Goal: Transaction & Acquisition: Purchase product/service

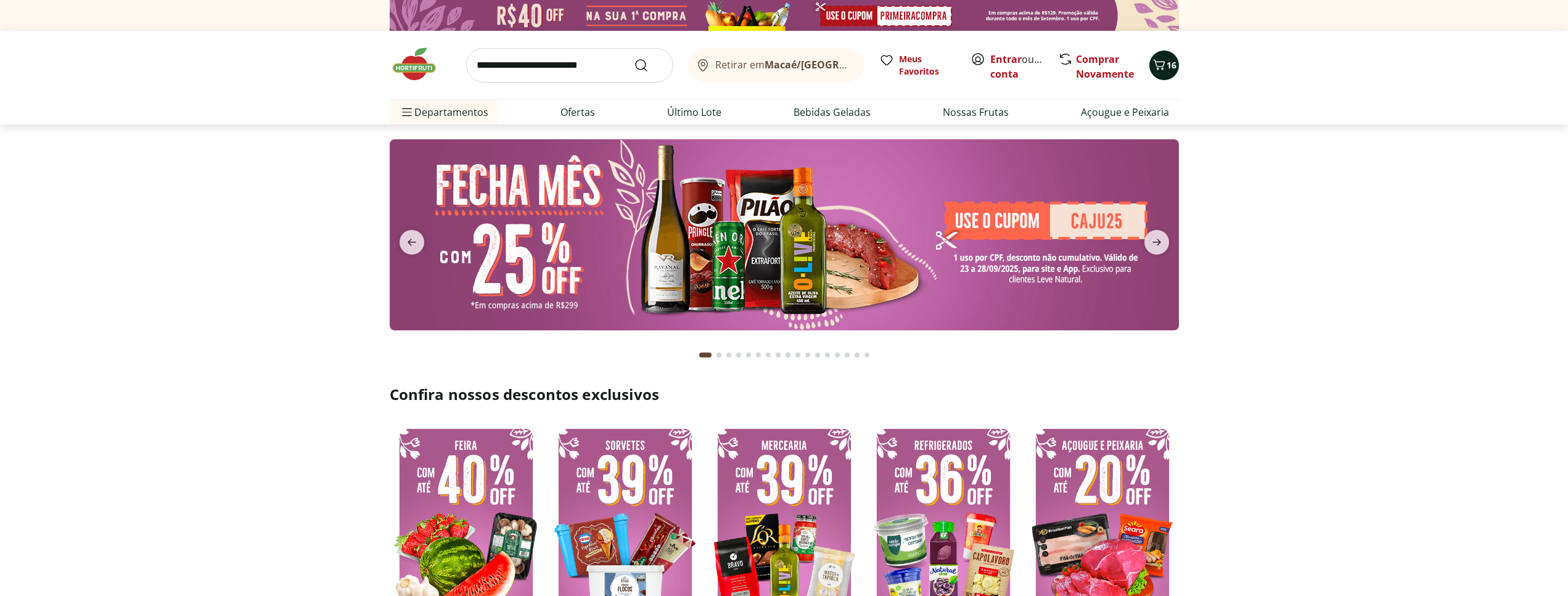
click at [1169, 59] on div "16" at bounding box center [1164, 66] width 10 height 20
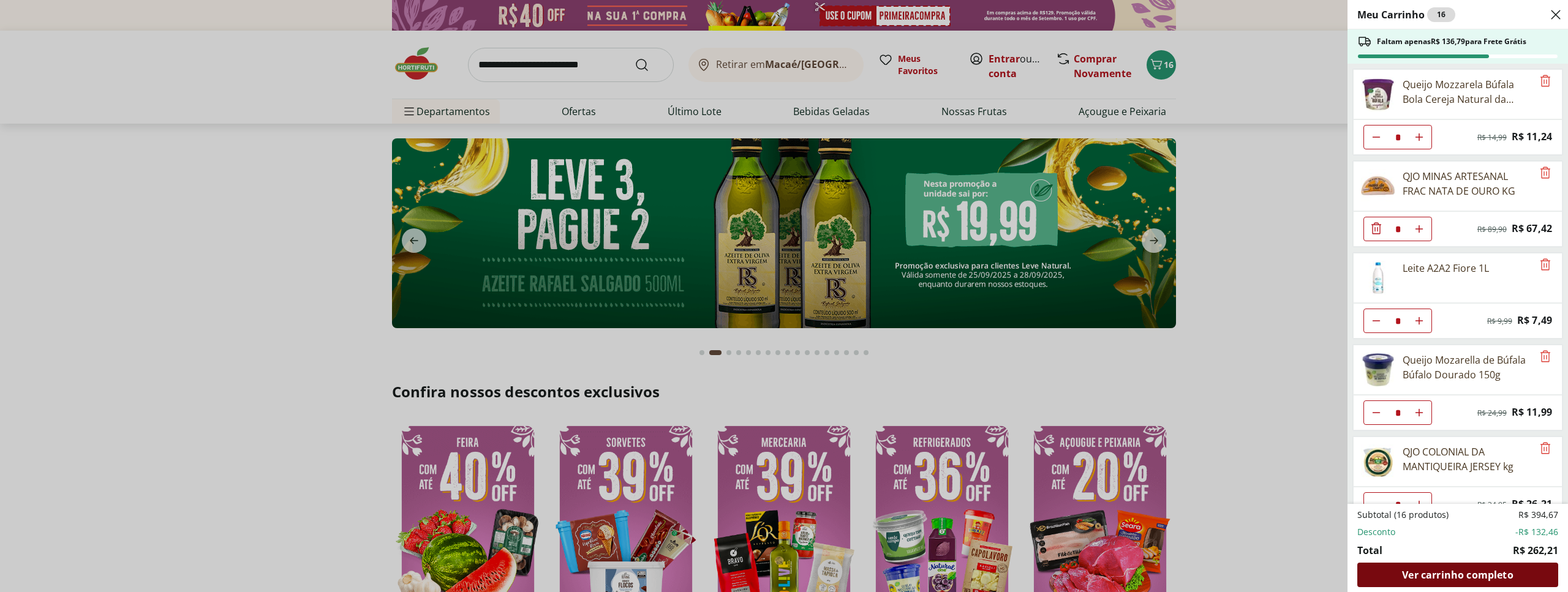
click at [1415, 573] on span "Ver carrinho completo" at bounding box center [1457, 575] width 111 height 10
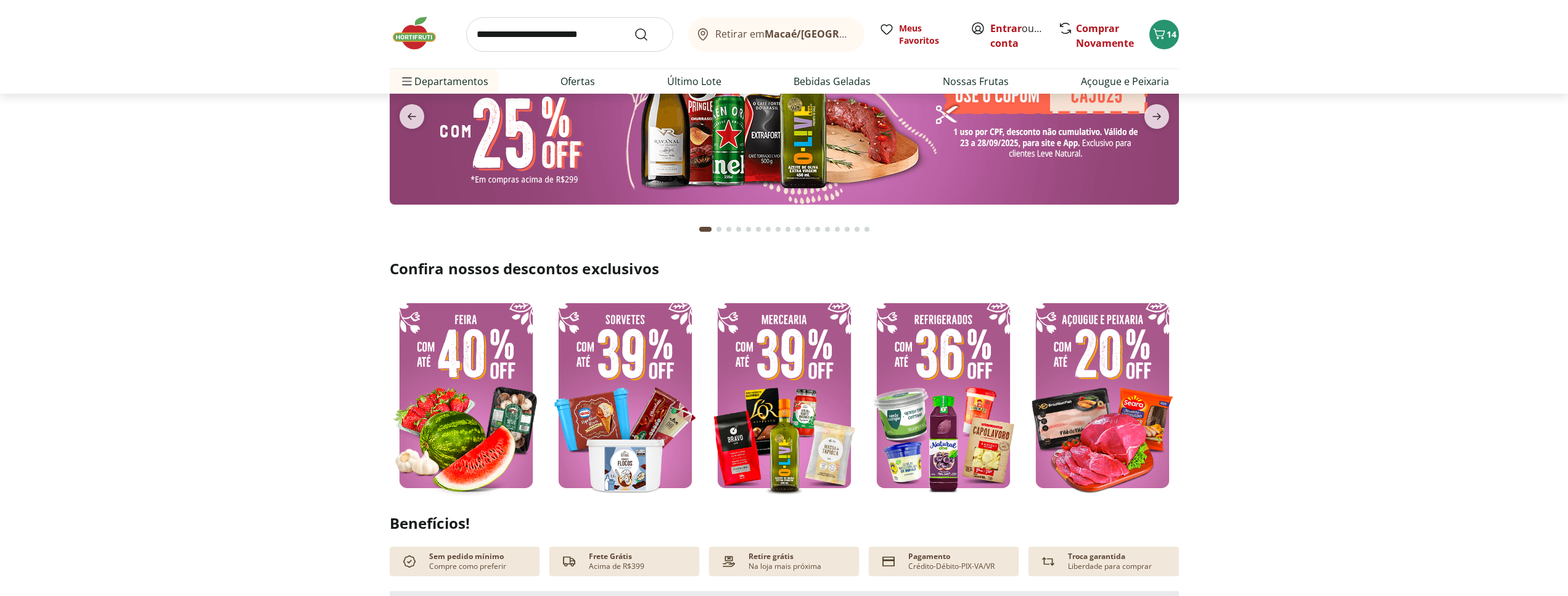
scroll to position [126, 0]
click at [665, 408] on img at bounding box center [625, 396] width 153 height 204
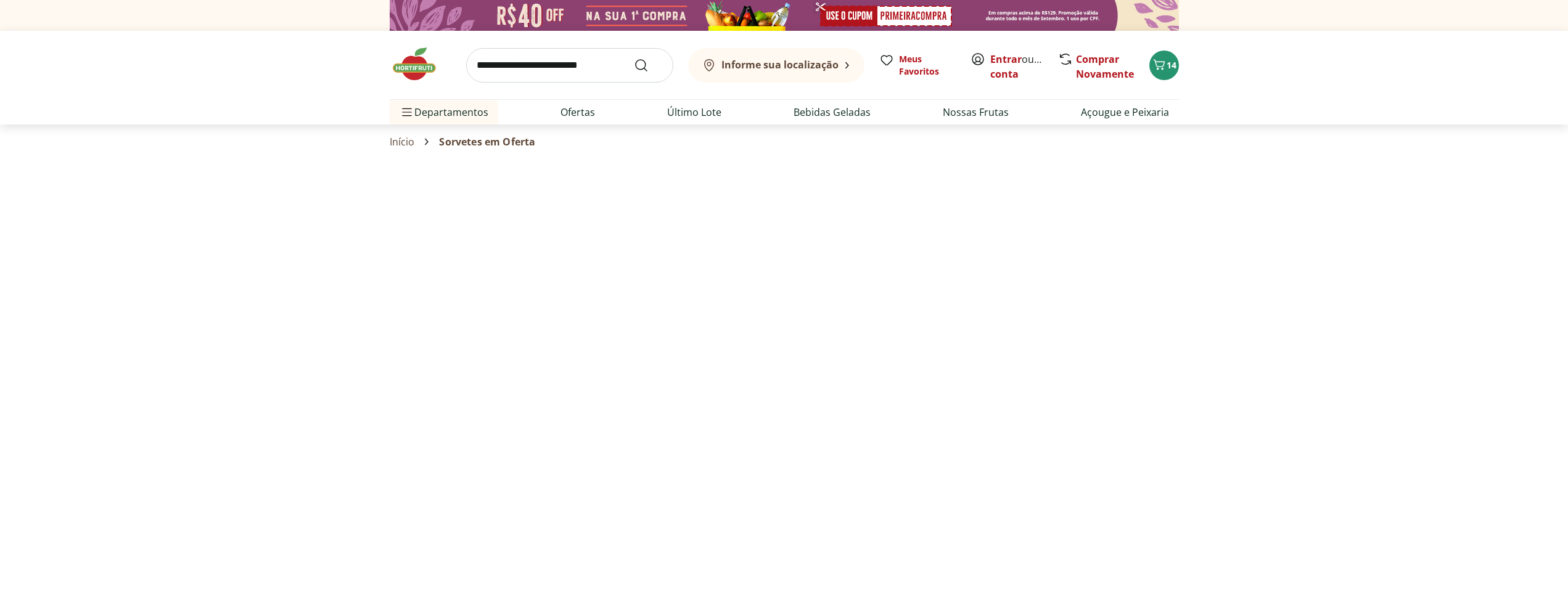
select select "**********"
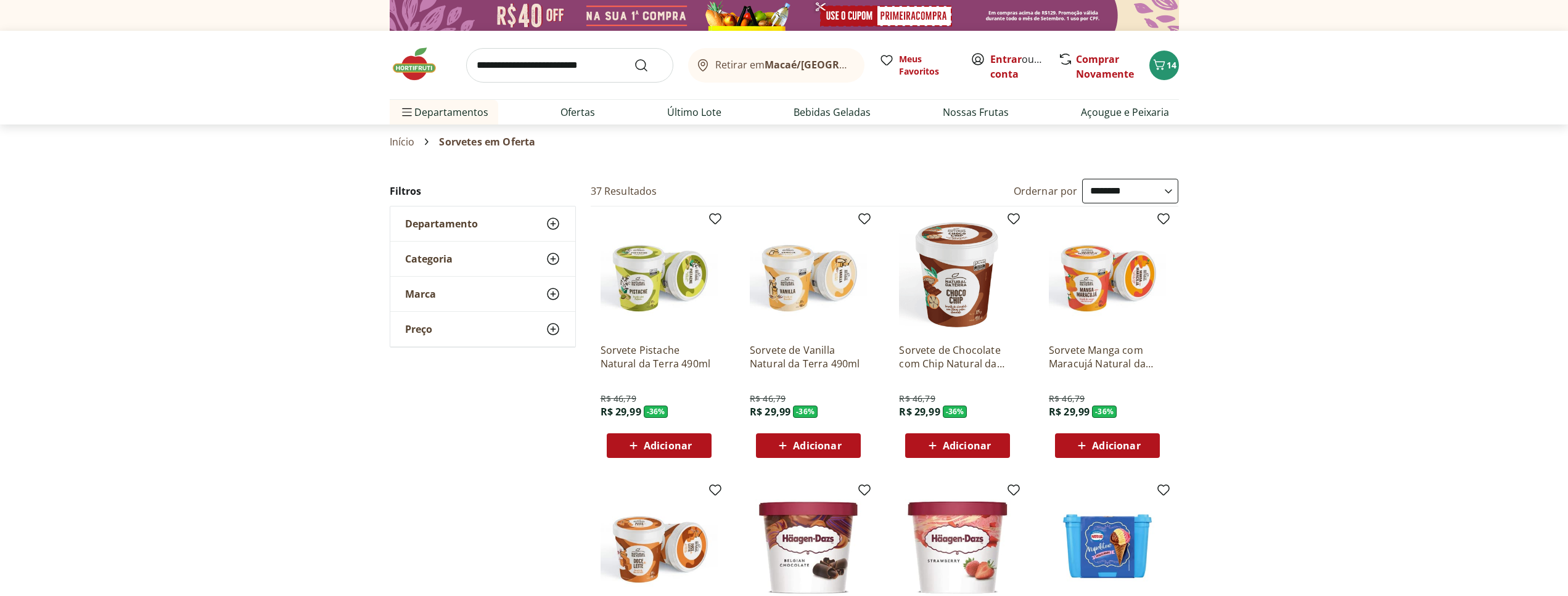
scroll to position [126, 0]
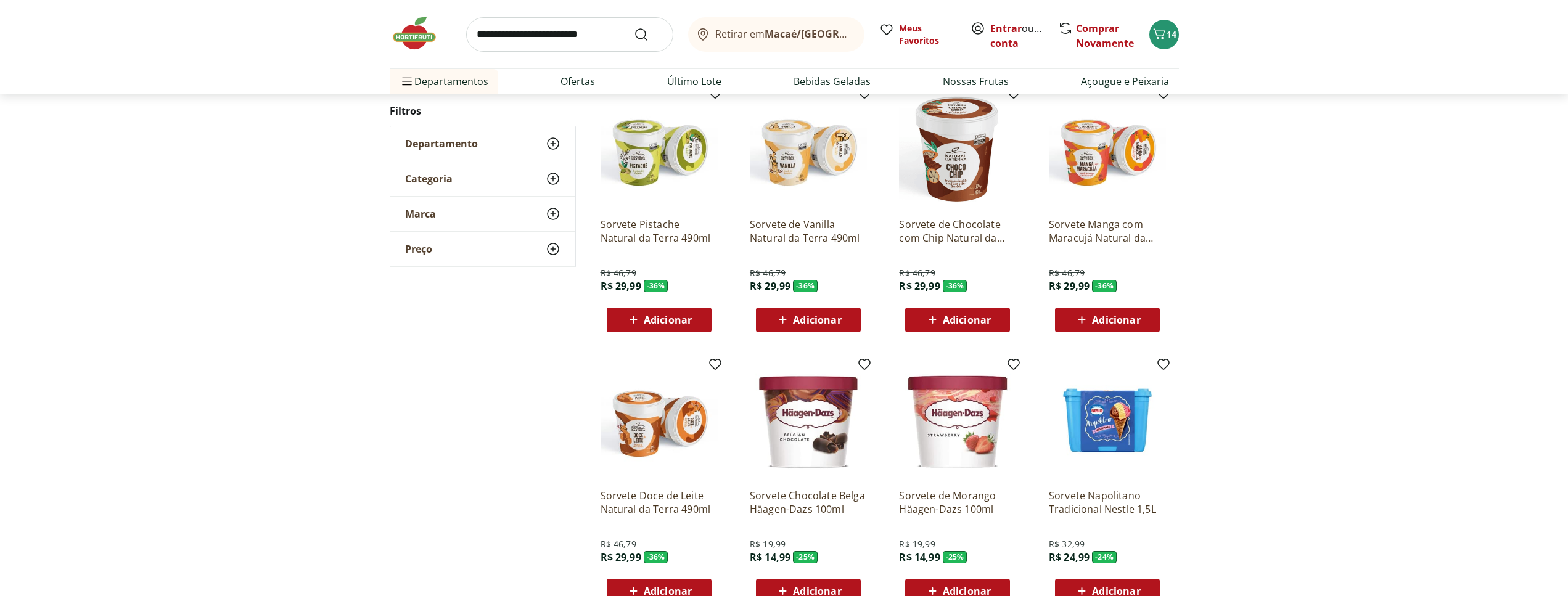
click at [837, 297] on div "Sorvete de Vanilla Natural da Terra 490ml R$ 46,79 R$ 29,99 - 36 % Adicionar" at bounding box center [808, 270] width 118 height 124
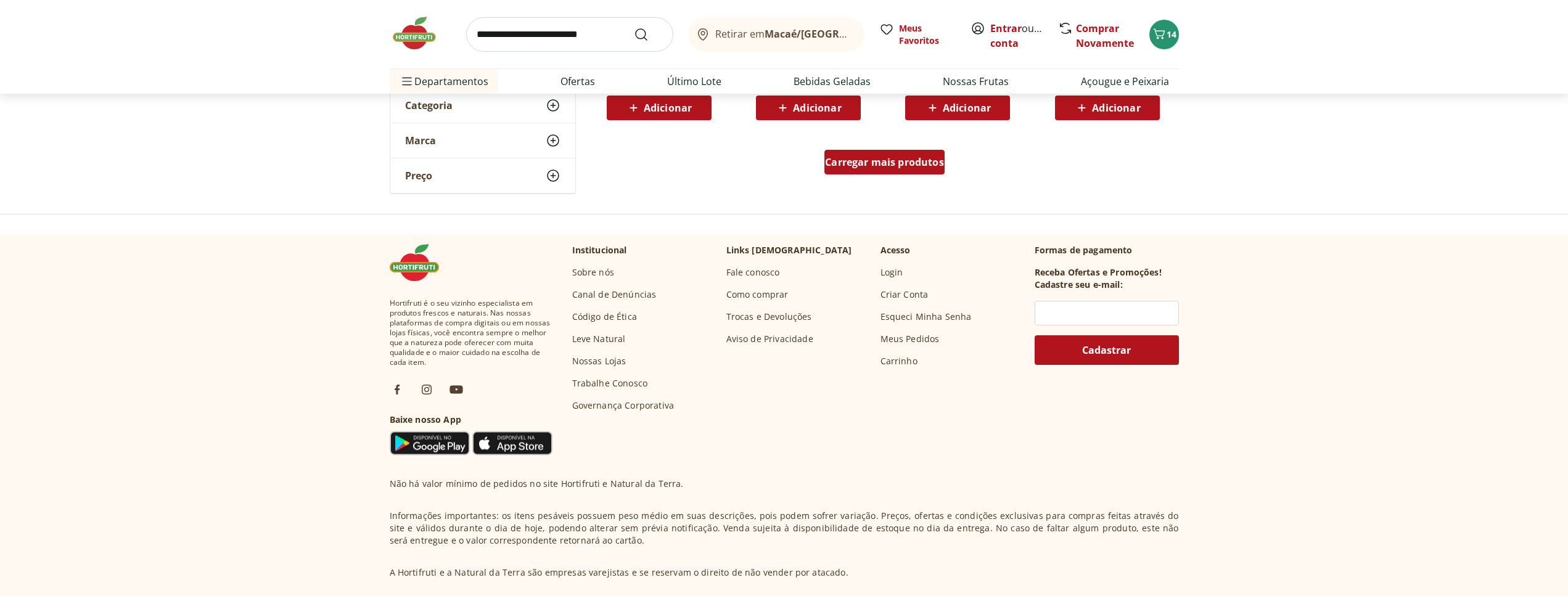
click at [891, 167] on span "Carregar mais produtos" at bounding box center [885, 162] width 119 height 10
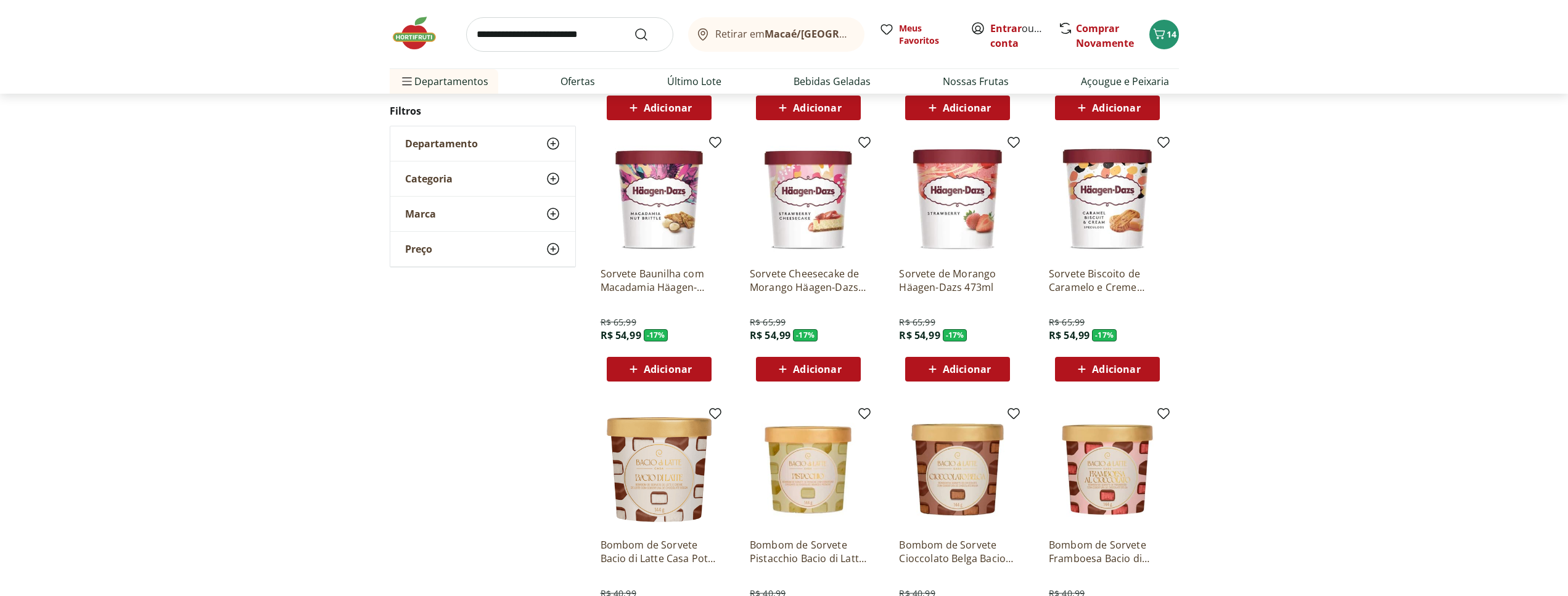
scroll to position [1007, 0]
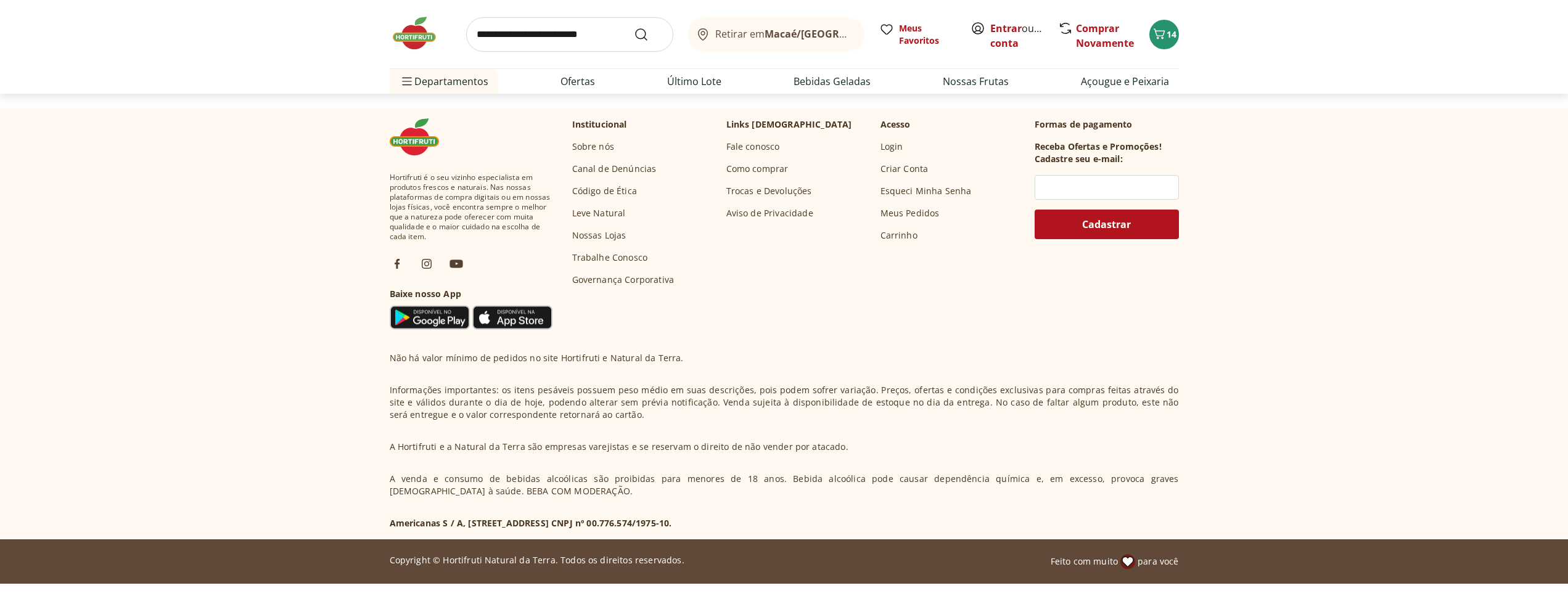
click at [419, 33] on img at bounding box center [420, 33] width 62 height 37
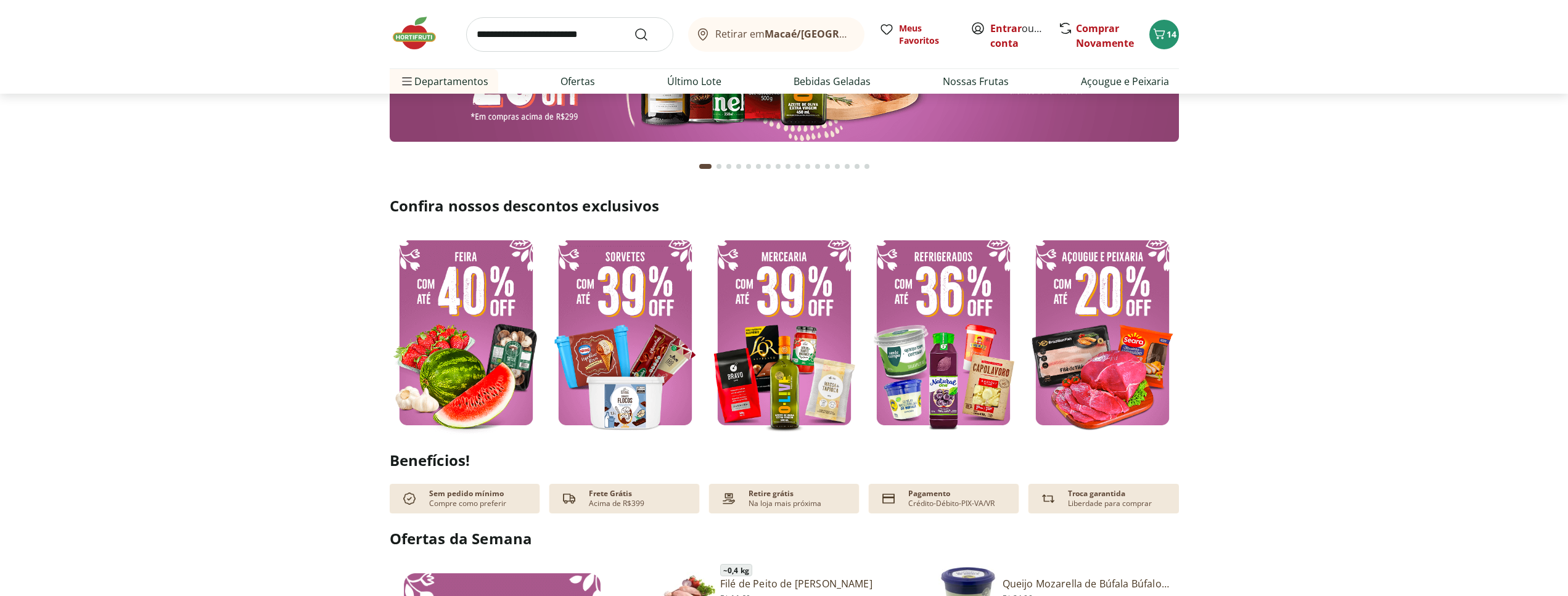
scroll to position [629, 0]
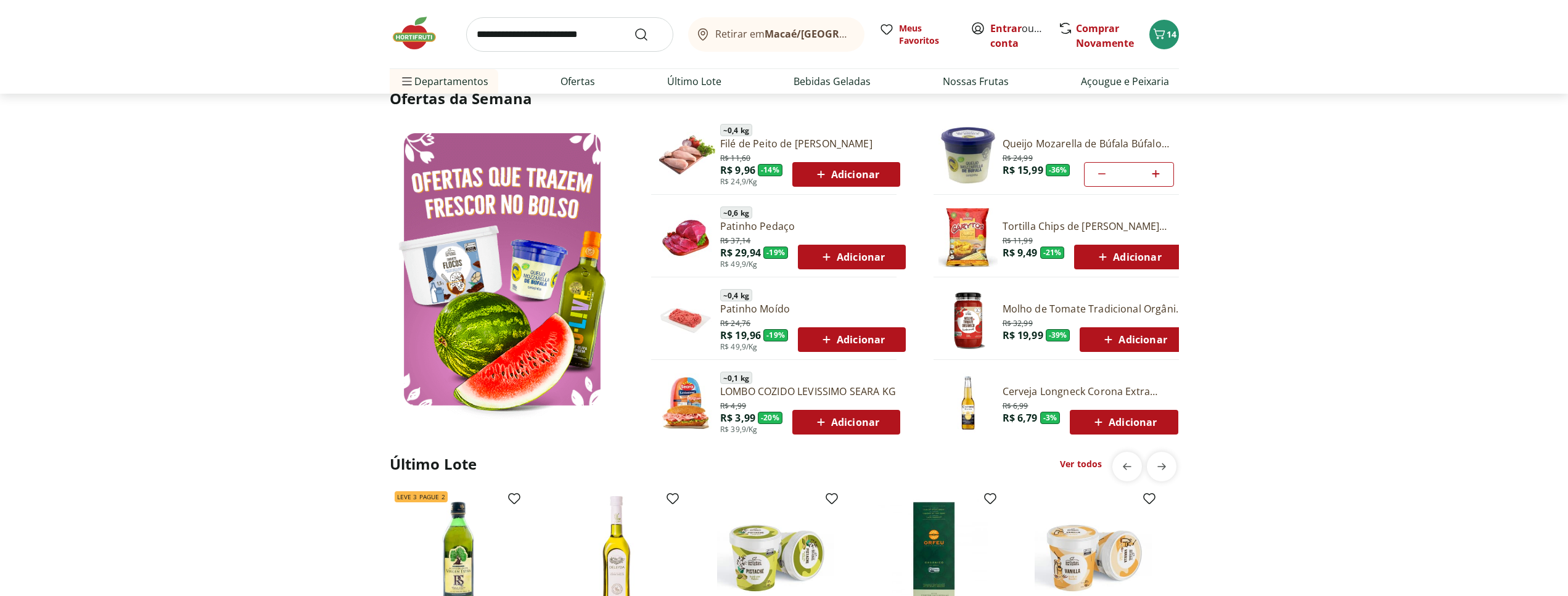
click at [520, 189] on img at bounding box center [502, 269] width 225 height 301
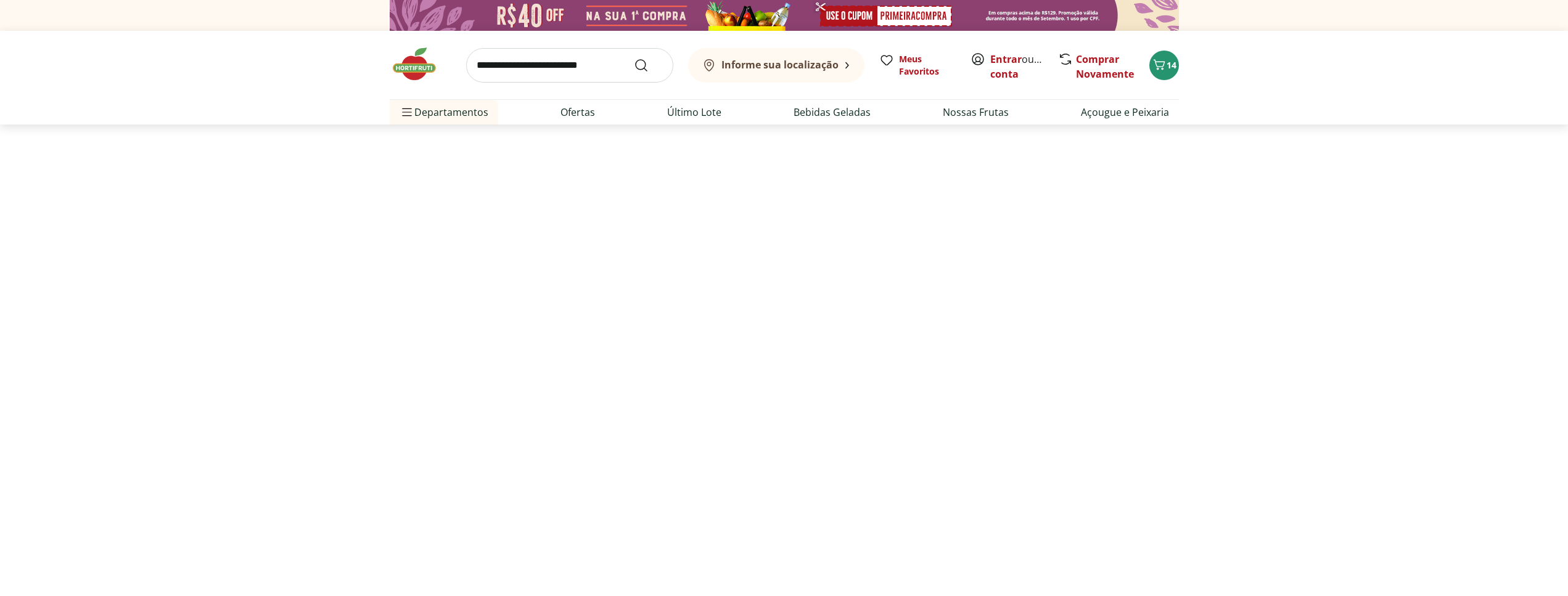
select select "**********"
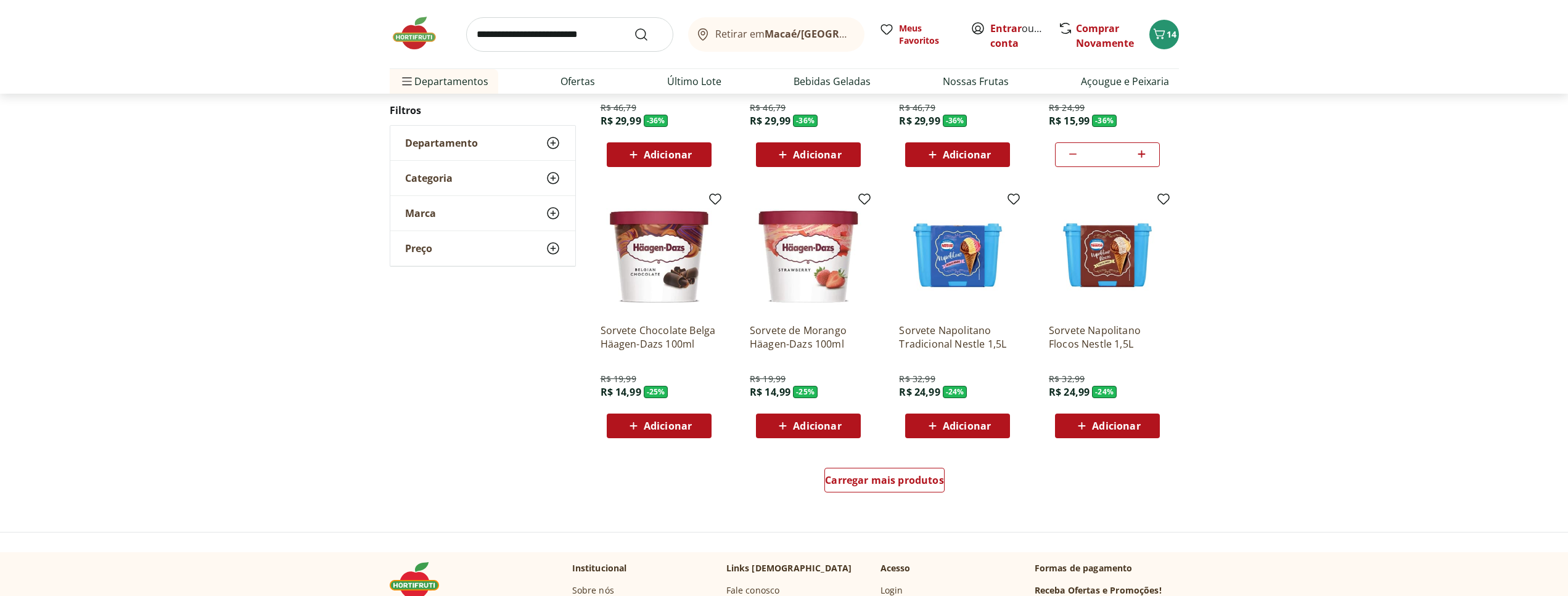
scroll to position [566, 0]
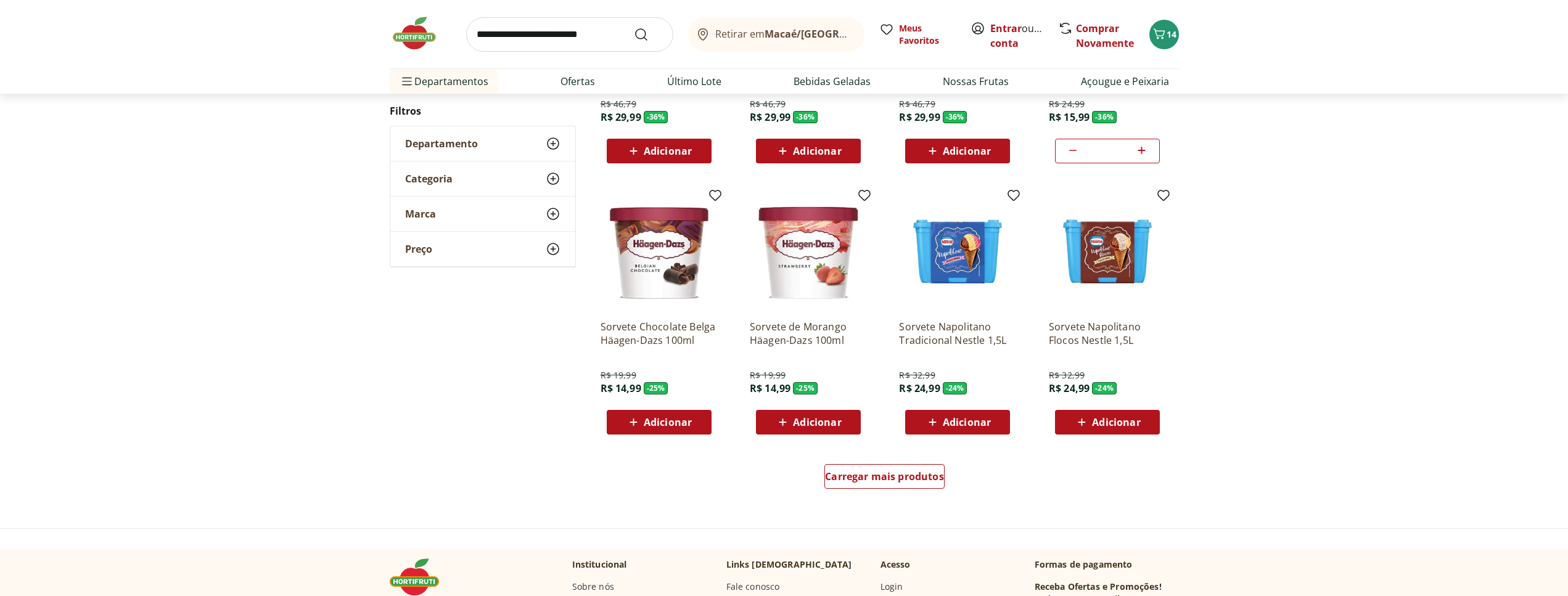
click at [915, 480] on span "Carregar mais produtos" at bounding box center [885, 476] width 119 height 10
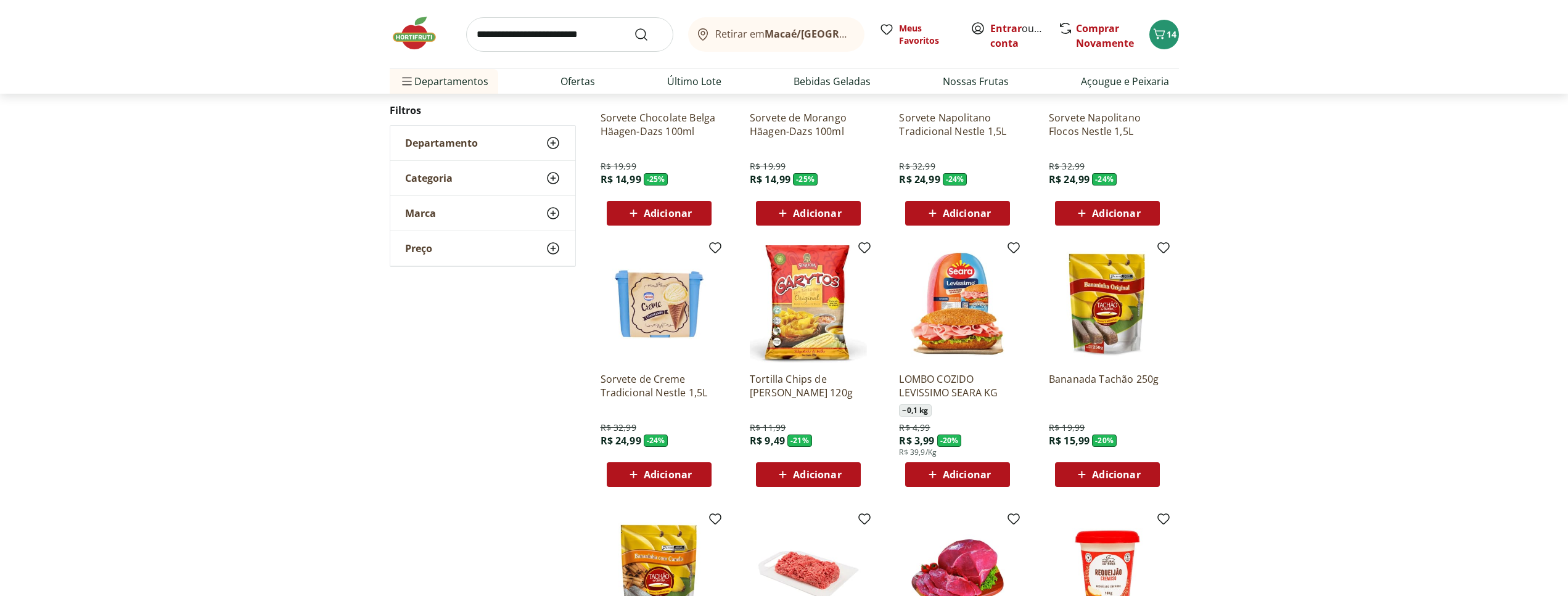
scroll to position [818, 0]
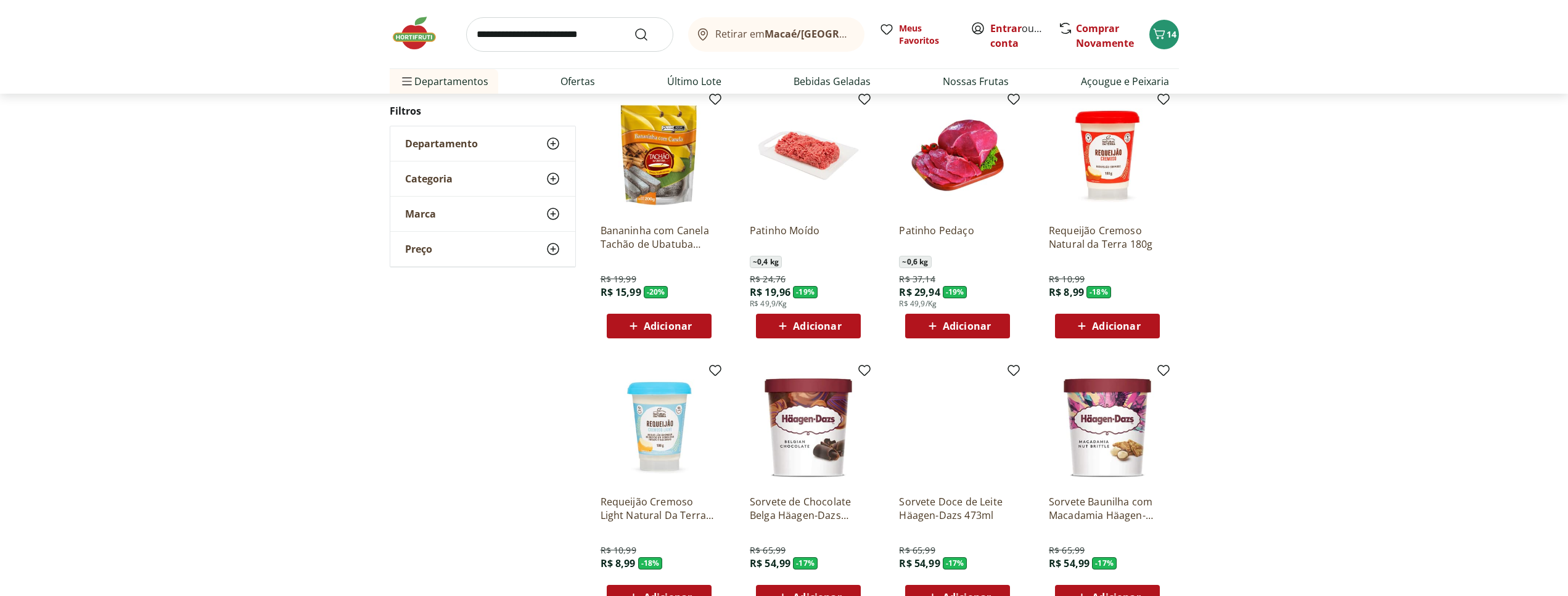
scroll to position [581, 0]
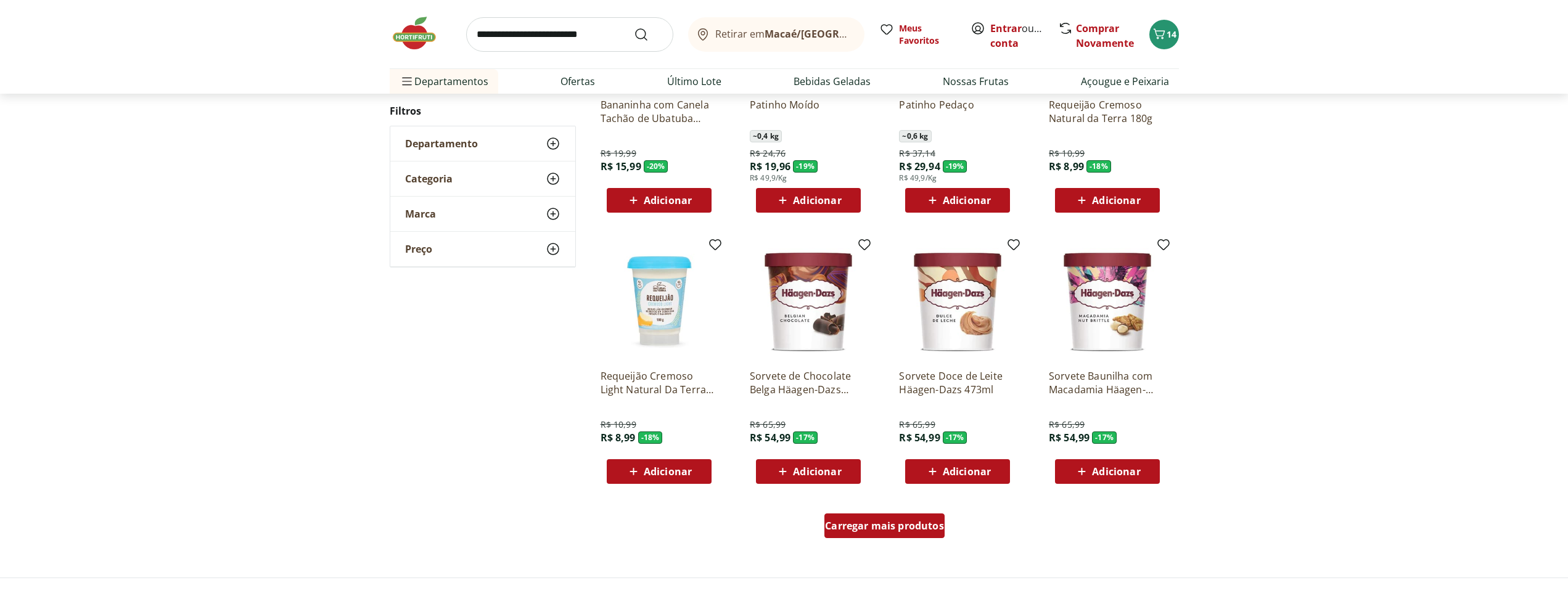
click at [915, 530] on span "Carregar mais produtos" at bounding box center [885, 526] width 119 height 10
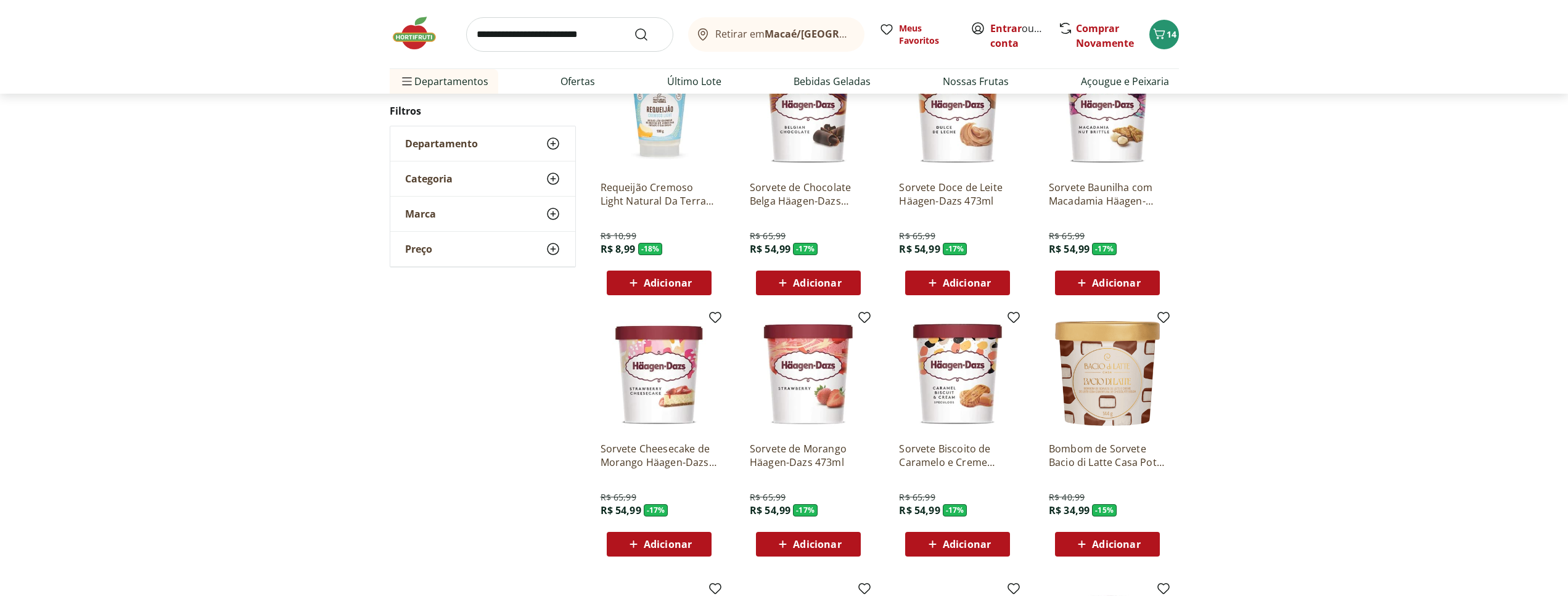
scroll to position [895, 0]
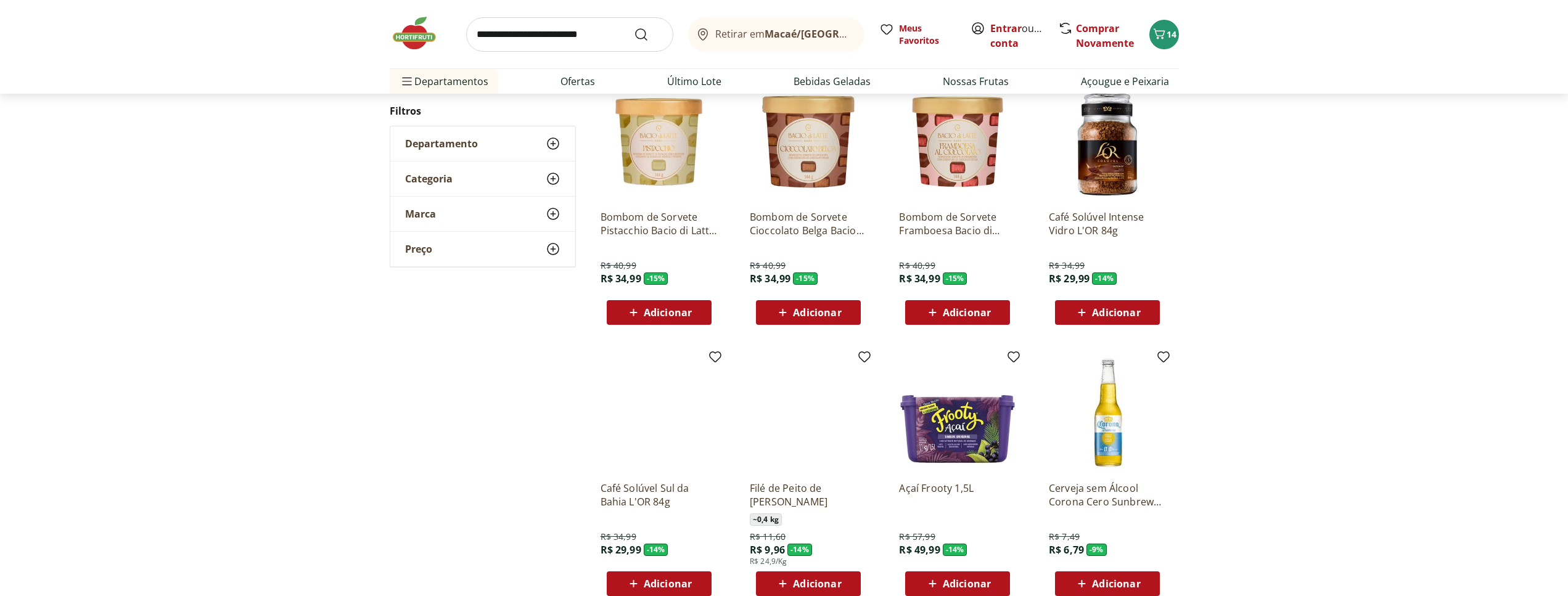
scroll to position [657, 0]
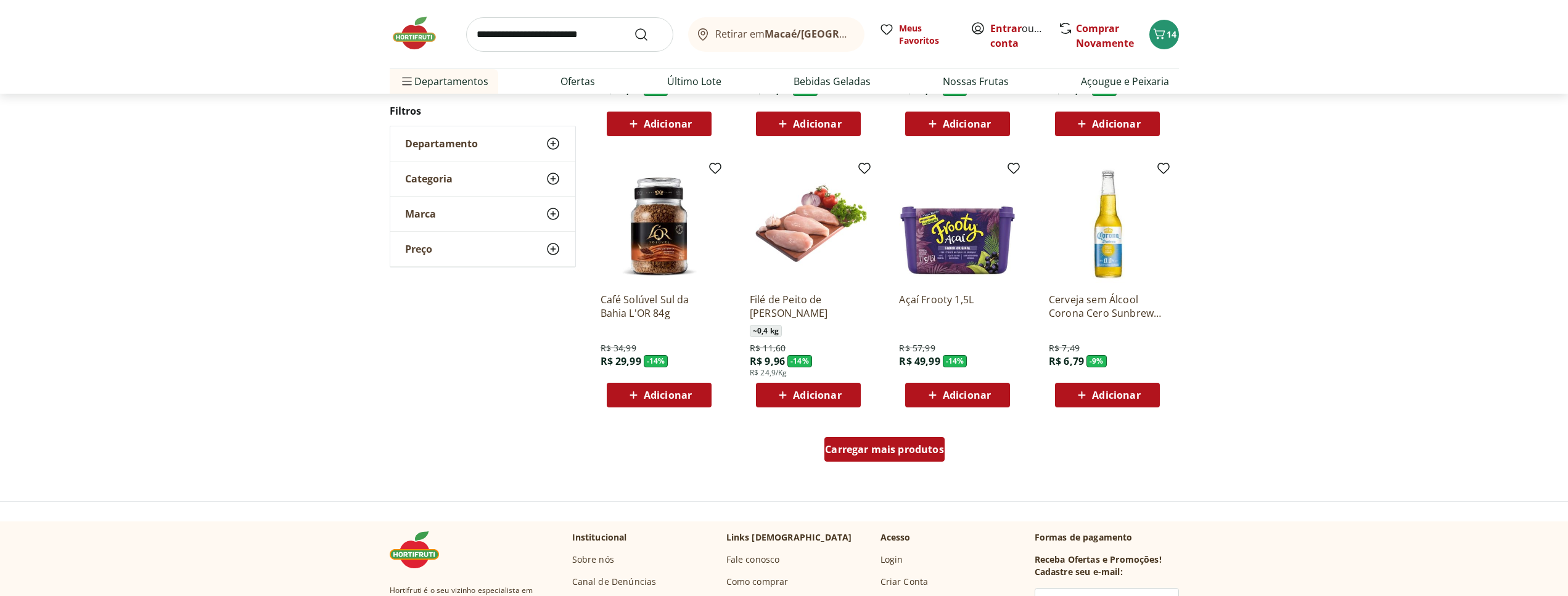
click at [888, 454] on span "Carregar mais produtos" at bounding box center [885, 449] width 119 height 10
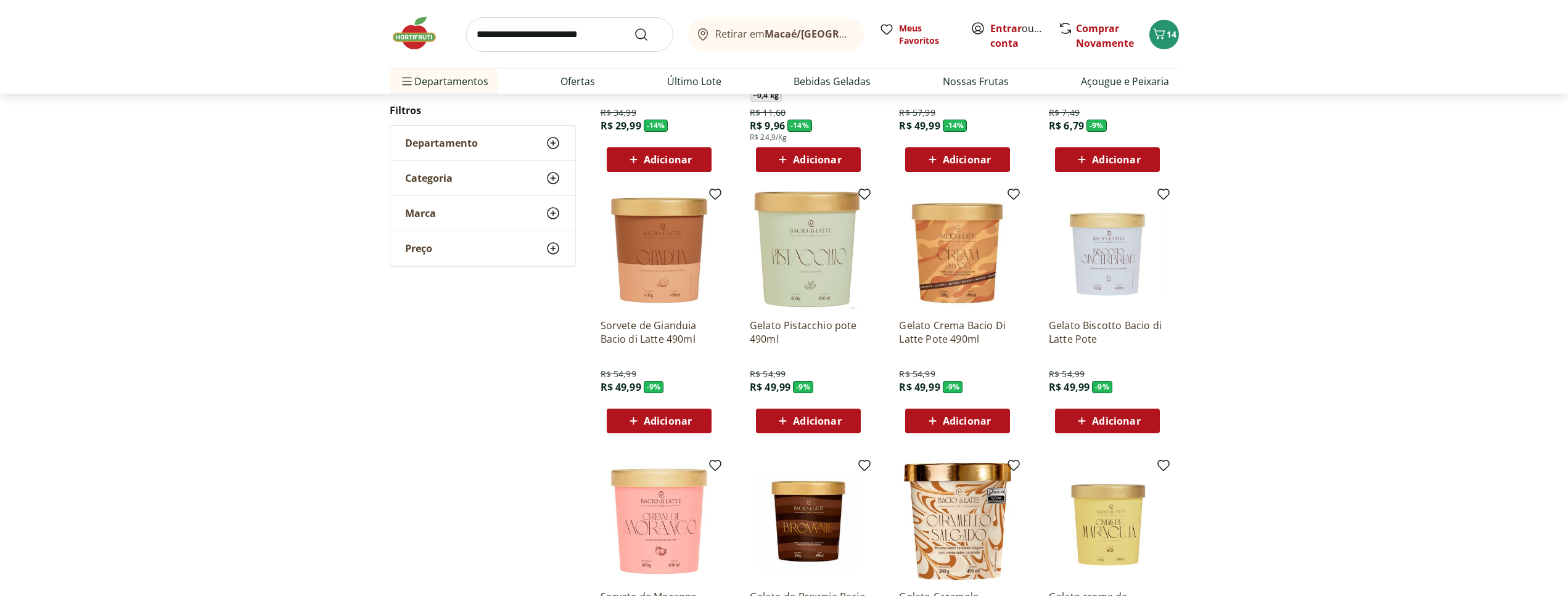
scroll to position [1035, 0]
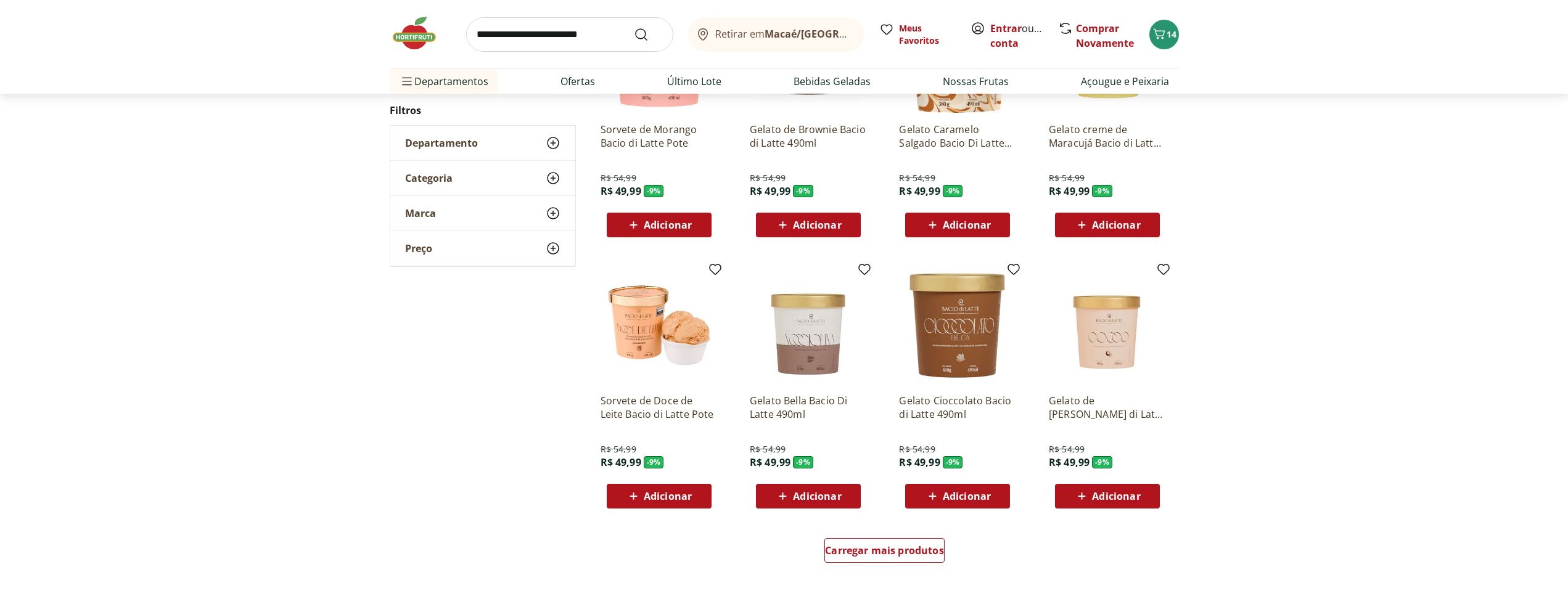
scroll to position [608, 0]
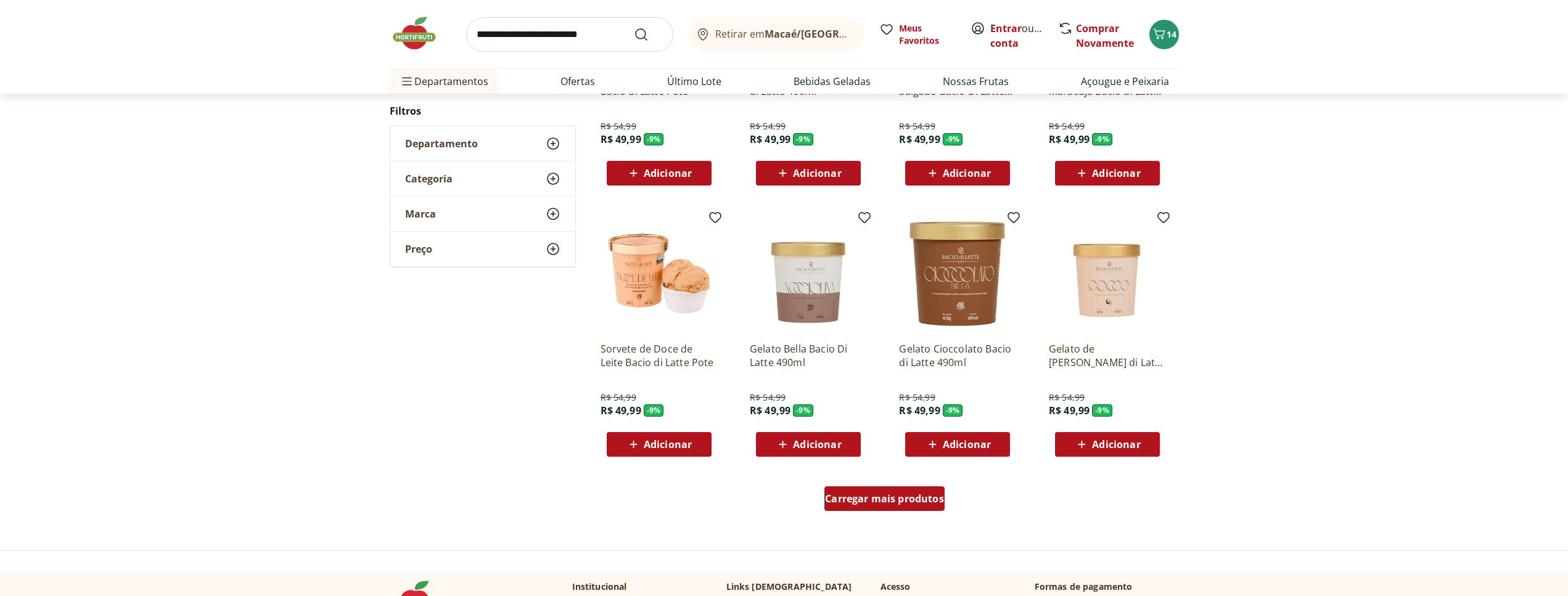
click at [922, 503] on span "Carregar mais produtos" at bounding box center [885, 499] width 119 height 10
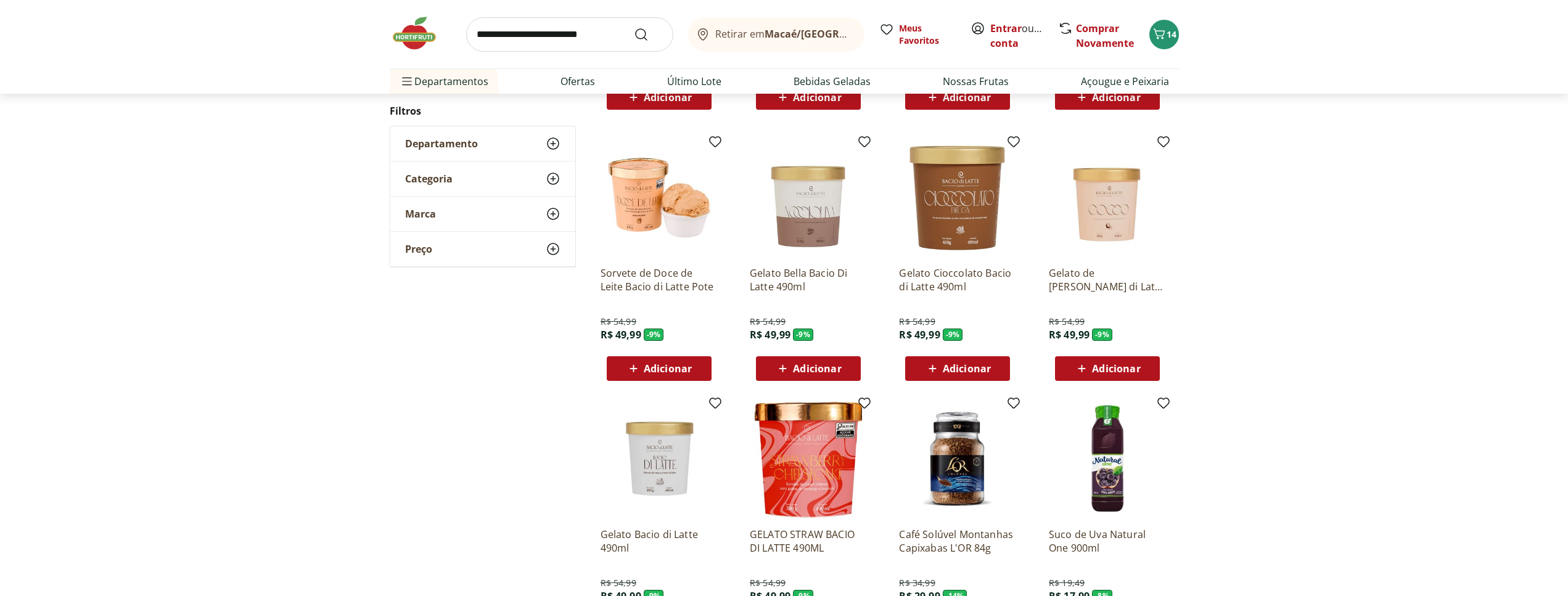
scroll to position [860, 0]
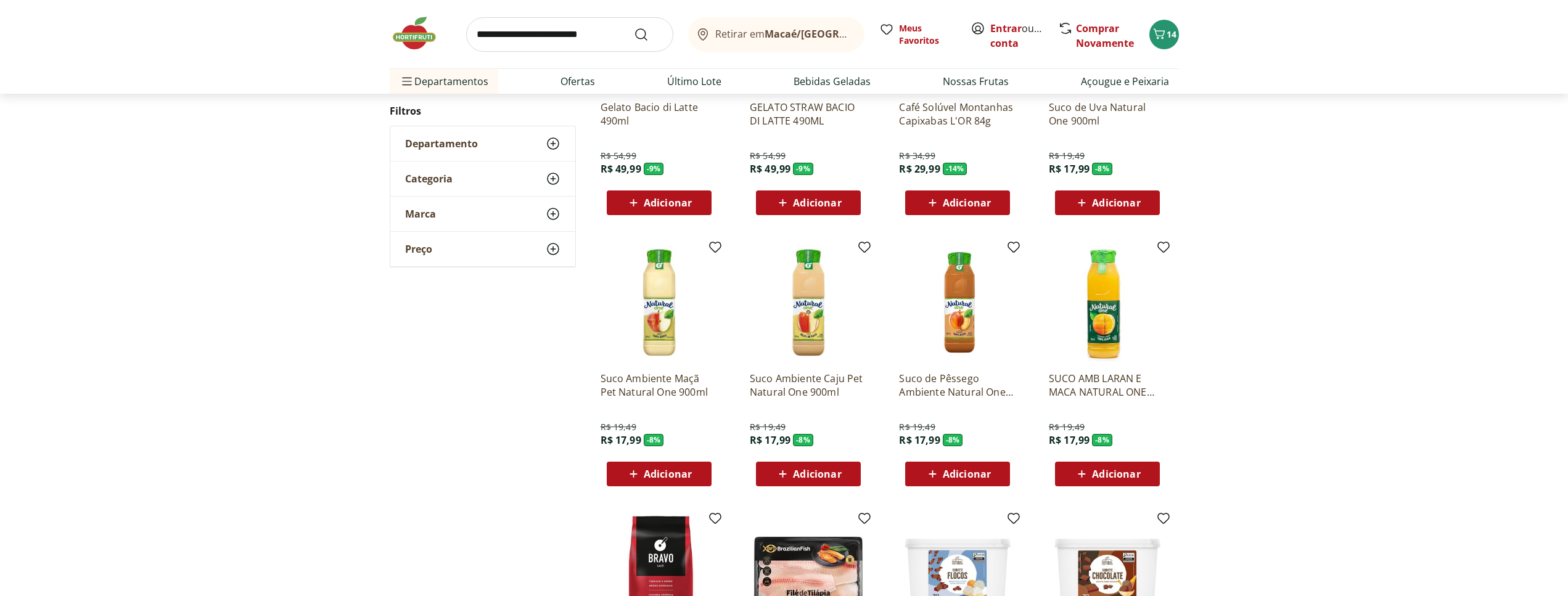
scroll to position [558, 0]
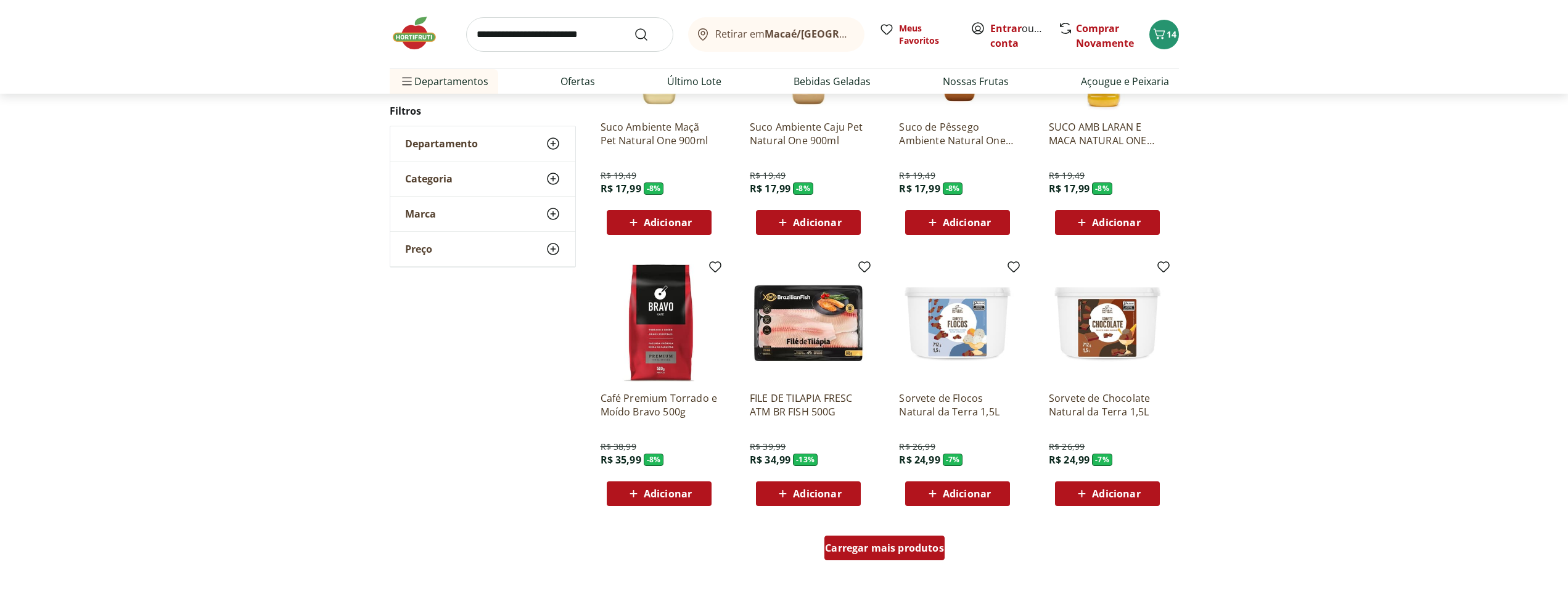
click at [908, 552] on span "Carregar mais produtos" at bounding box center [885, 548] width 119 height 10
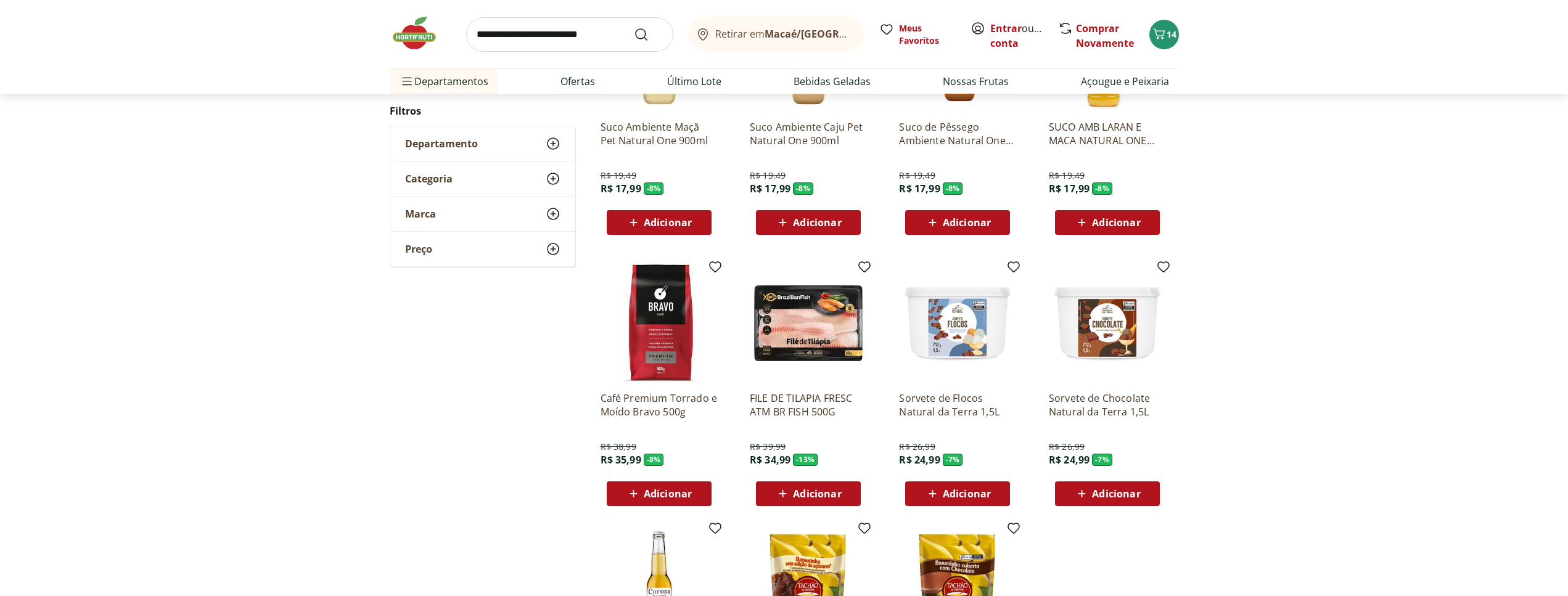
scroll to position [623, 0]
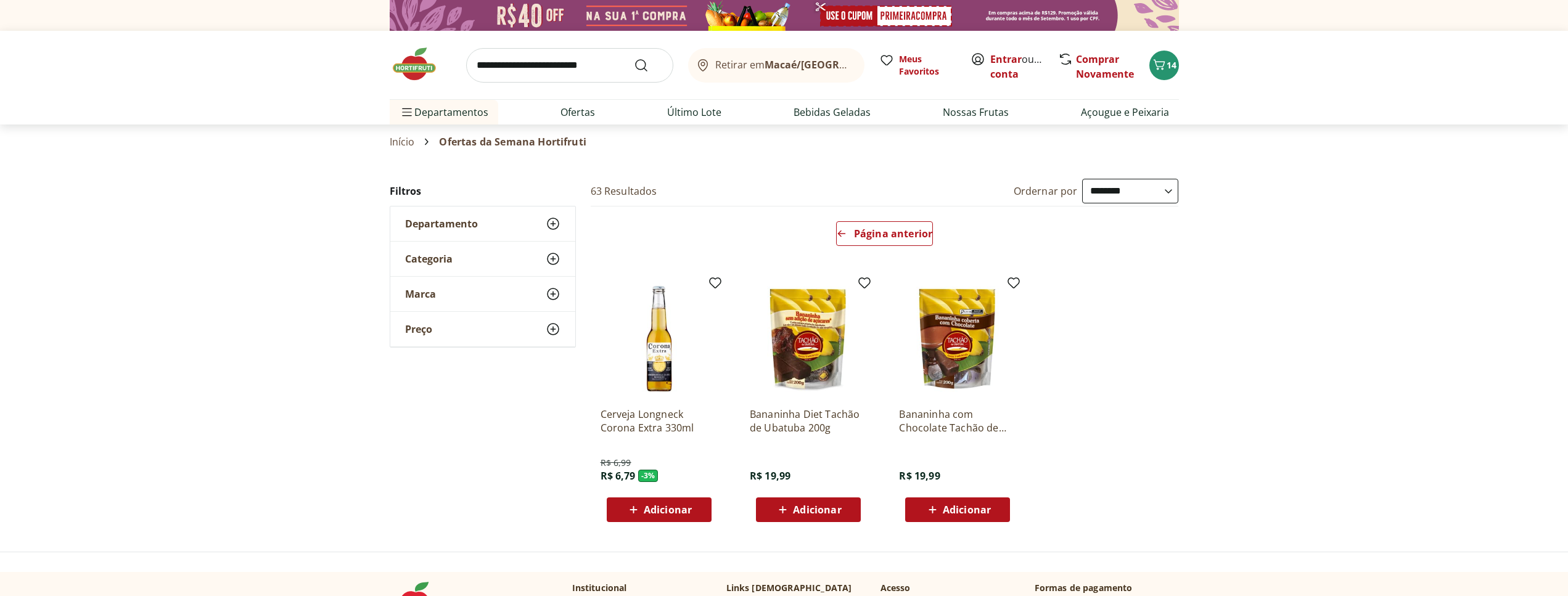
click at [413, 66] on img at bounding box center [420, 64] width 62 height 37
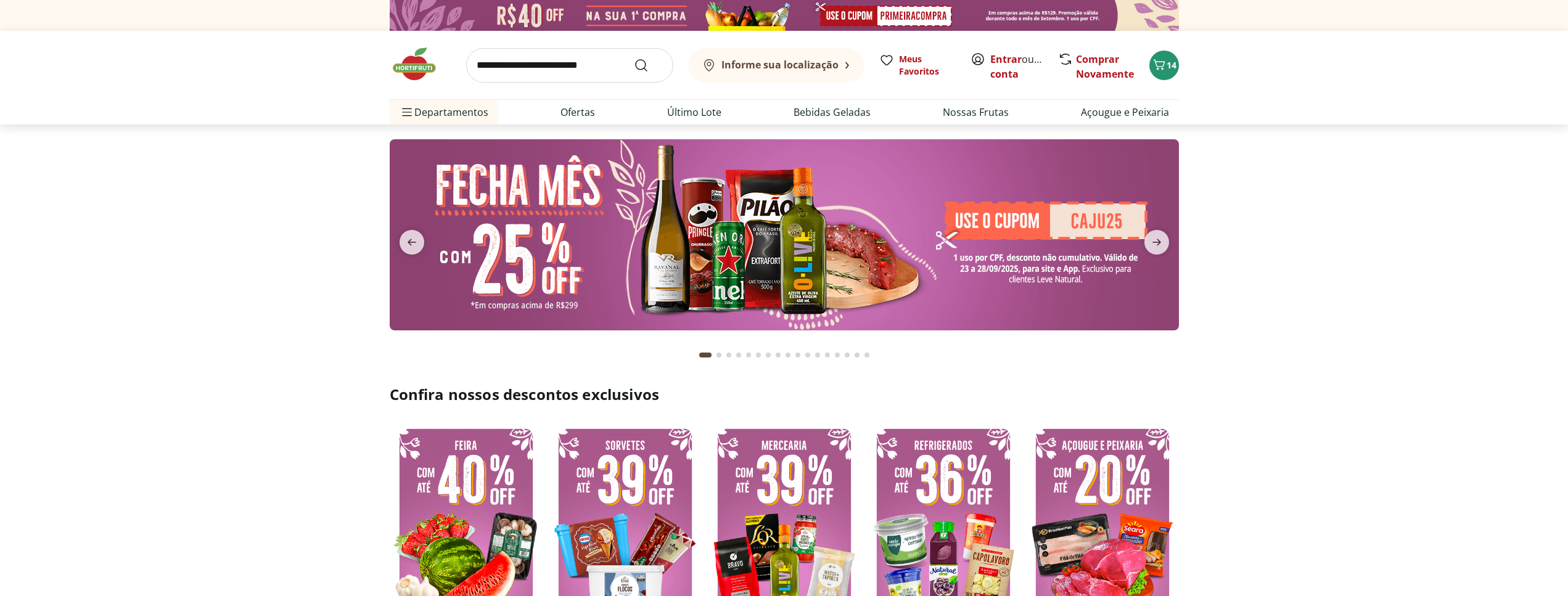
type input "*"
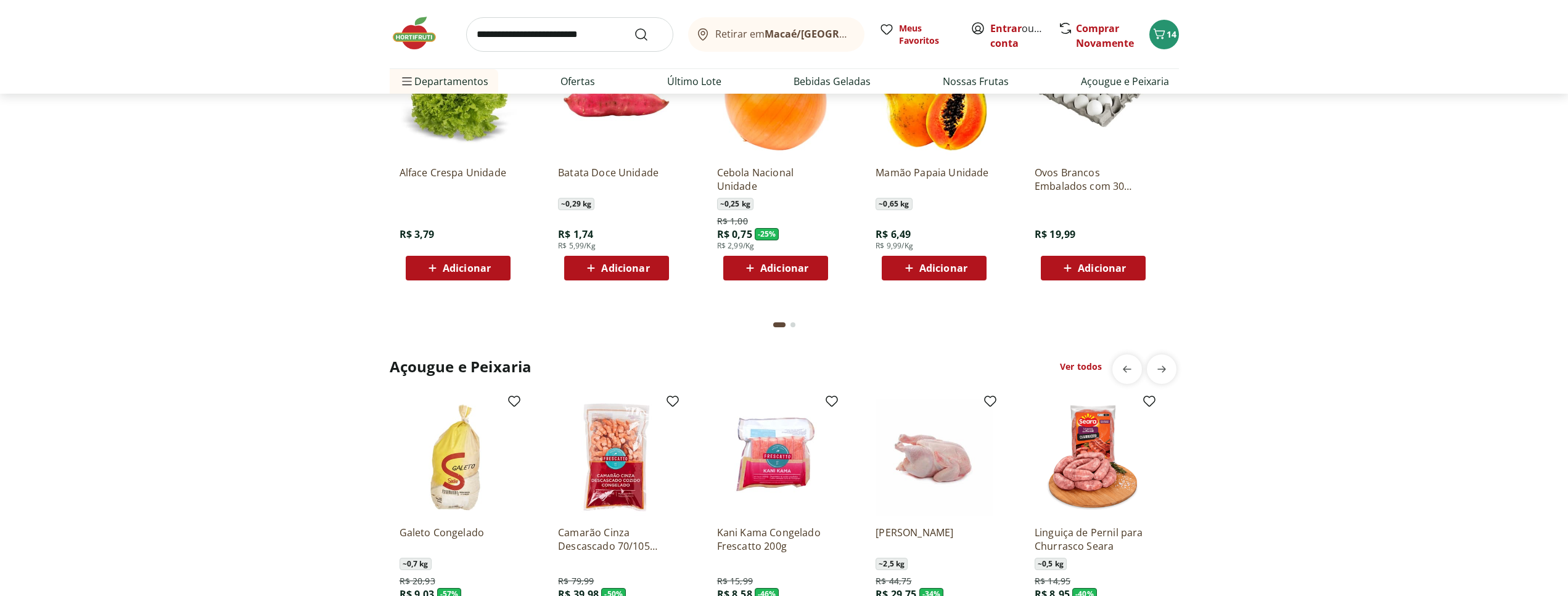
scroll to position [1698, 0]
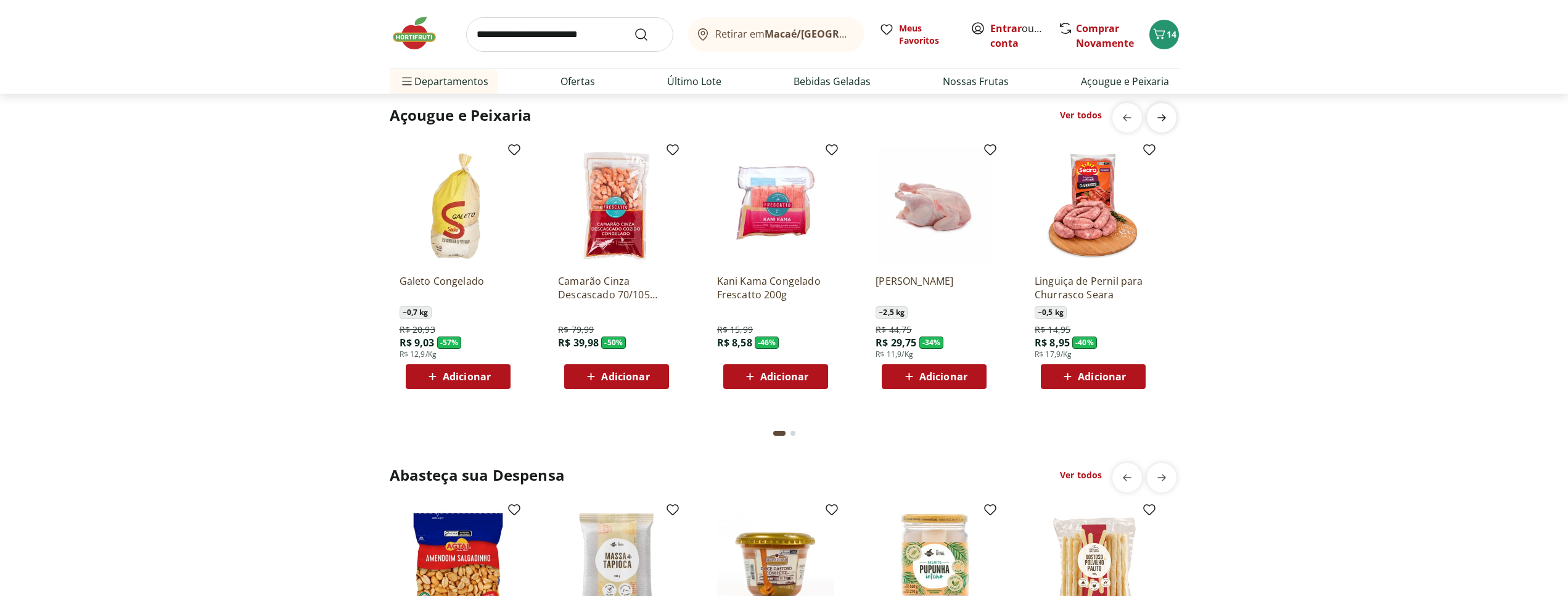
click at [1160, 125] on icon "next" at bounding box center [1162, 118] width 15 height 15
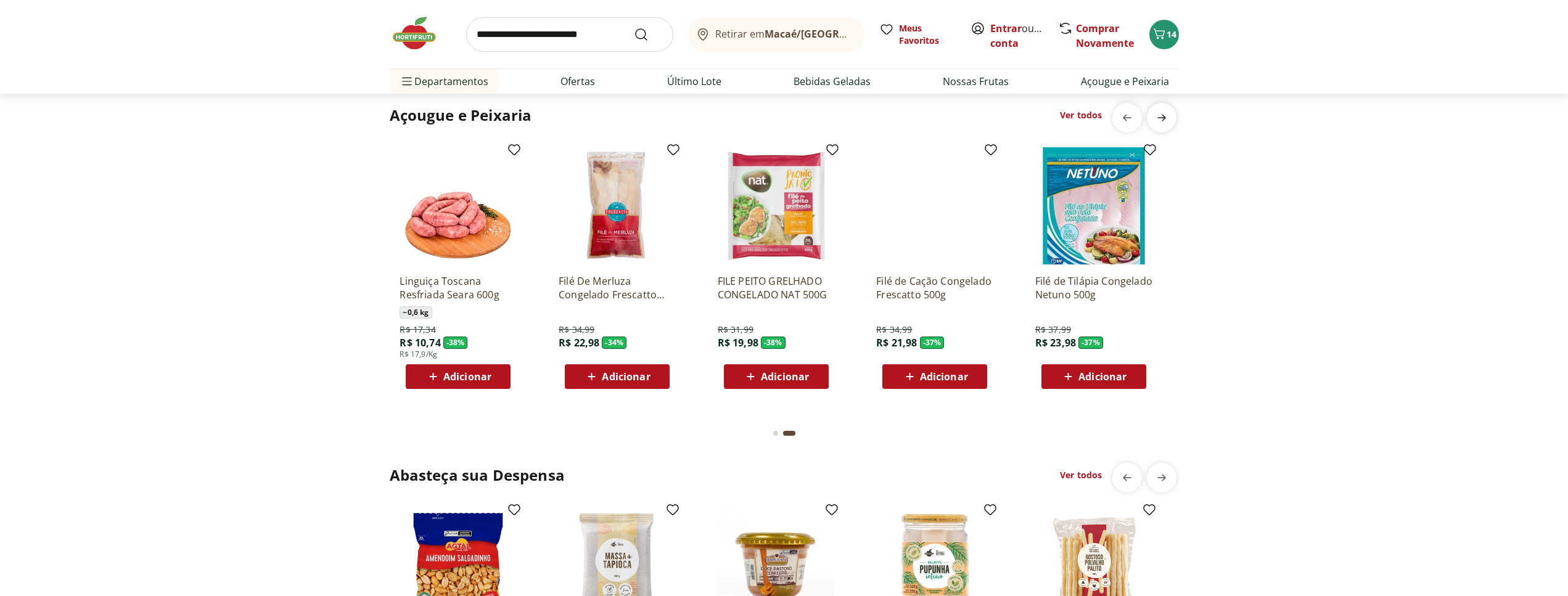
scroll to position [0, 794]
click at [1078, 125] on div "Açougue e Peixaria Ver todos" at bounding box center [746, 115] width 713 height 20
click at [1080, 121] on link "Ver todos" at bounding box center [1081, 115] width 42 height 12
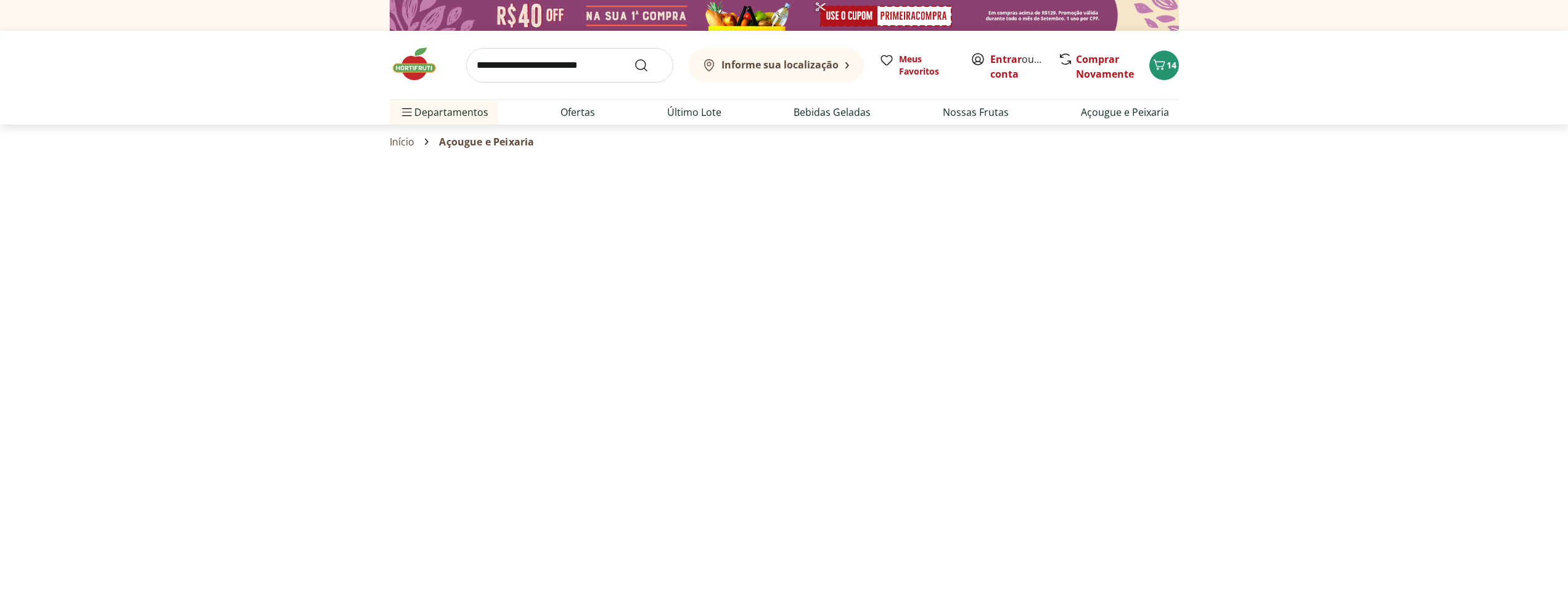
select select "**********"
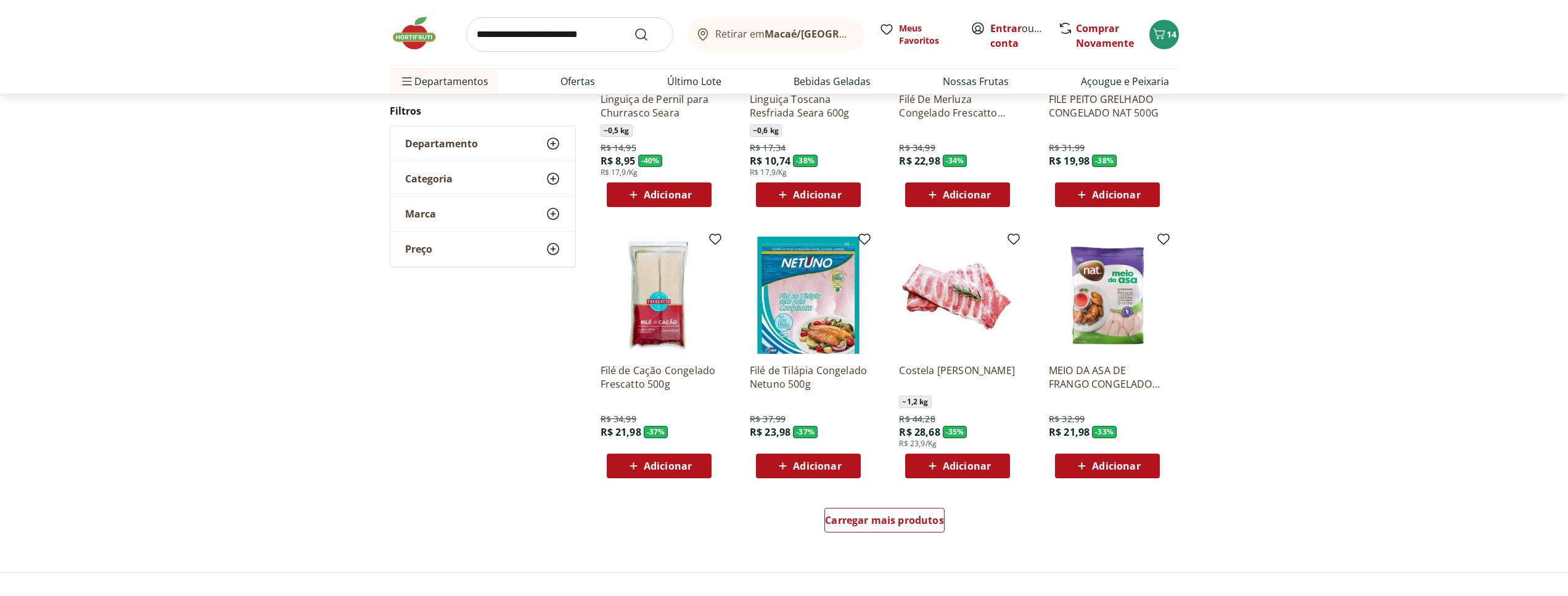
scroll to position [629, 0]
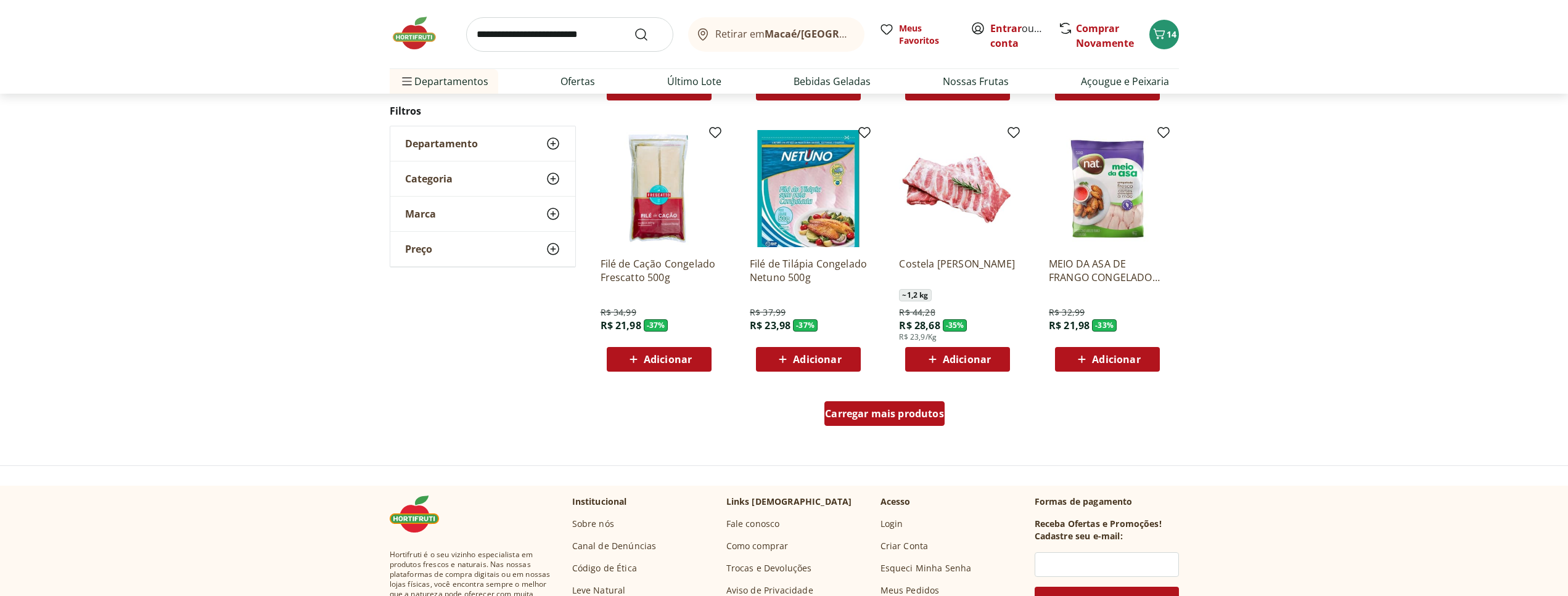
drag, startPoint x: 902, startPoint y: 409, endPoint x: 1260, endPoint y: 287, distance: 378.2
click at [901, 409] on span "Carregar mais produtos" at bounding box center [885, 414] width 119 height 10
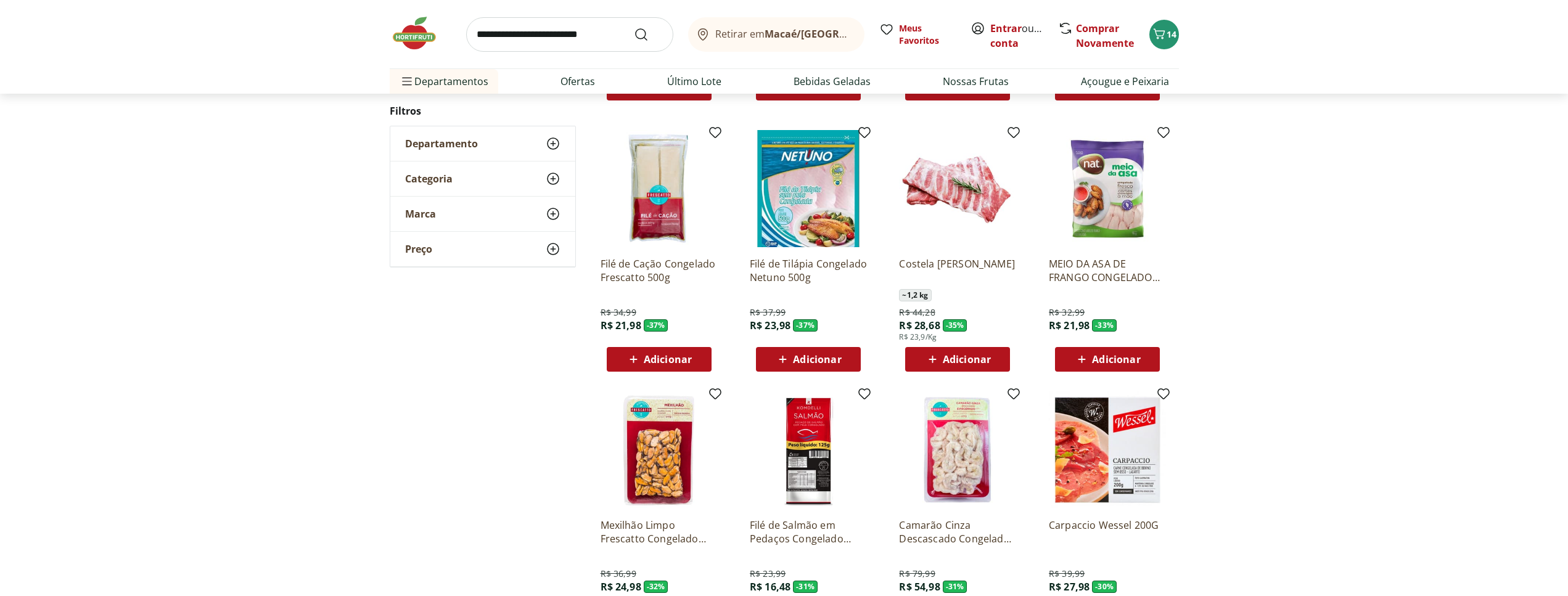
scroll to position [818, 0]
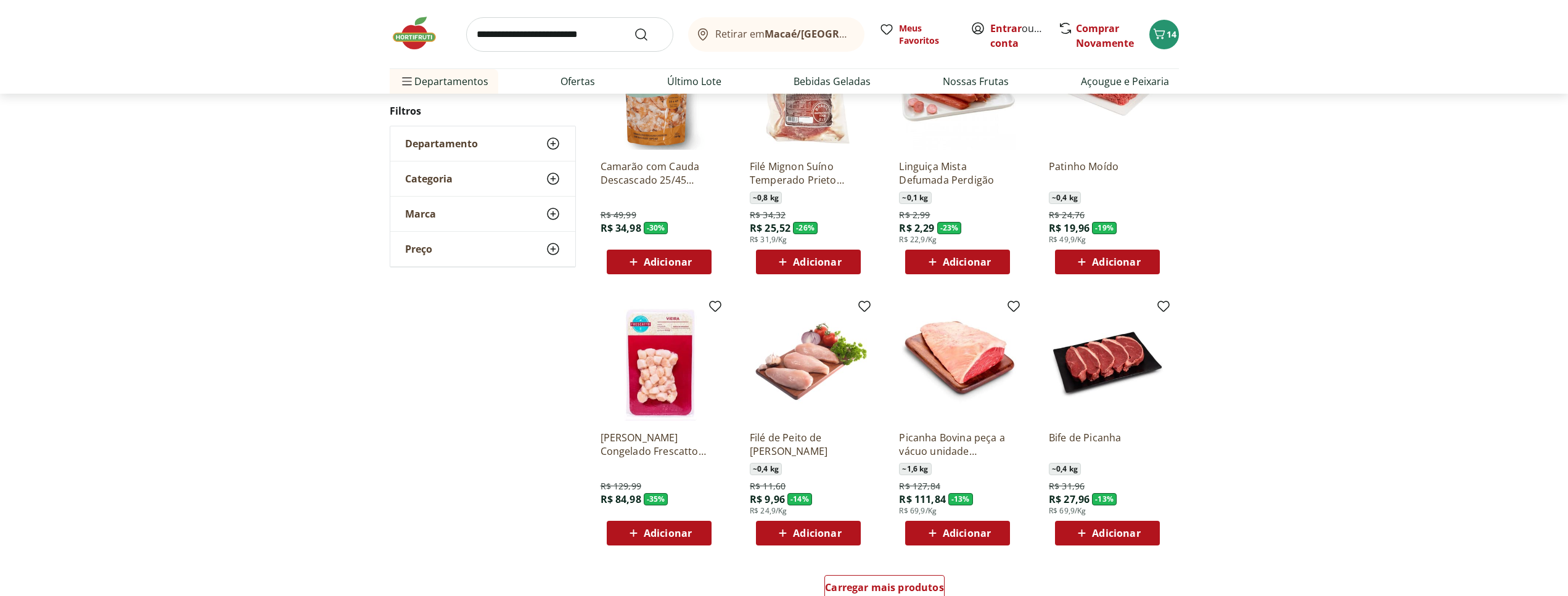
scroll to position [643, 0]
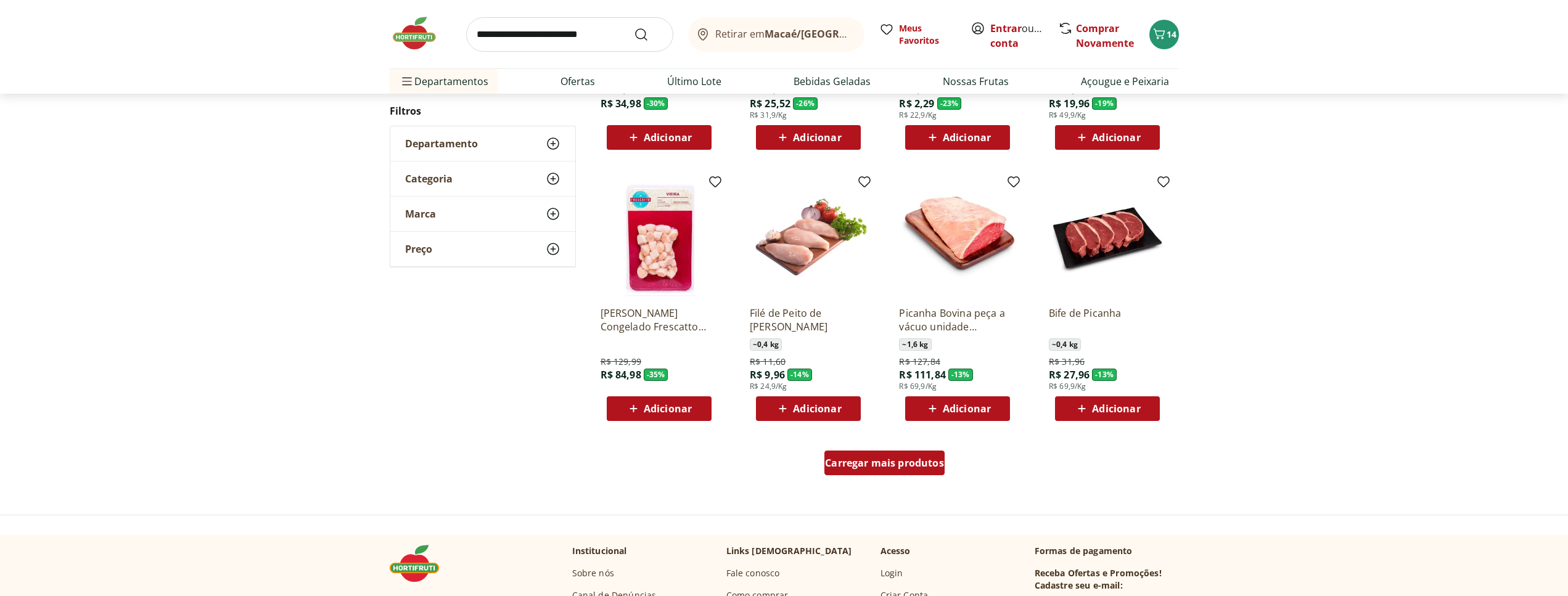
click at [896, 467] on span "Carregar mais produtos" at bounding box center [885, 463] width 119 height 10
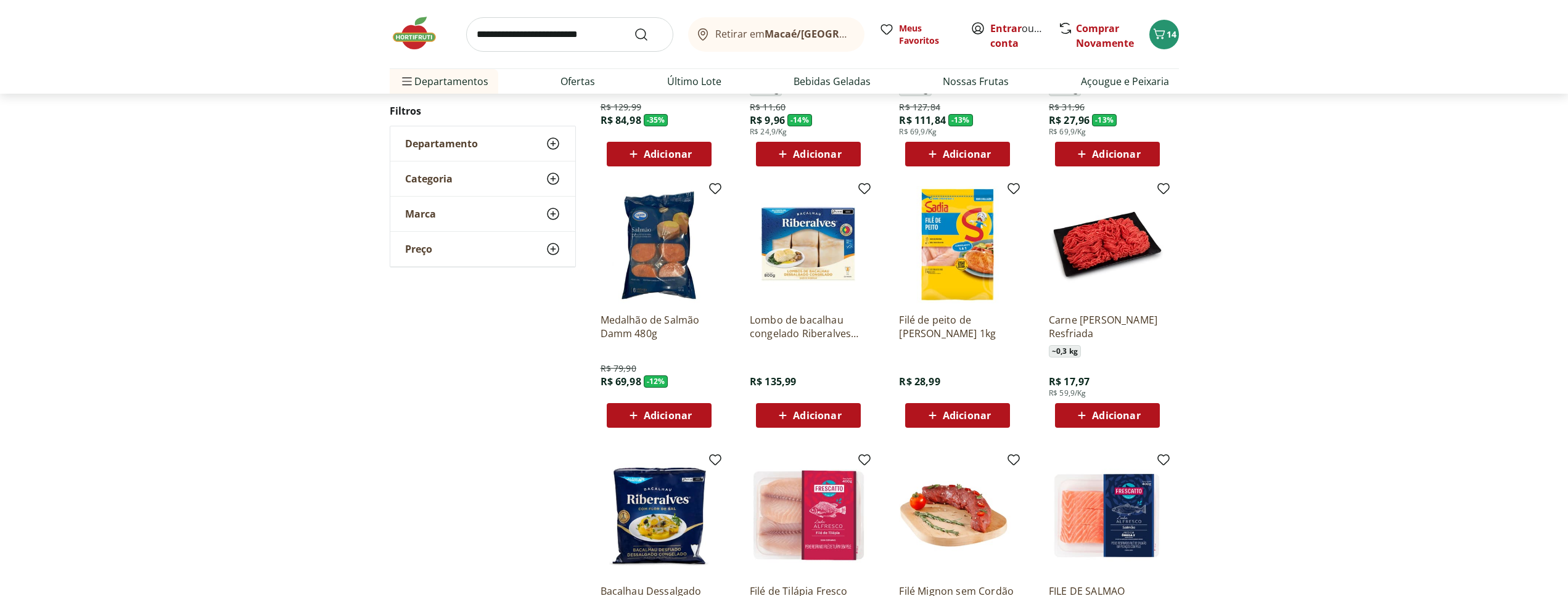
scroll to position [895, 0]
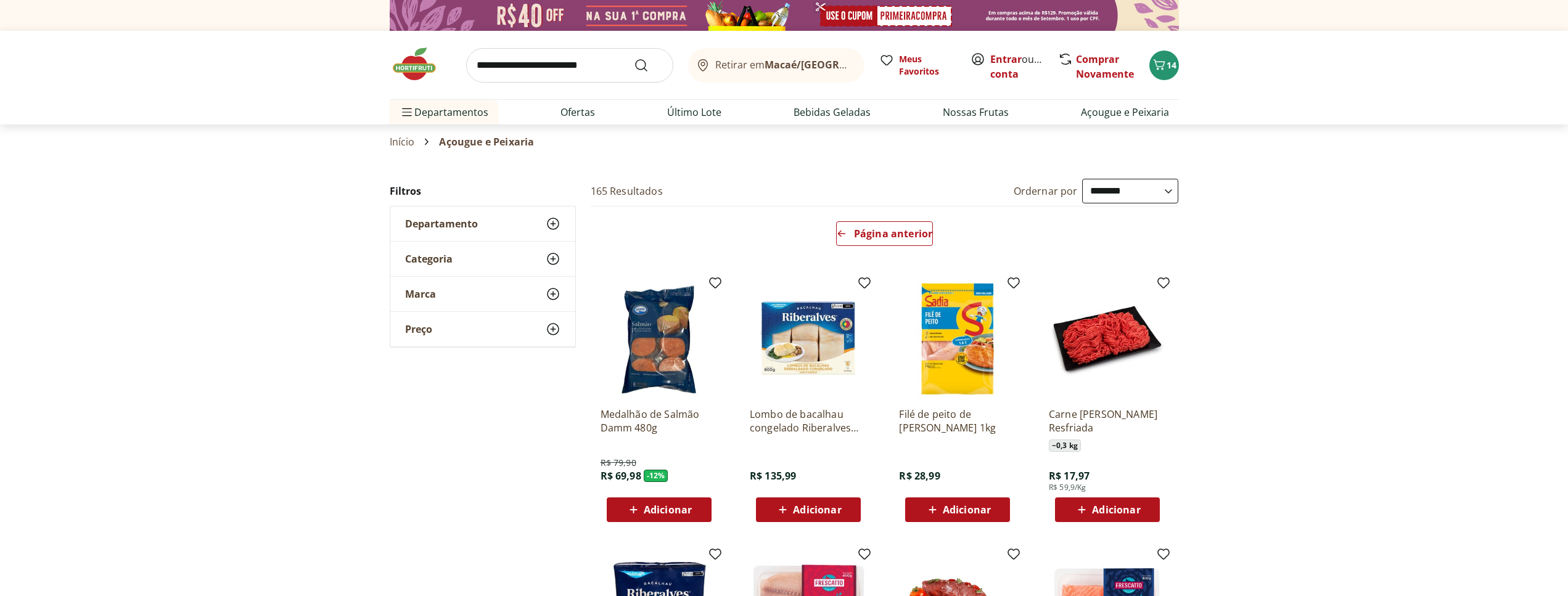
click at [579, 60] on input "search" at bounding box center [570, 66] width 207 height 35
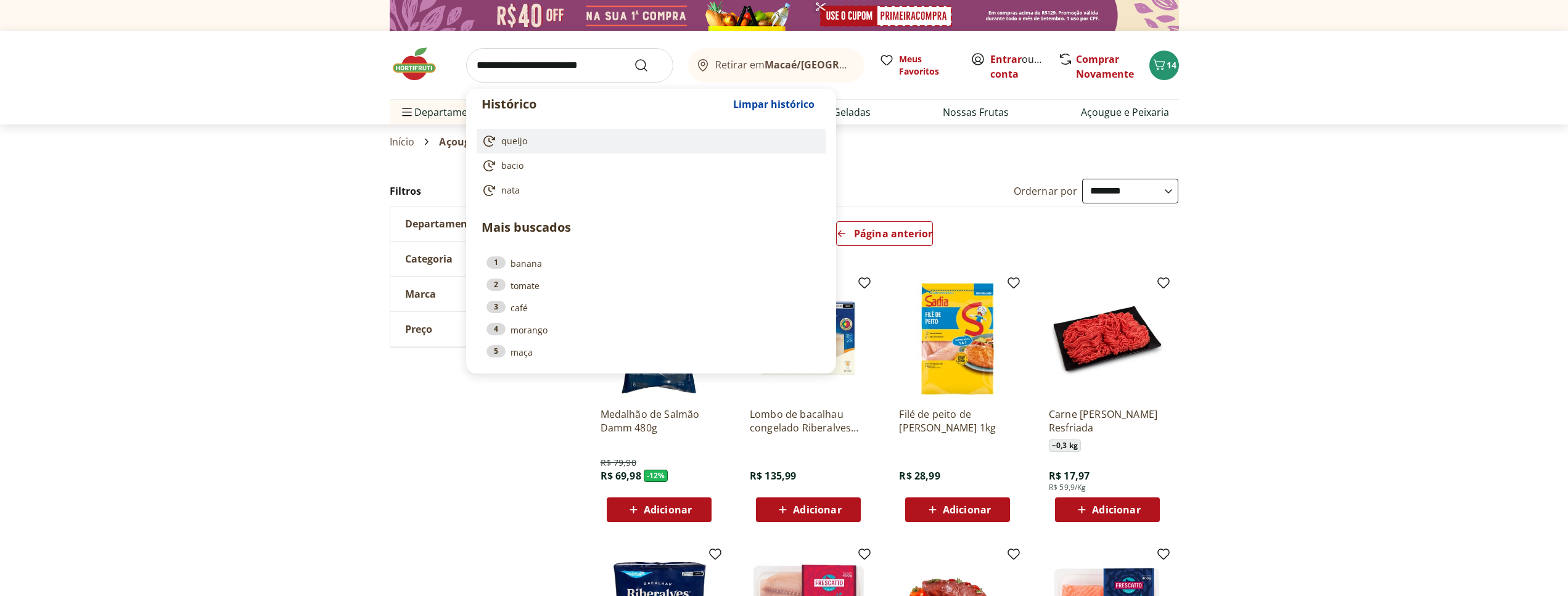
click at [515, 136] on span "queijo" at bounding box center [514, 141] width 26 height 12
type input "******"
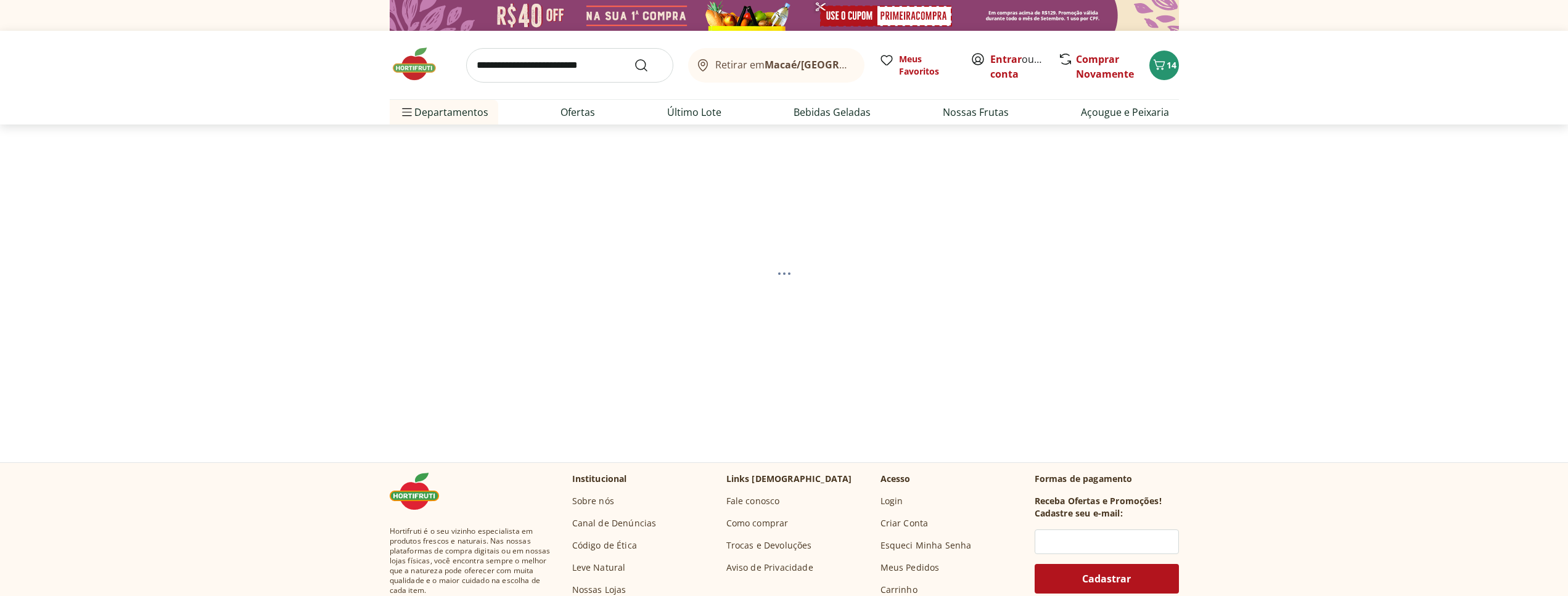
select select "**********"
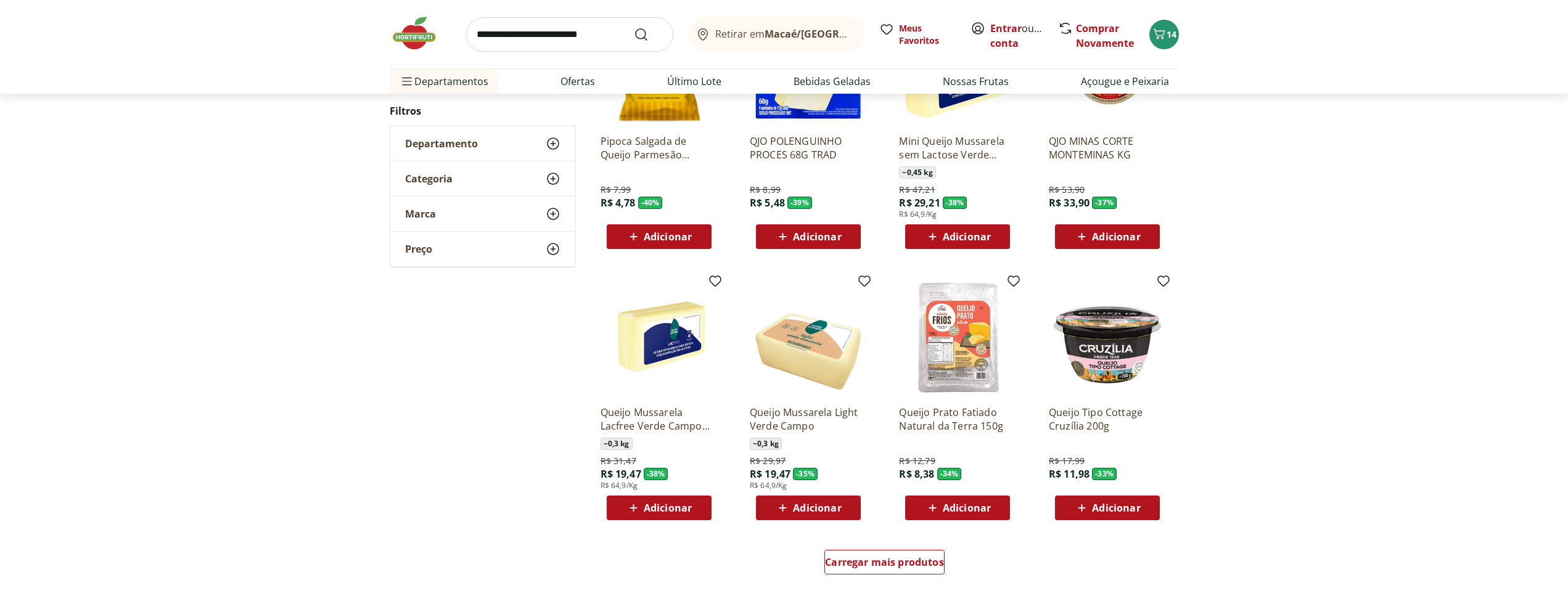
scroll to position [629, 0]
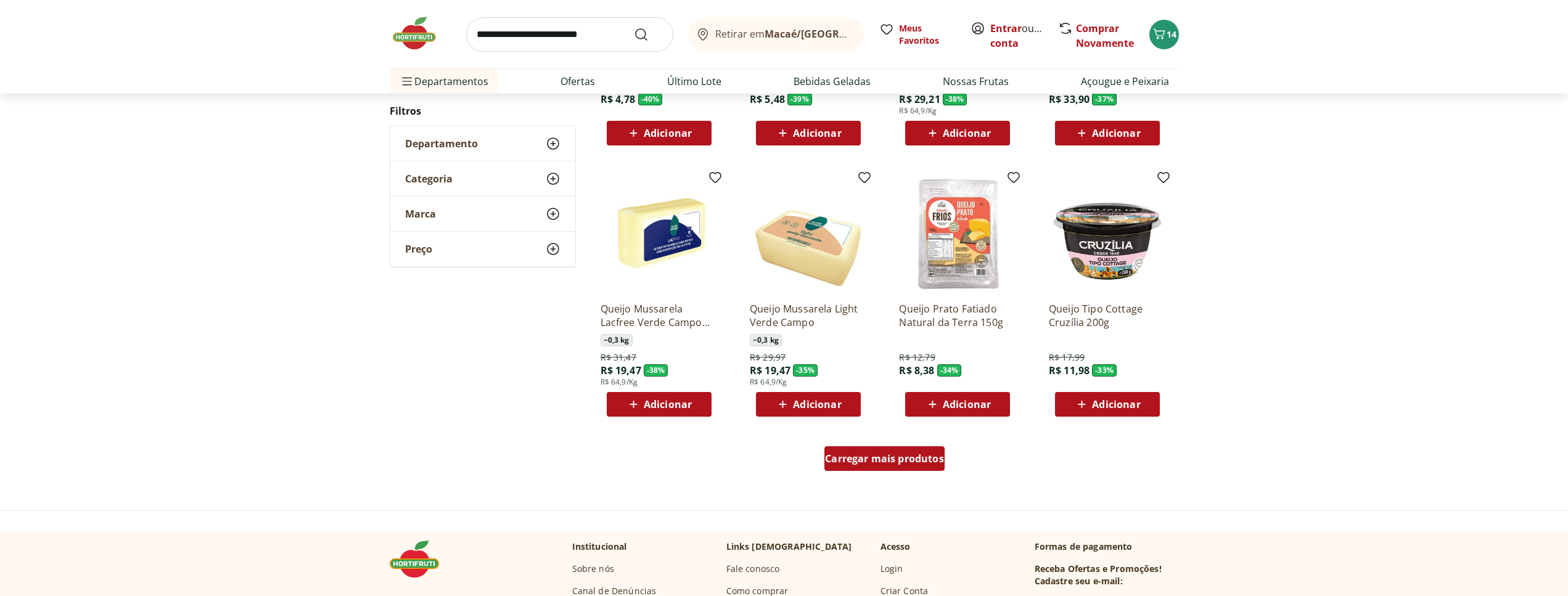
click at [922, 463] on span "Carregar mais produtos" at bounding box center [885, 458] width 119 height 10
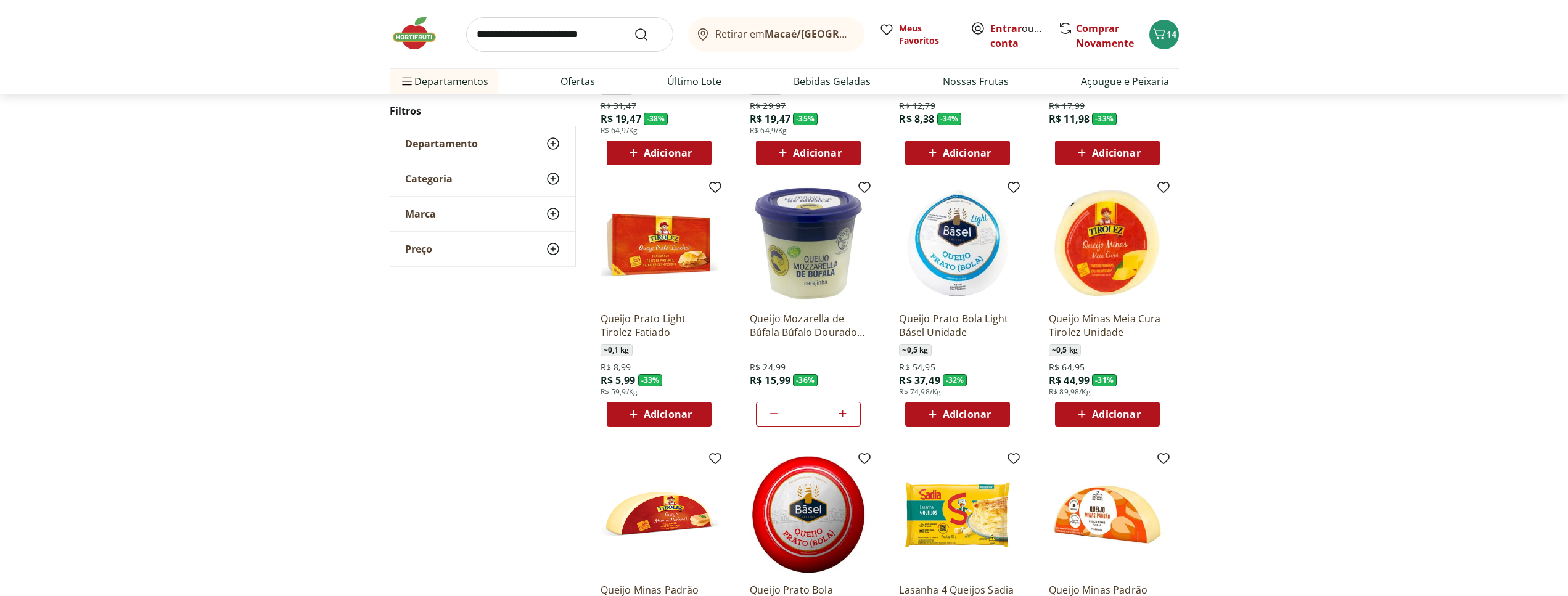
scroll to position [329, 0]
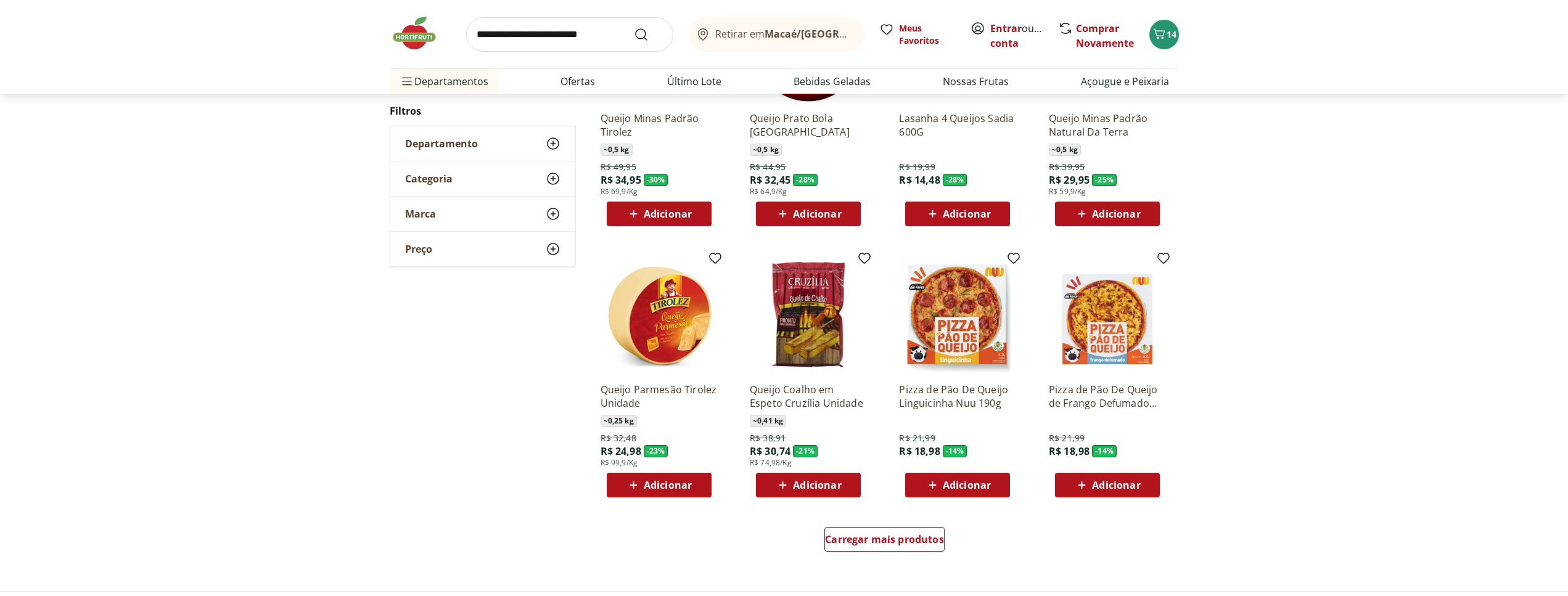
scroll to position [707, 0]
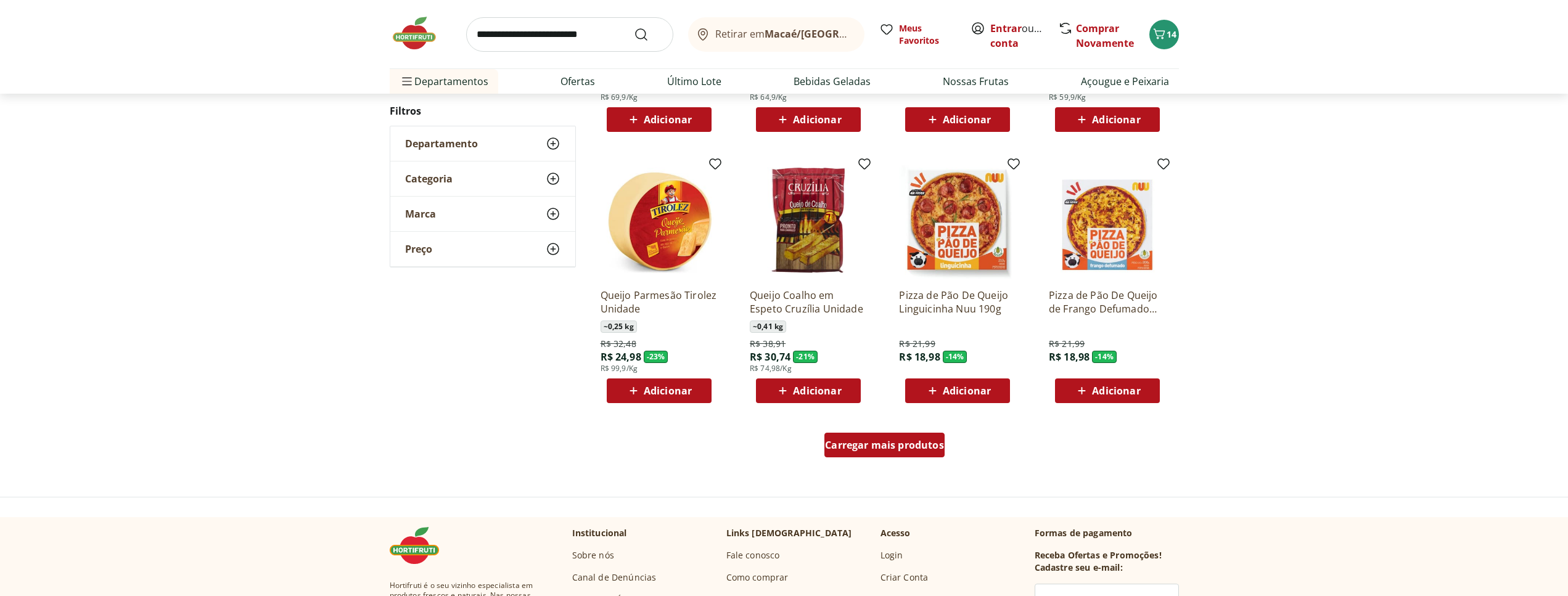
click at [915, 454] on div "Carregar mais produtos" at bounding box center [885, 445] width 121 height 25
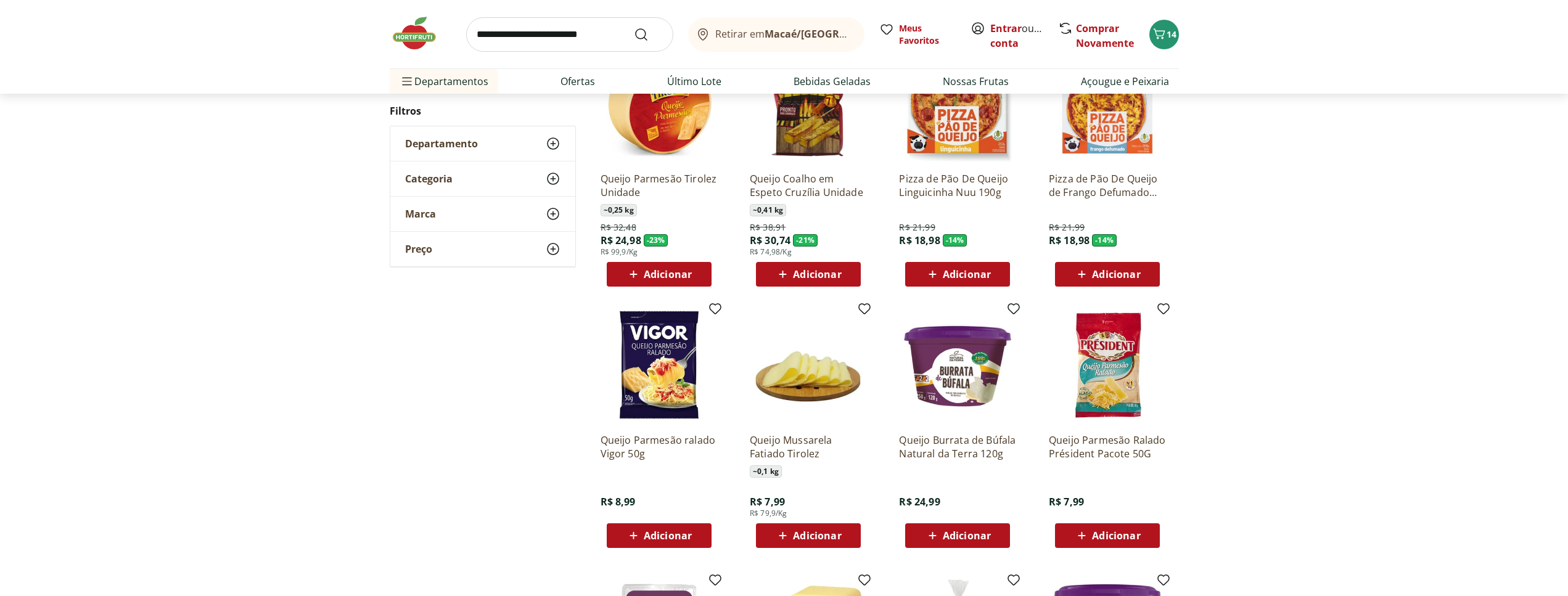
scroll to position [895, 0]
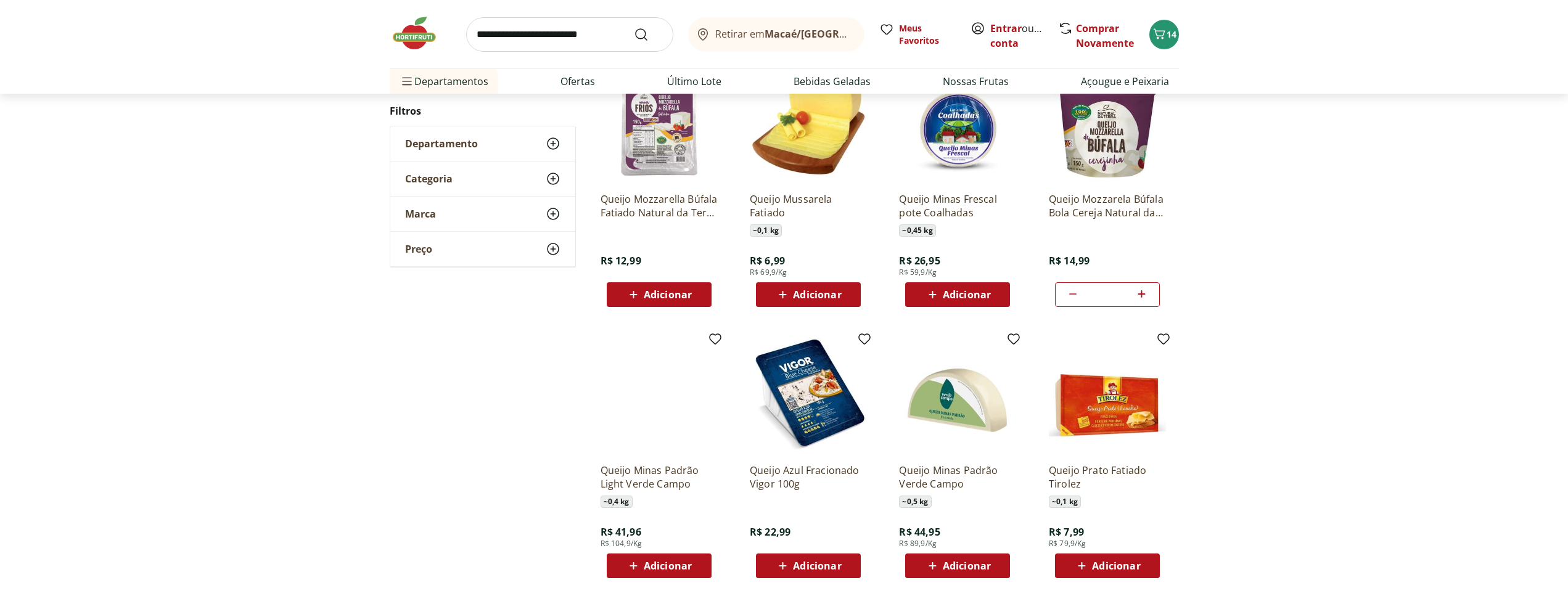
scroll to position [720, 0]
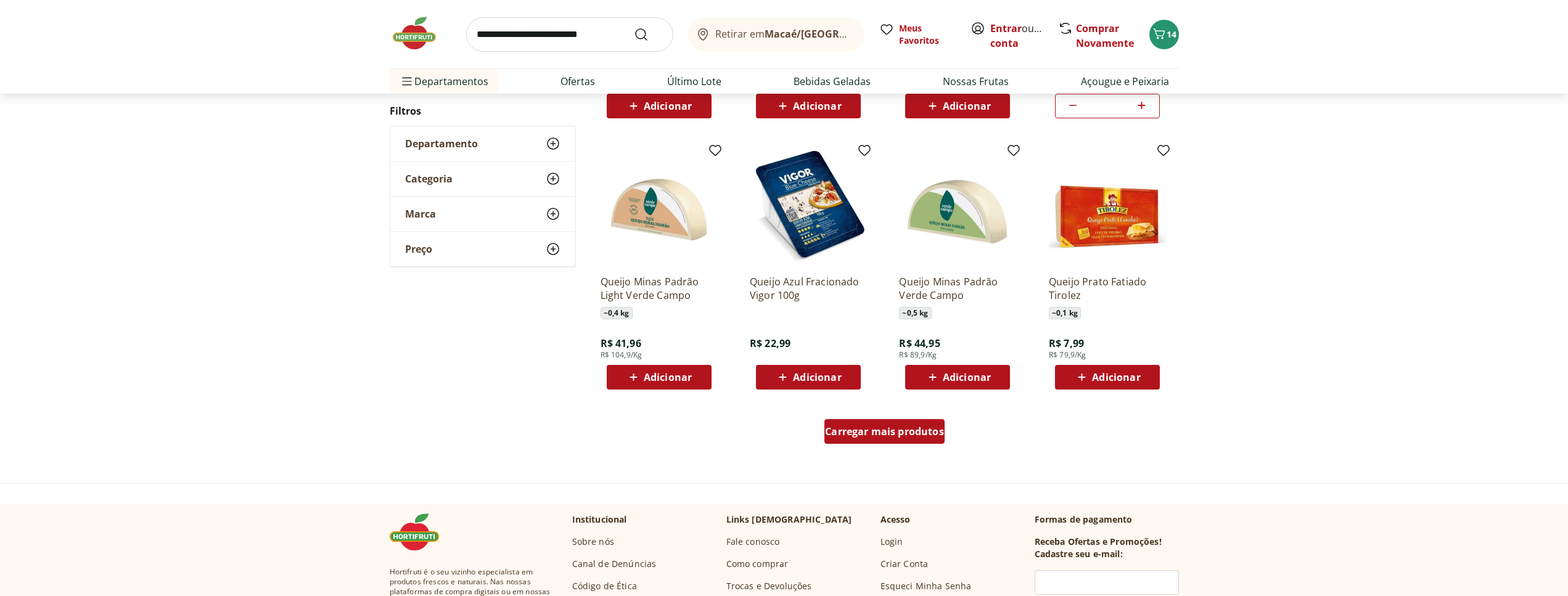
click at [921, 429] on span "Carregar mais produtos" at bounding box center [885, 431] width 119 height 10
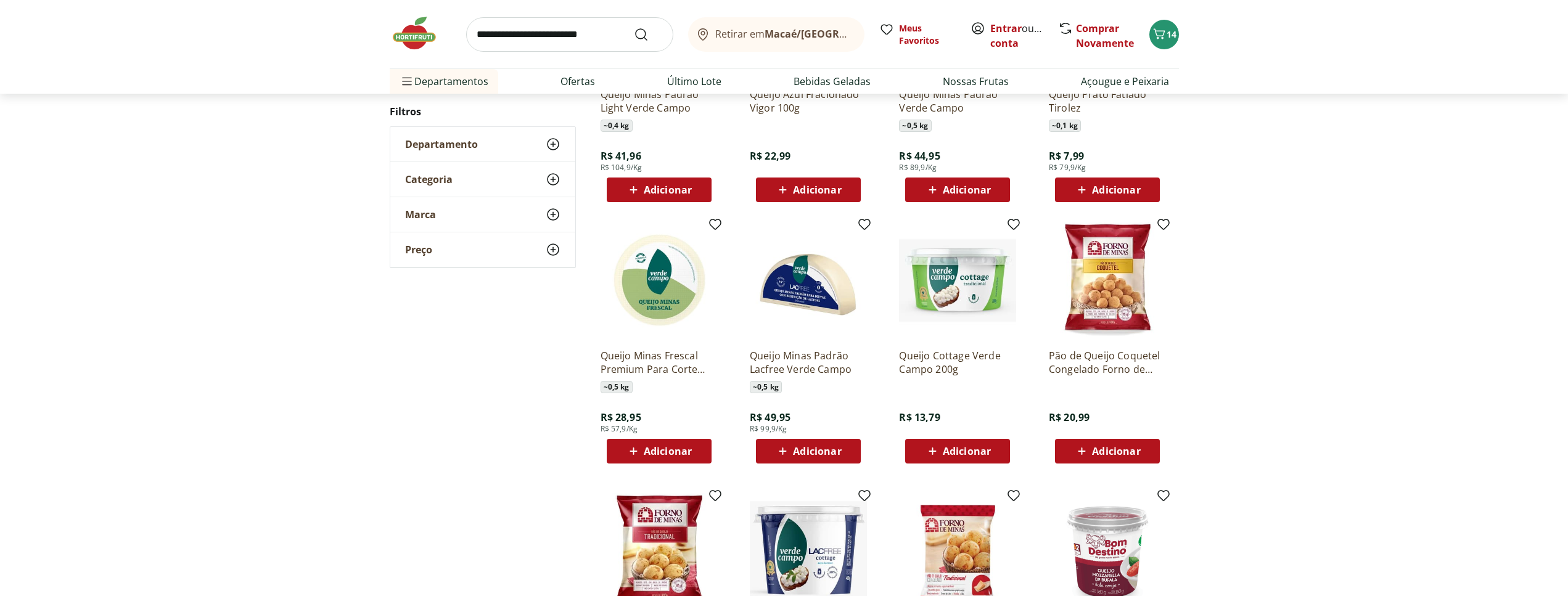
scroll to position [1035, 0]
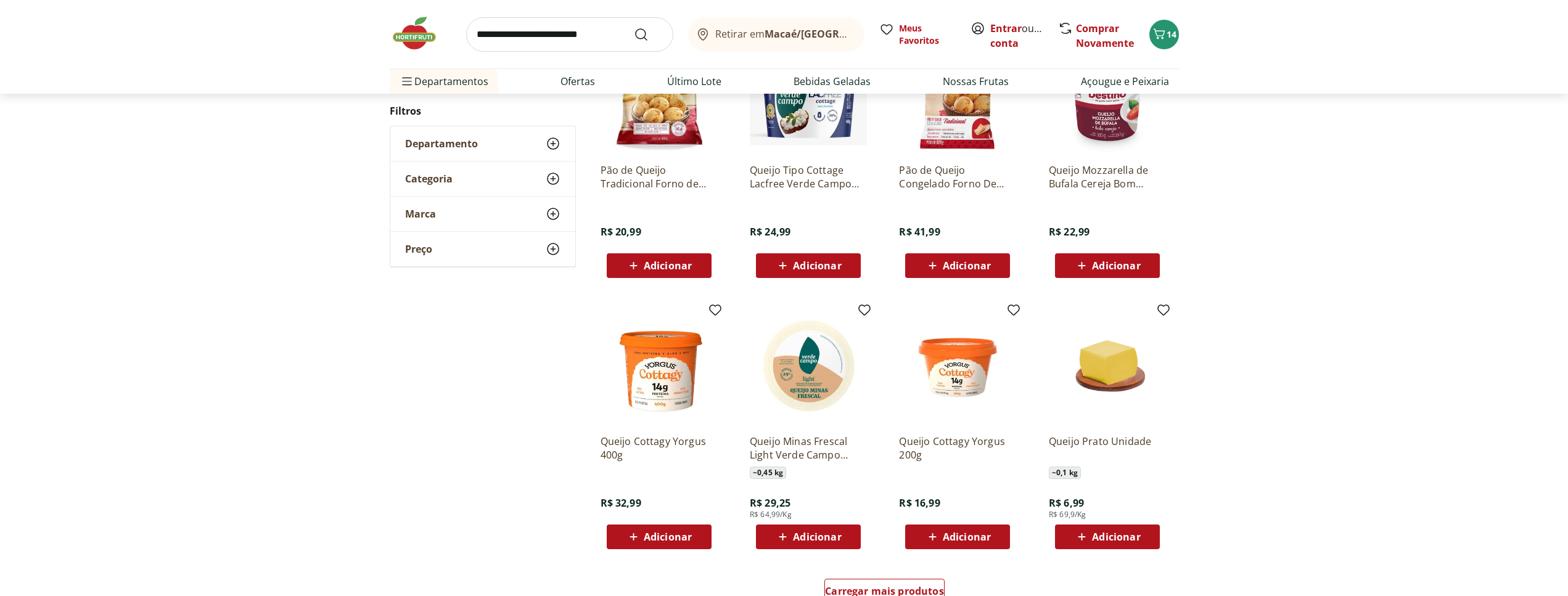
scroll to position [608, 0]
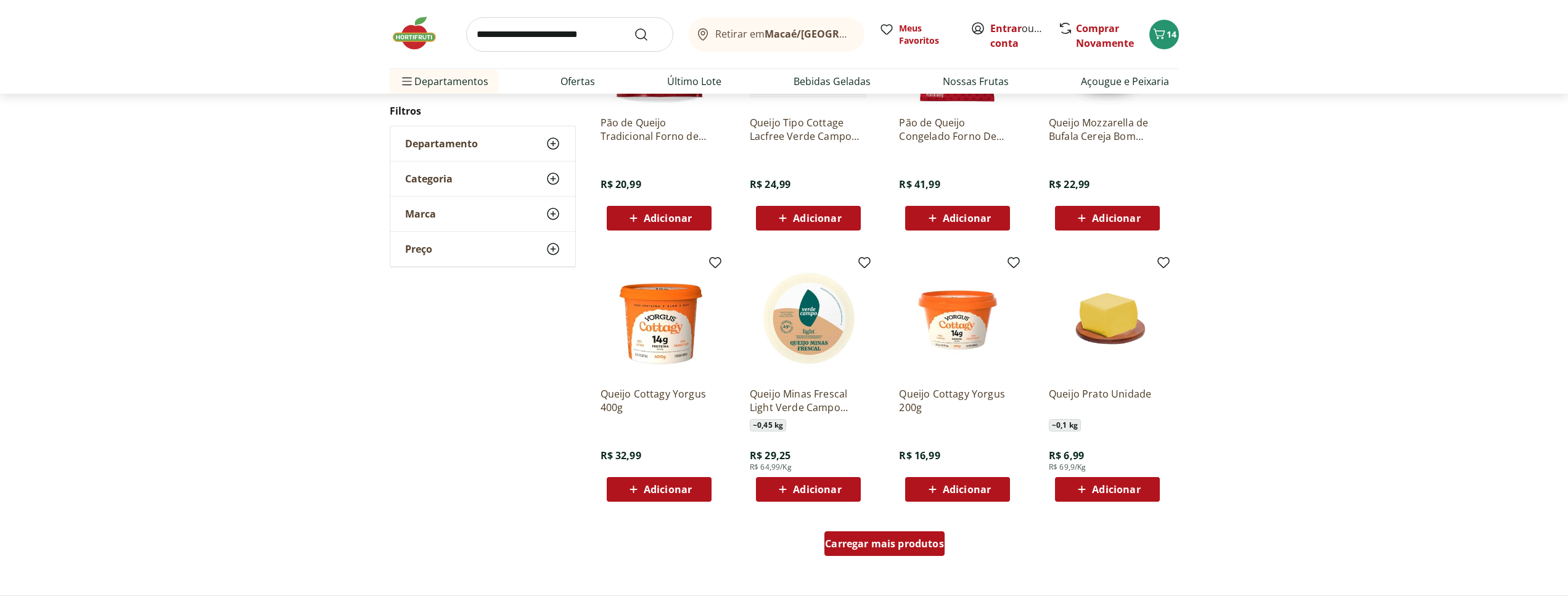
click at [887, 546] on span "Carregar mais produtos" at bounding box center [885, 543] width 119 height 10
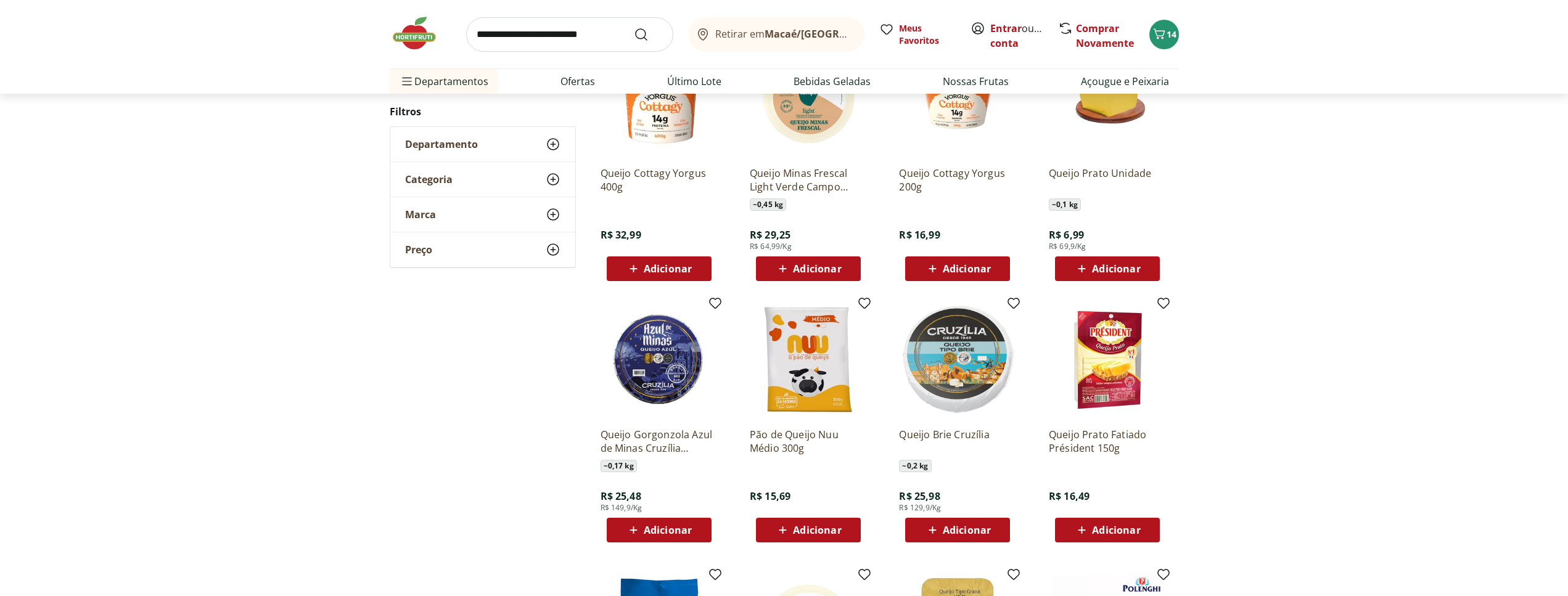
scroll to position [986, 0]
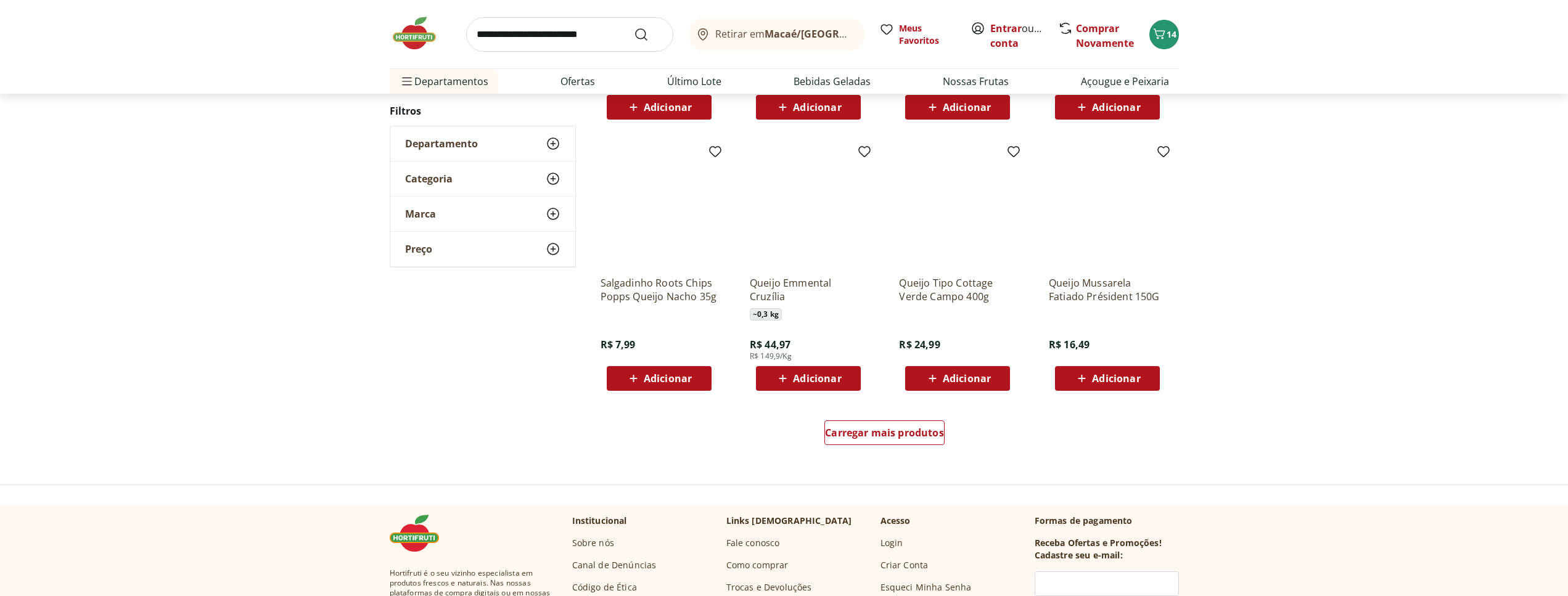
scroll to position [747, 0]
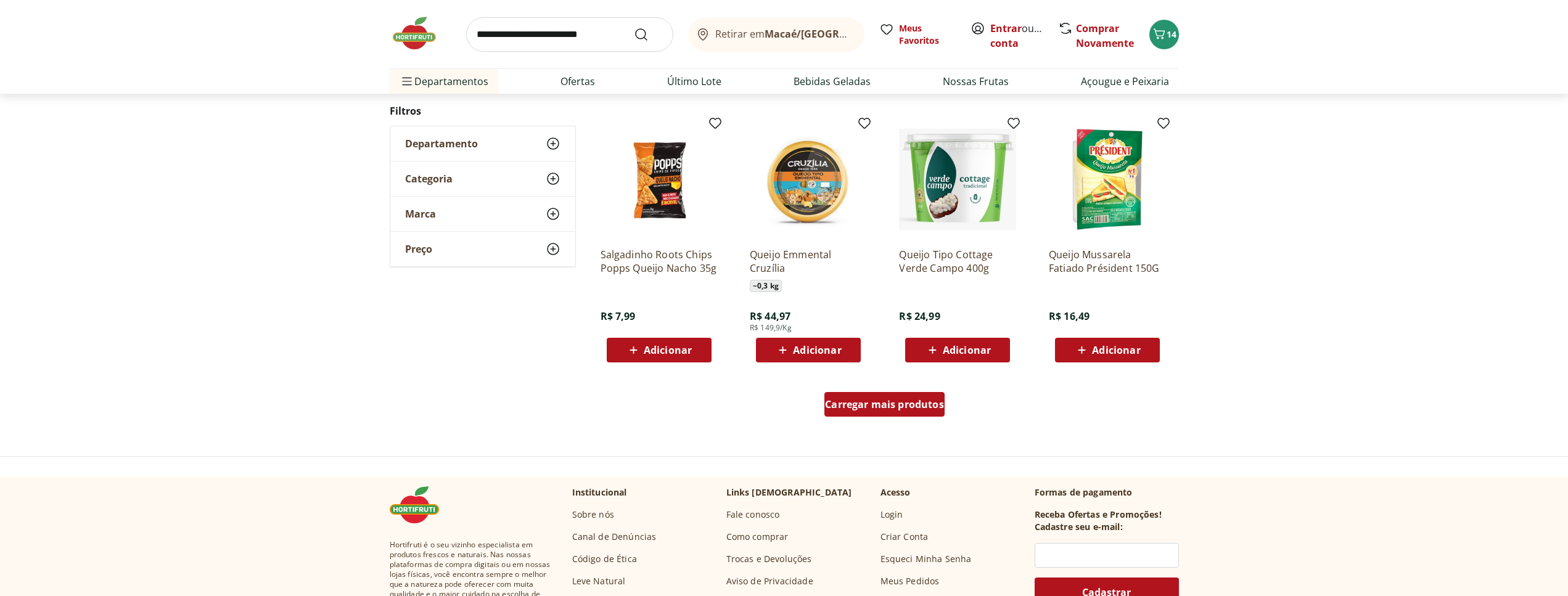
click at [911, 408] on span "Carregar mais produtos" at bounding box center [885, 404] width 119 height 10
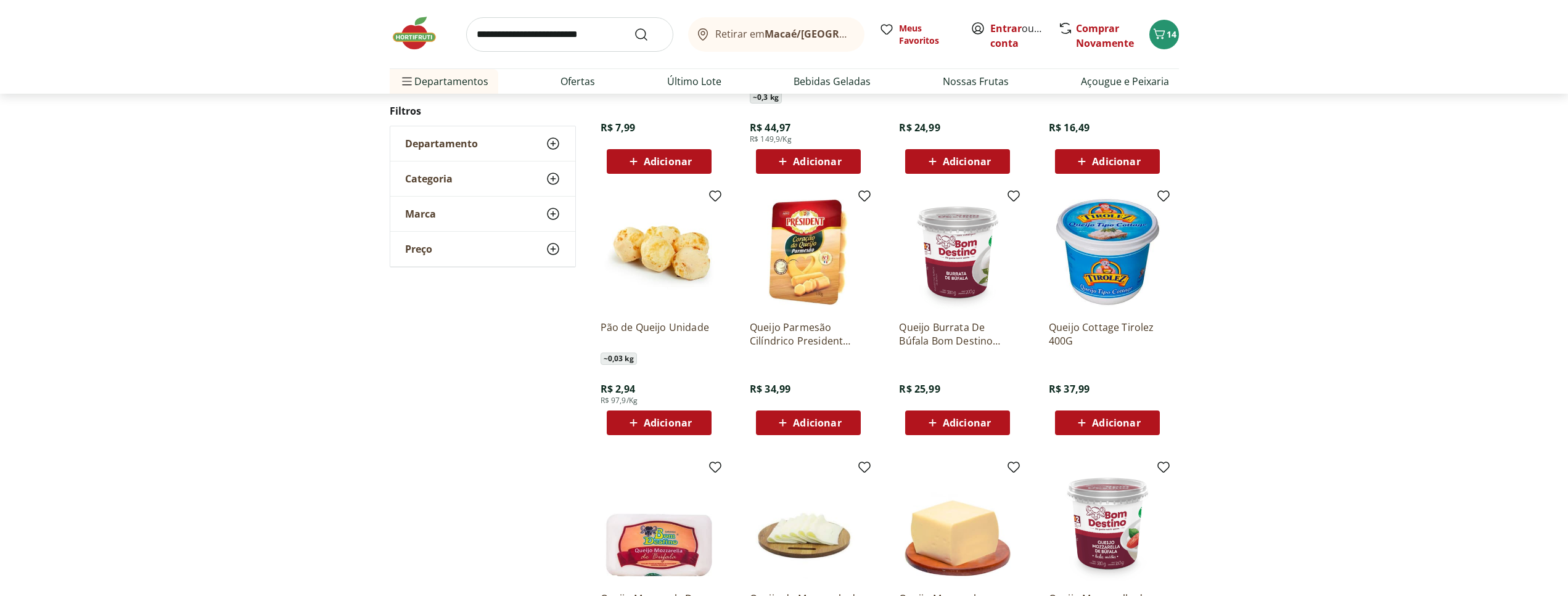
scroll to position [384, 0]
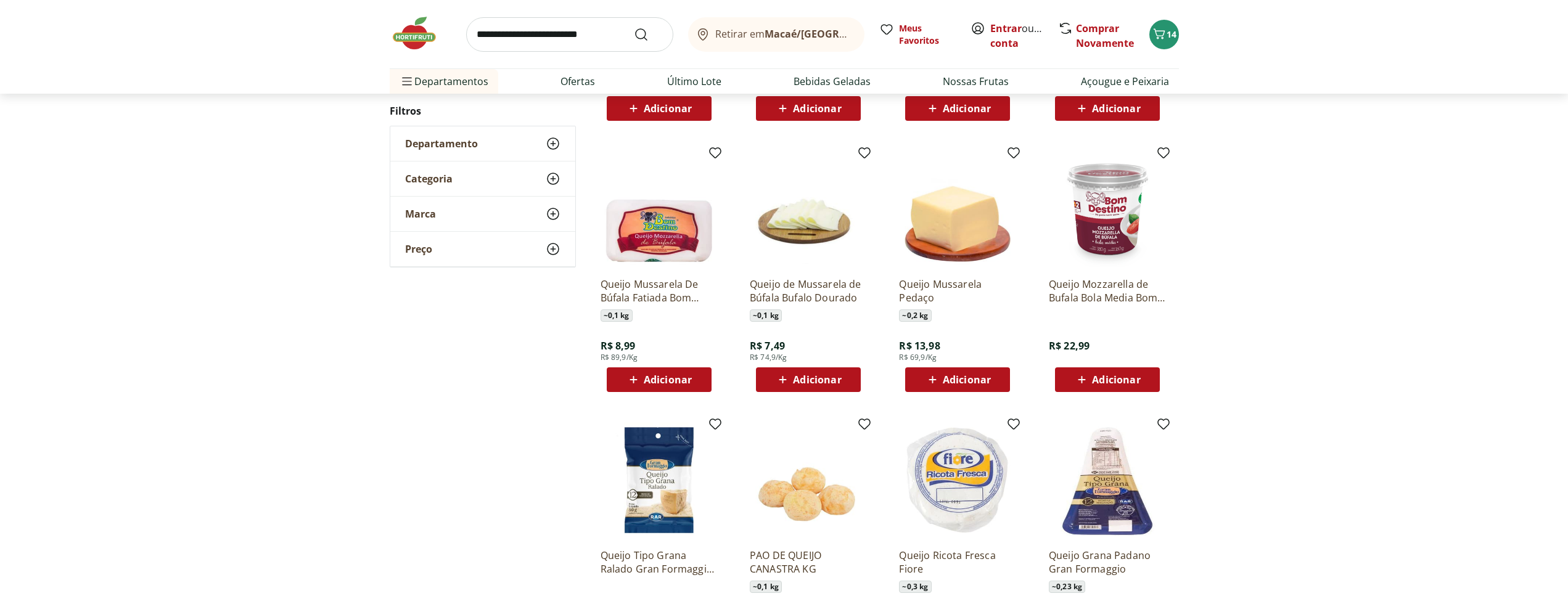
scroll to position [761, 0]
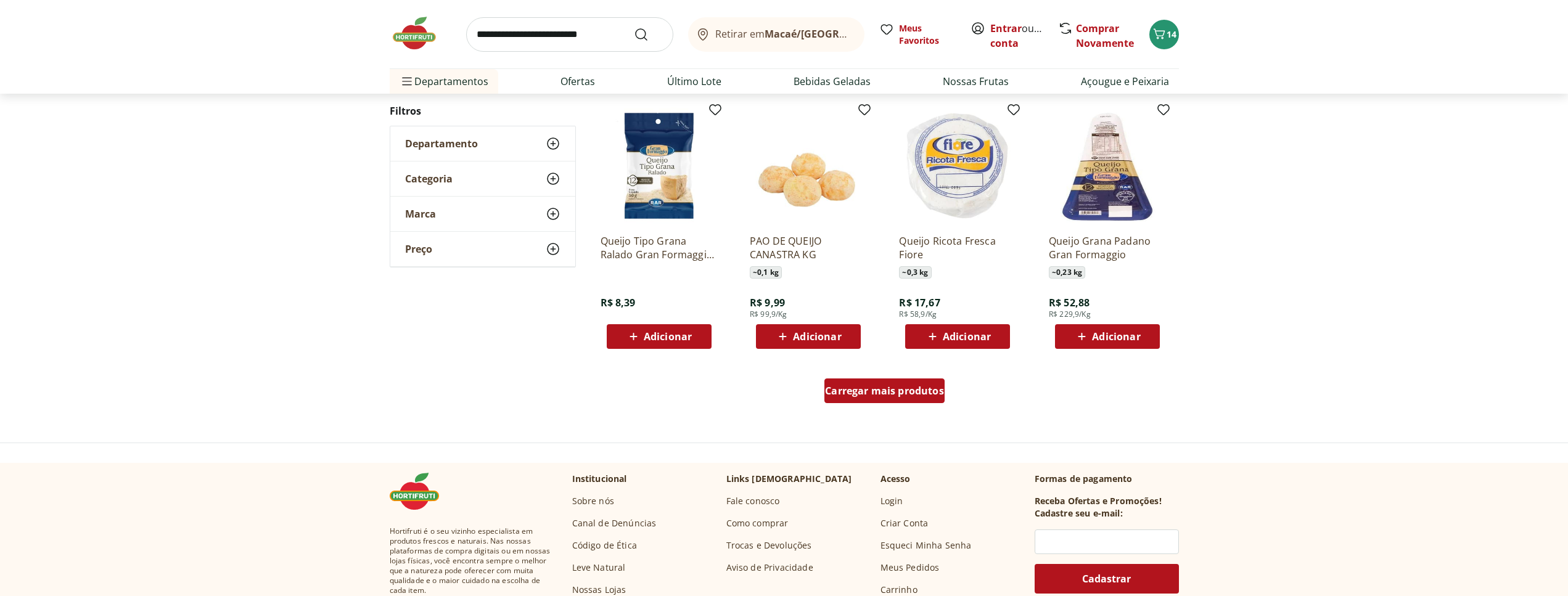
click at [912, 387] on span "Carregar mais produtos" at bounding box center [885, 390] width 119 height 10
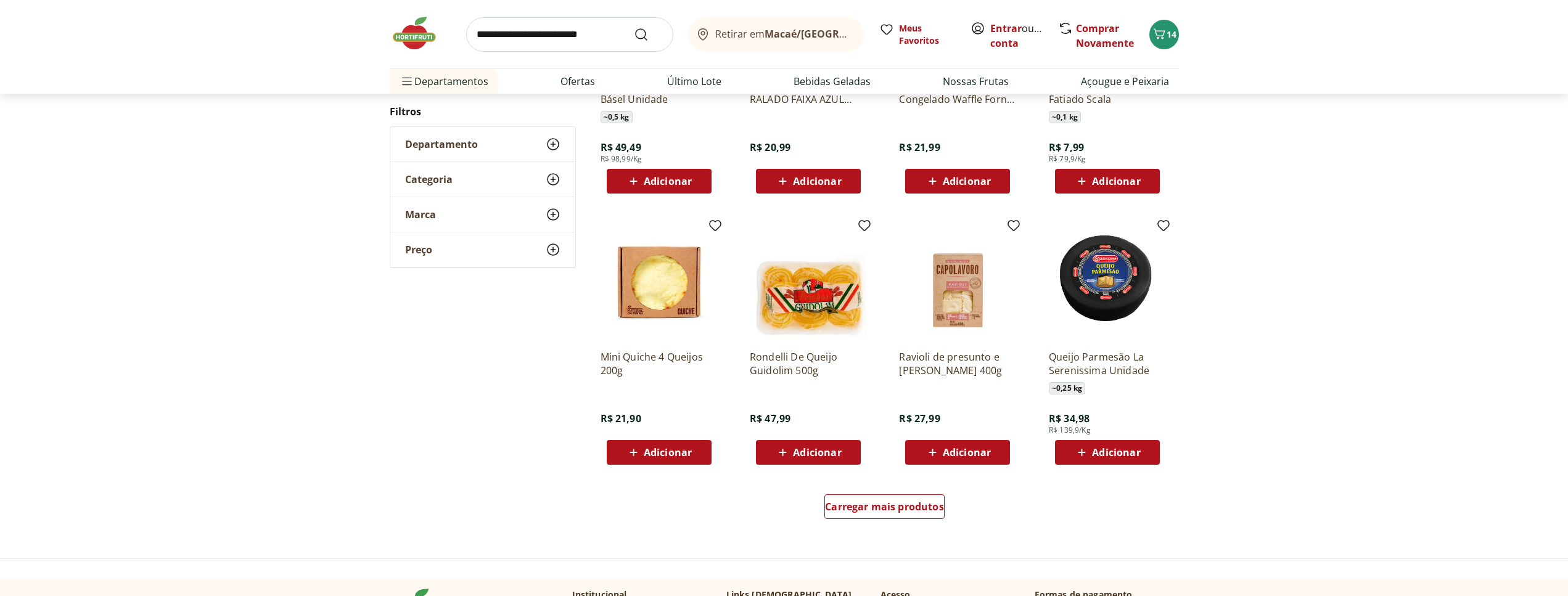
scroll to position [711, 0]
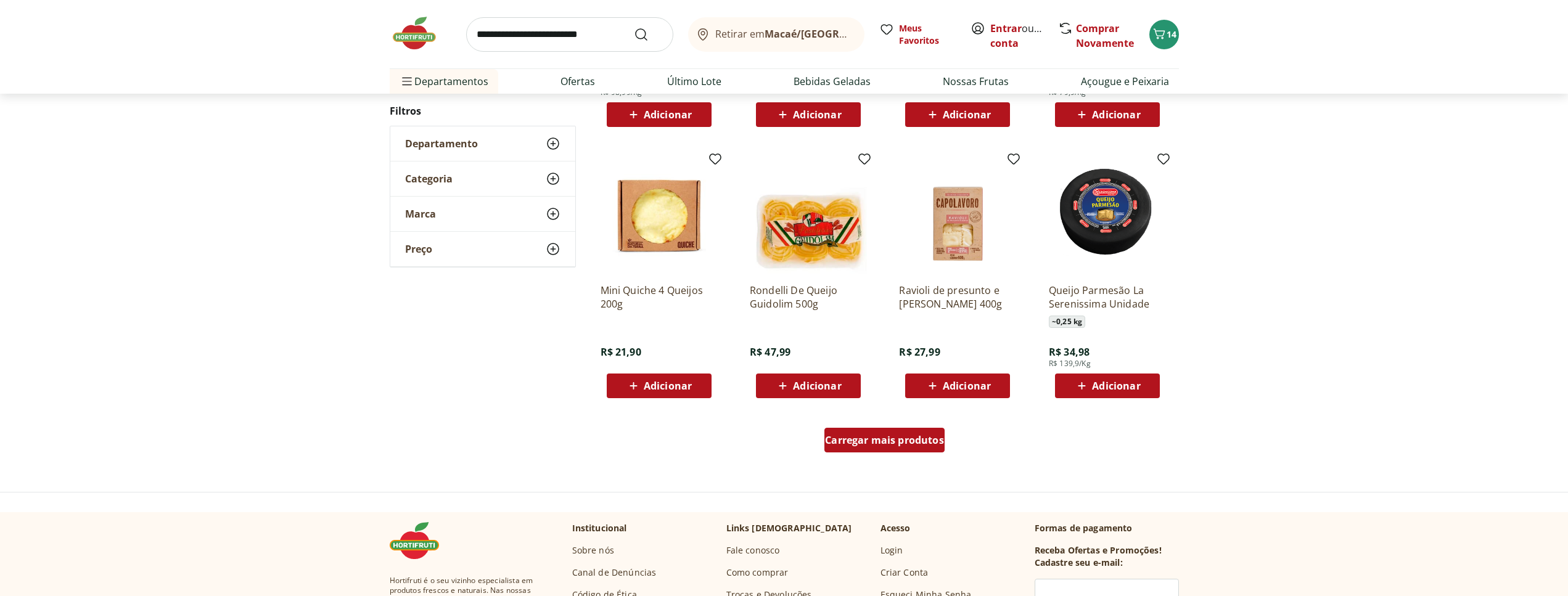
click at [931, 436] on span "Carregar mais produtos" at bounding box center [885, 440] width 119 height 10
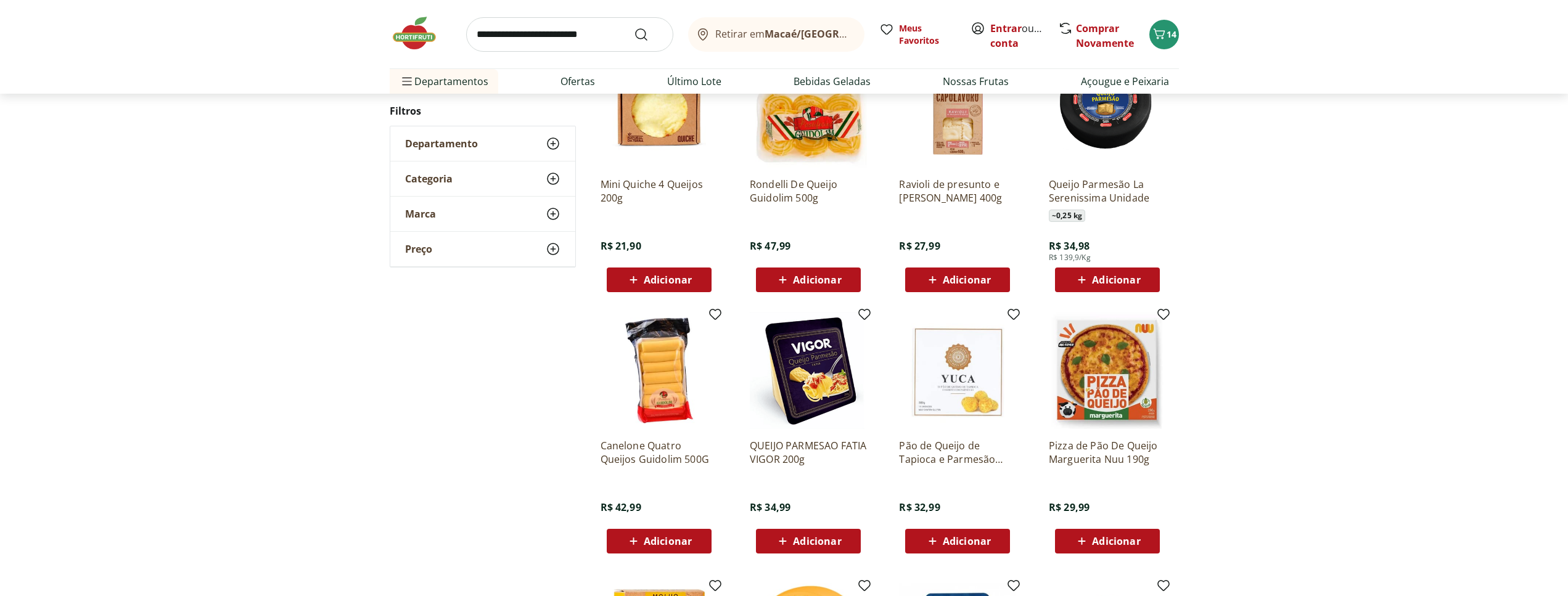
scroll to position [963, 0]
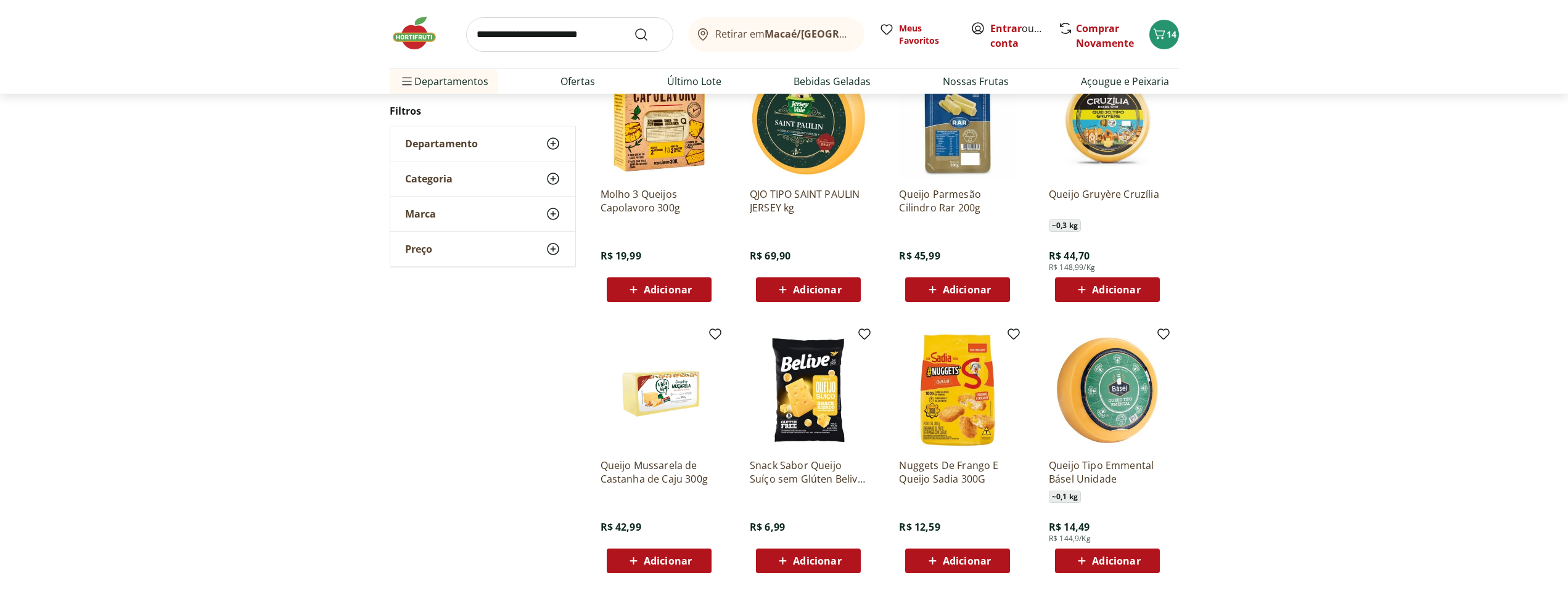
scroll to position [788, 0]
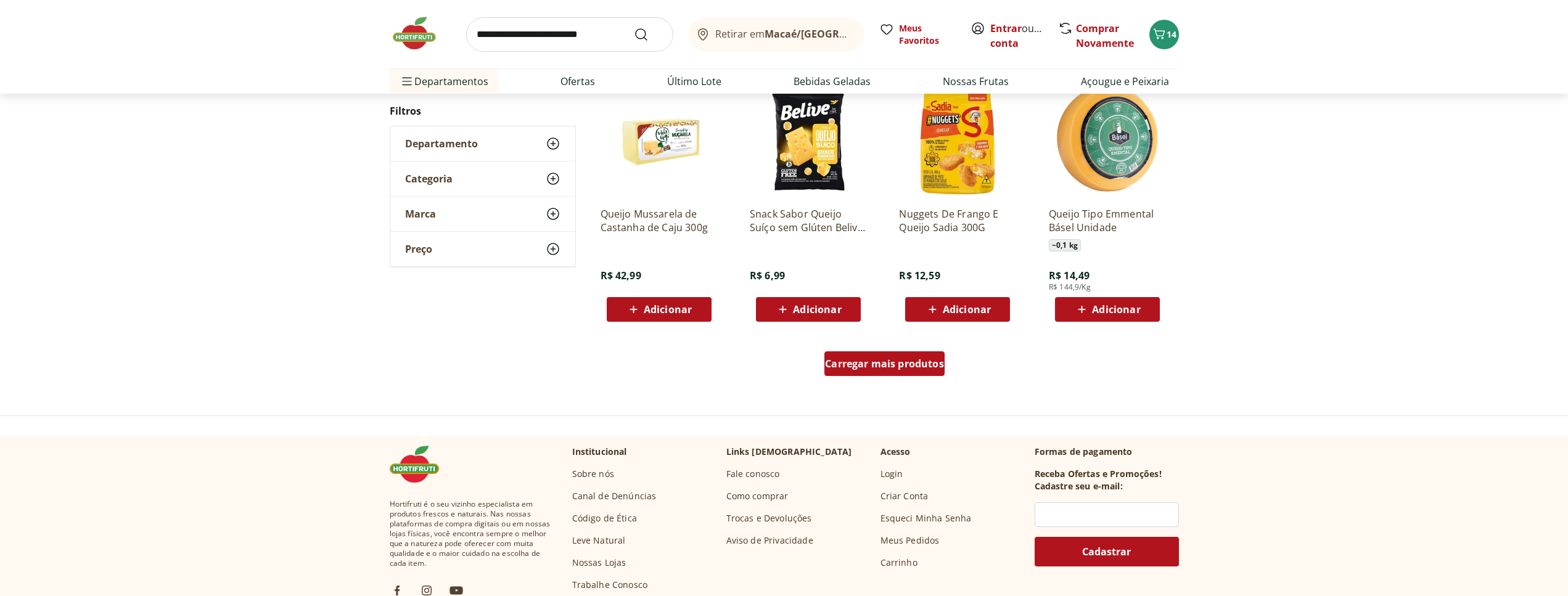
click at [850, 363] on span "Carregar mais produtos" at bounding box center [885, 363] width 119 height 10
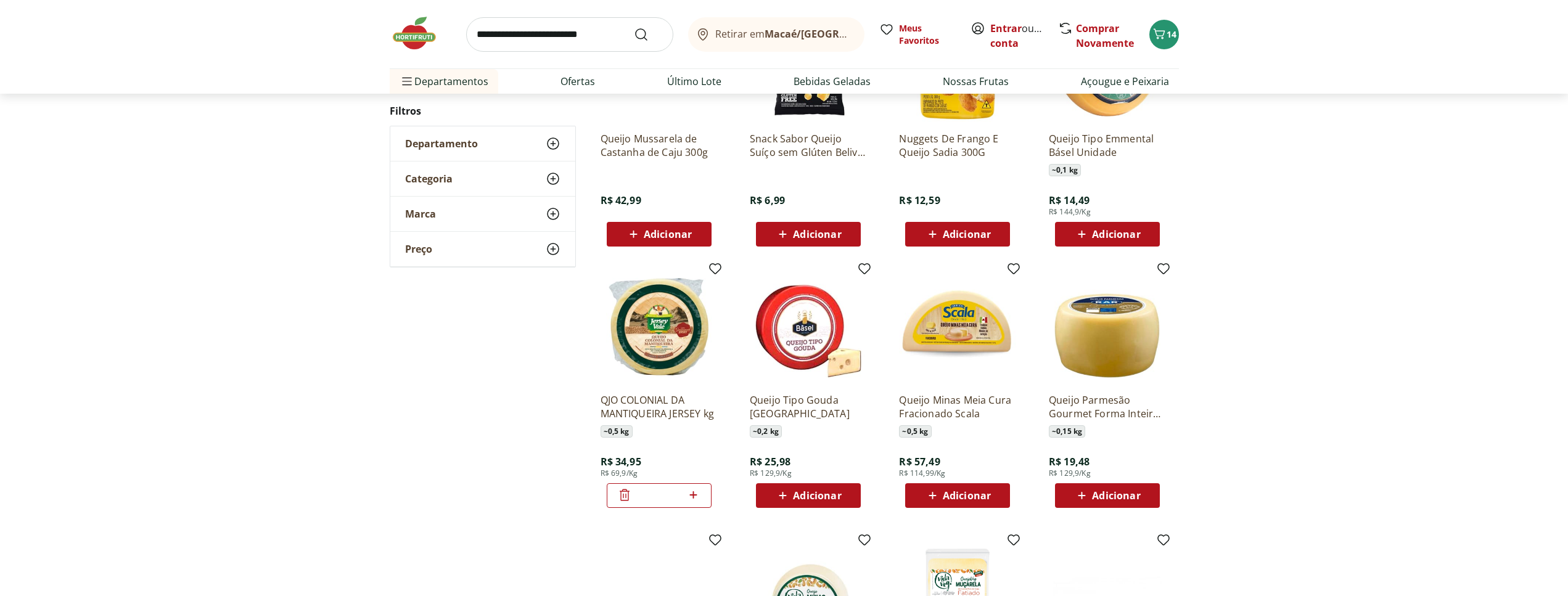
scroll to position [977, 0]
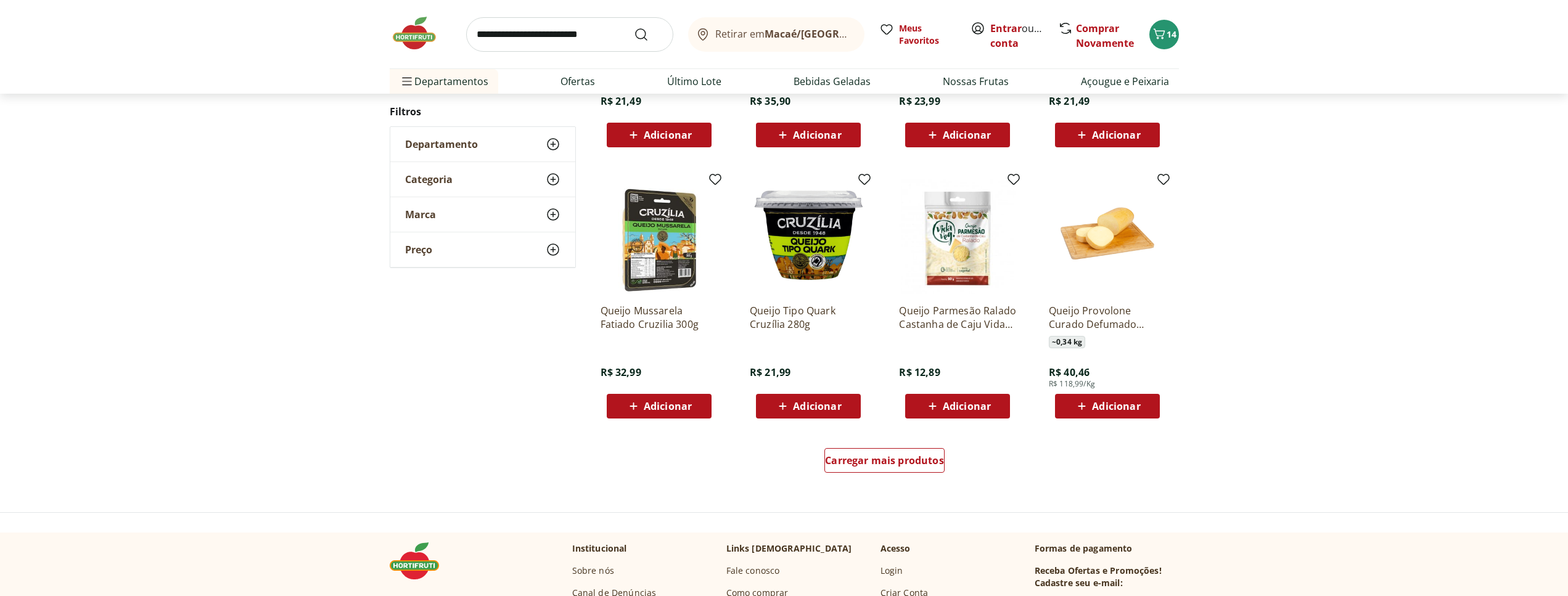
scroll to position [738, 0]
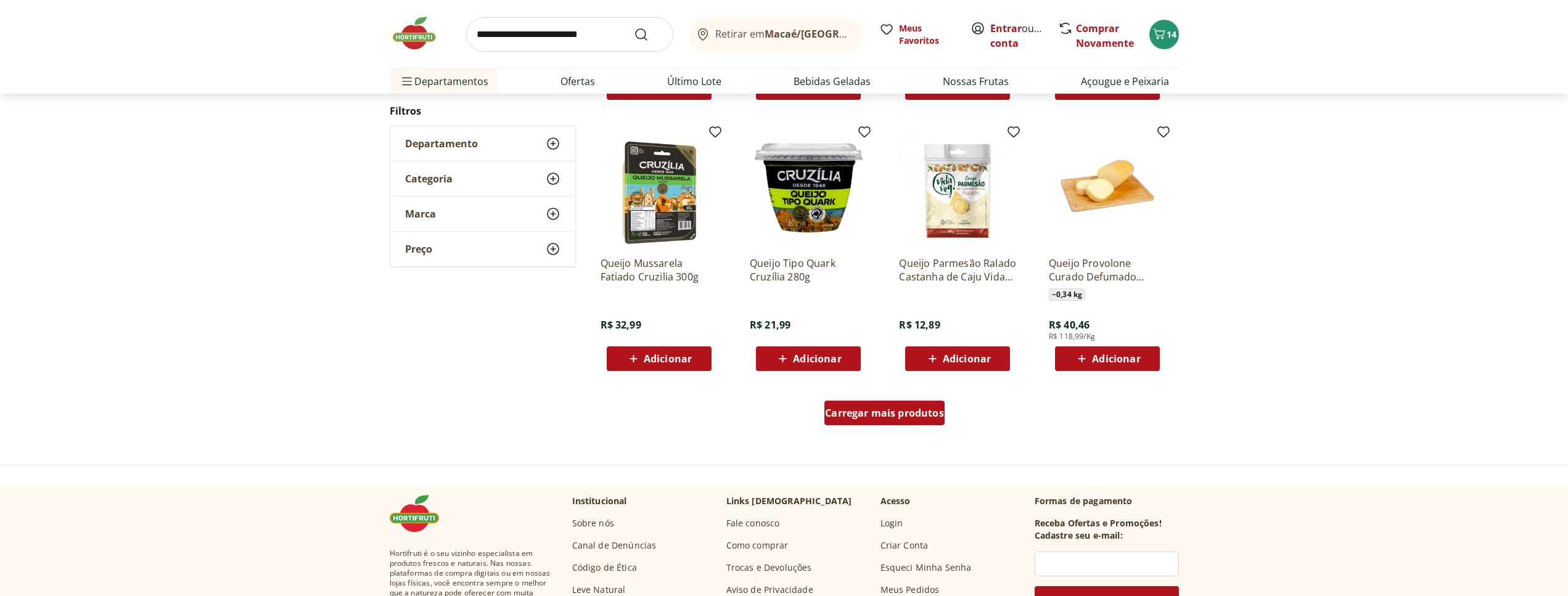
click at [907, 418] on span "Carregar mais produtos" at bounding box center [885, 413] width 119 height 10
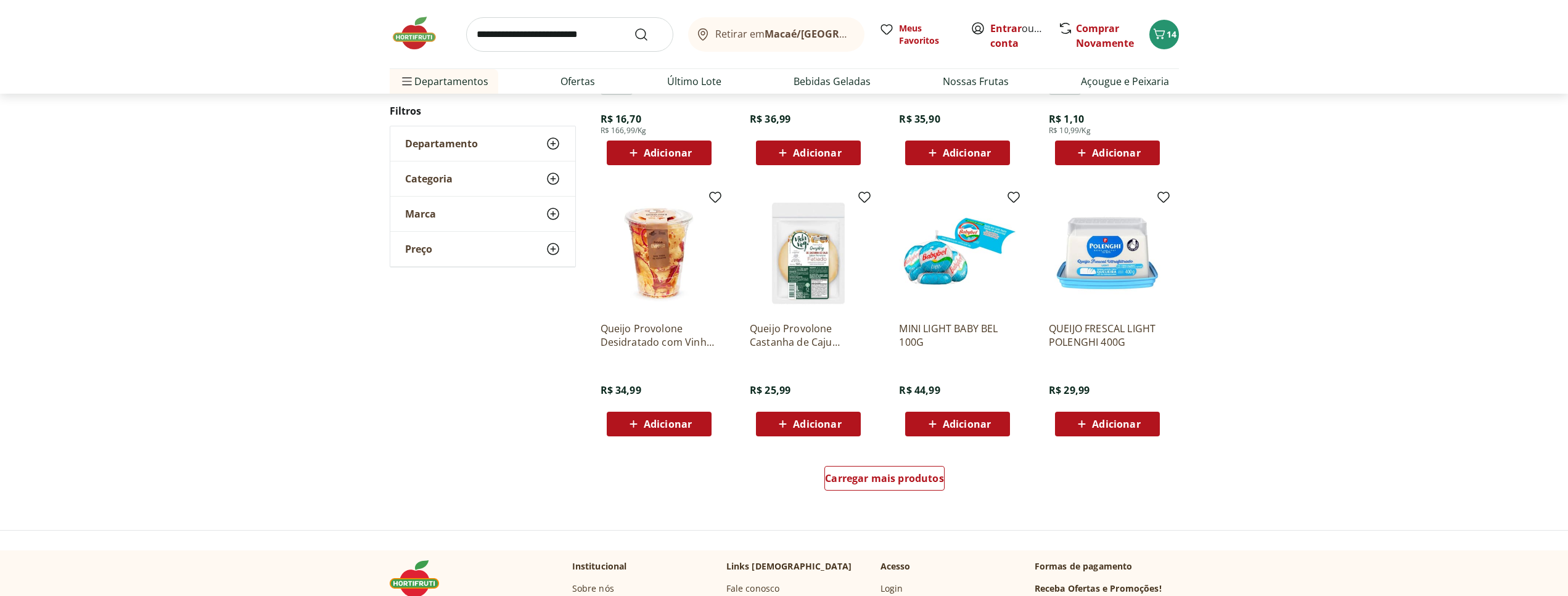
scroll to position [752, 0]
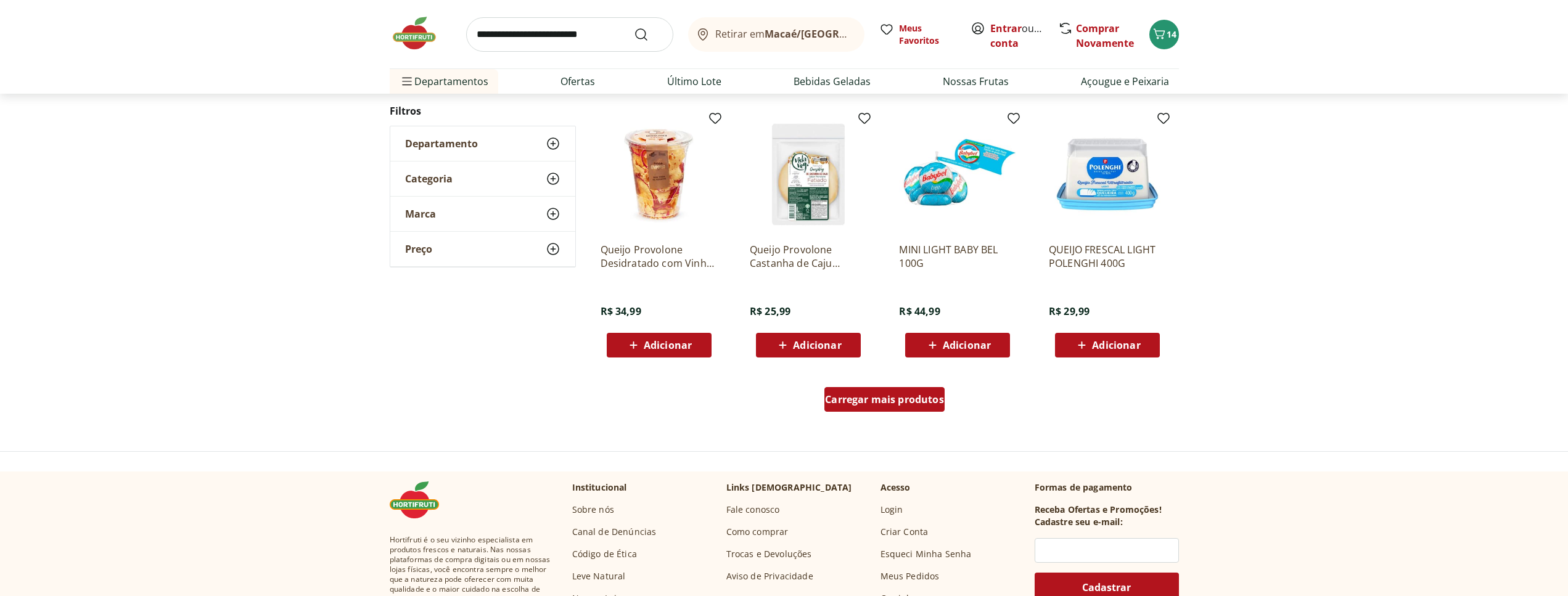
click at [885, 392] on div "Carregar mais produtos" at bounding box center [885, 399] width 121 height 25
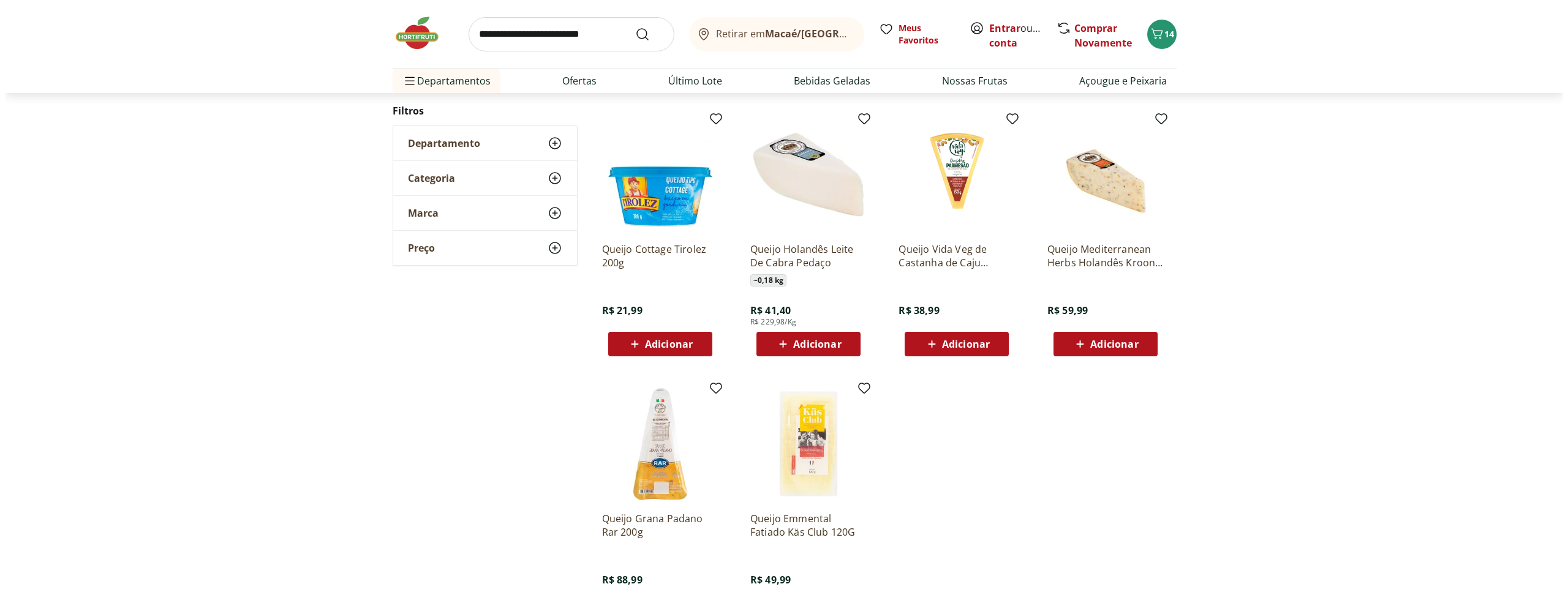
scroll to position [261, 0]
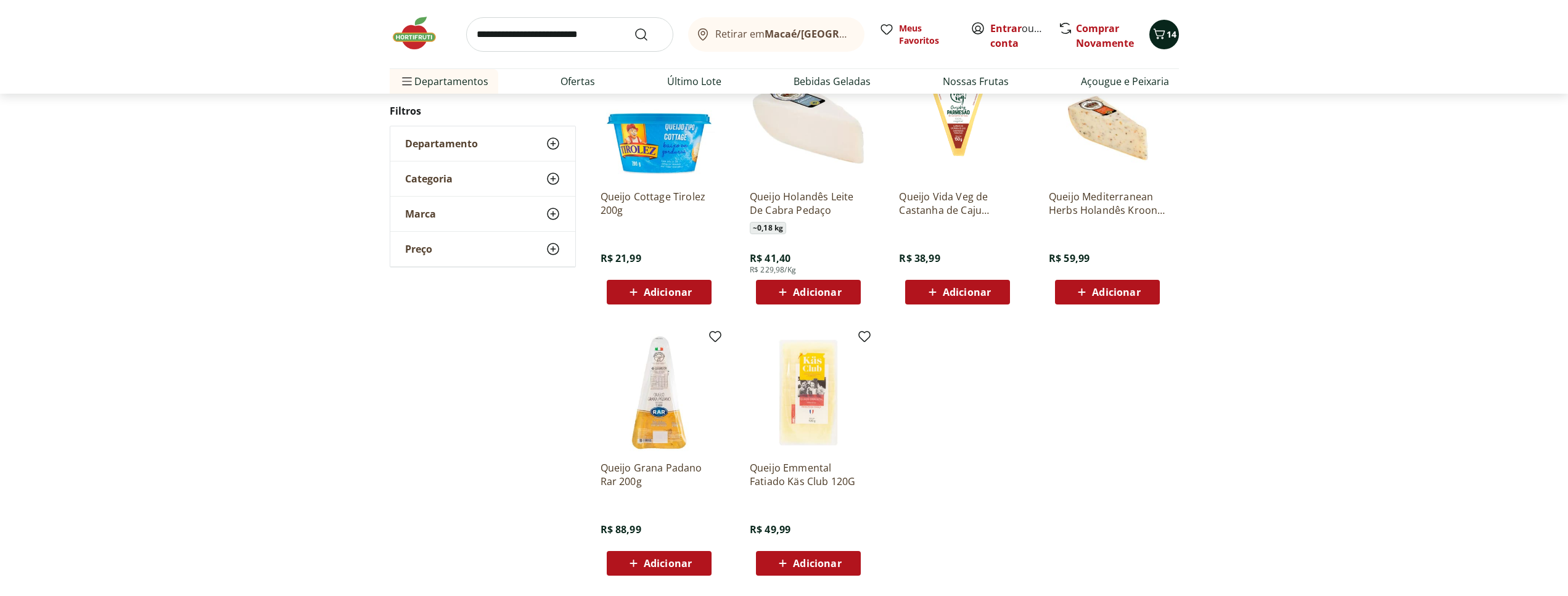
click at [1157, 38] on icon "Carrinho" at bounding box center [1159, 34] width 12 height 11
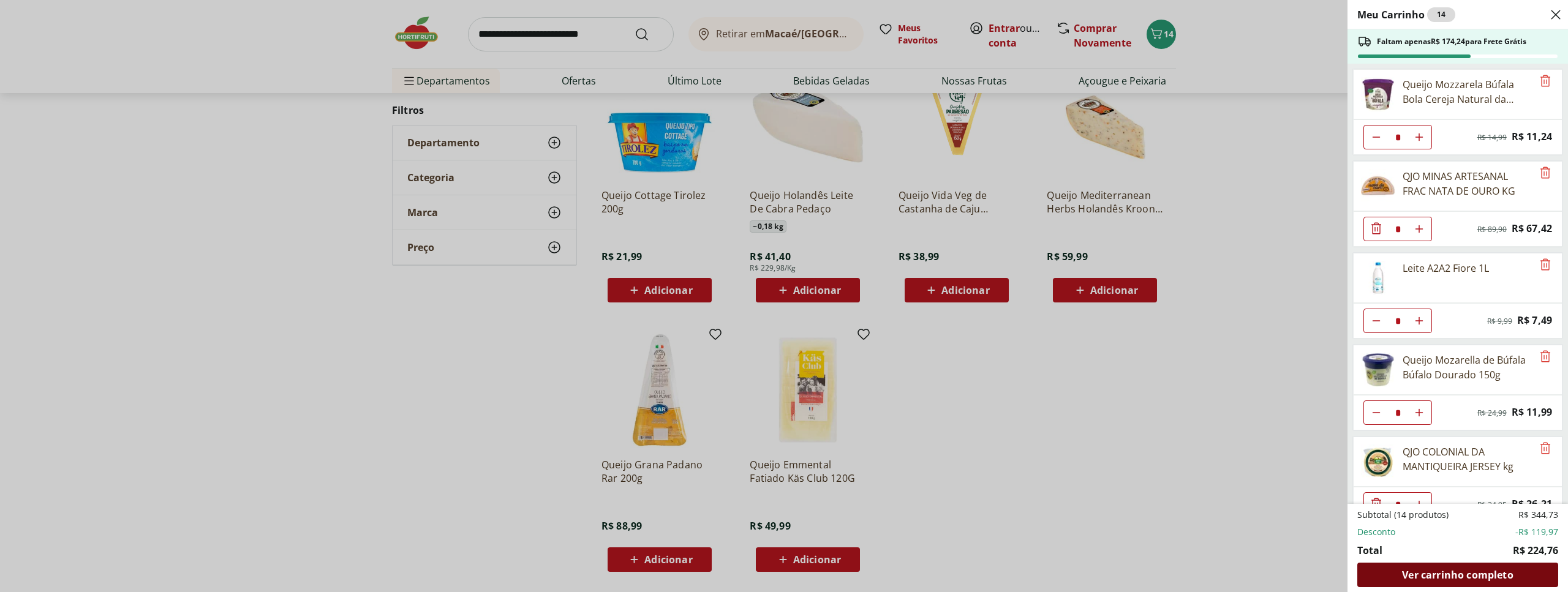
click at [1472, 572] on span "Ver carrinho completo" at bounding box center [1457, 575] width 111 height 10
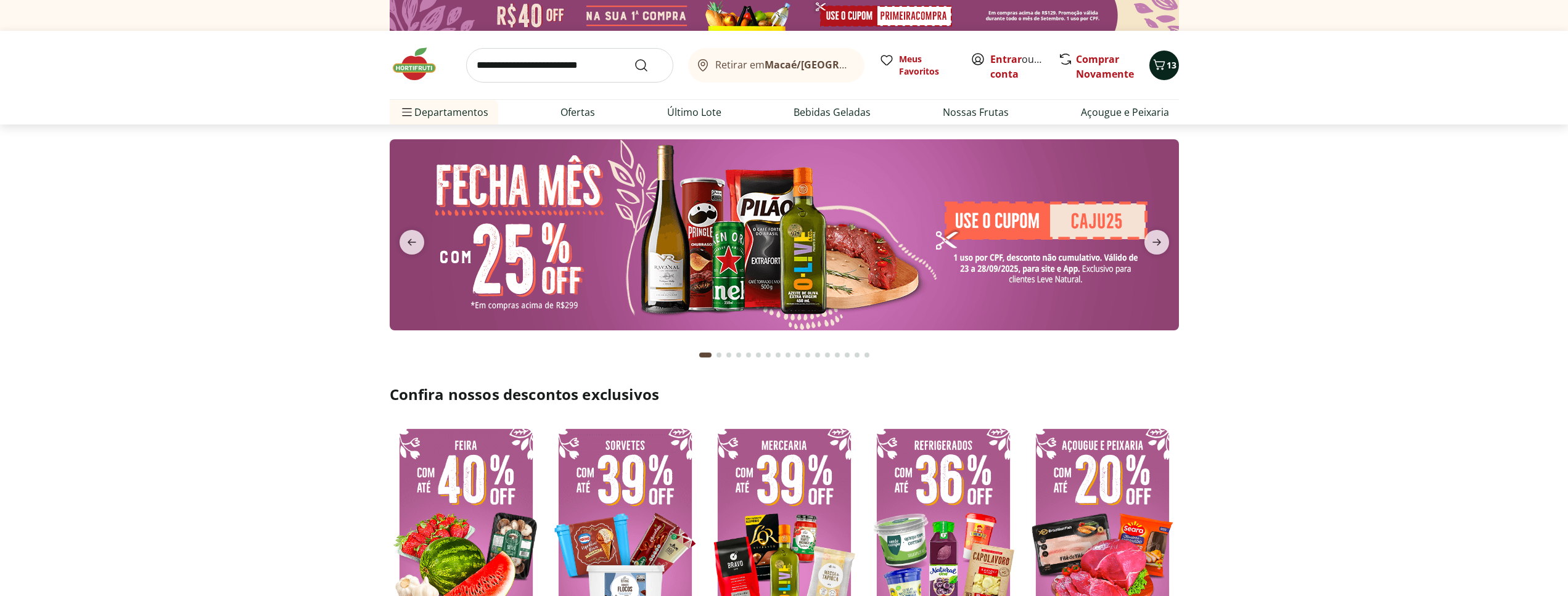
click at [1169, 58] on div "13" at bounding box center [1164, 66] width 10 height 20
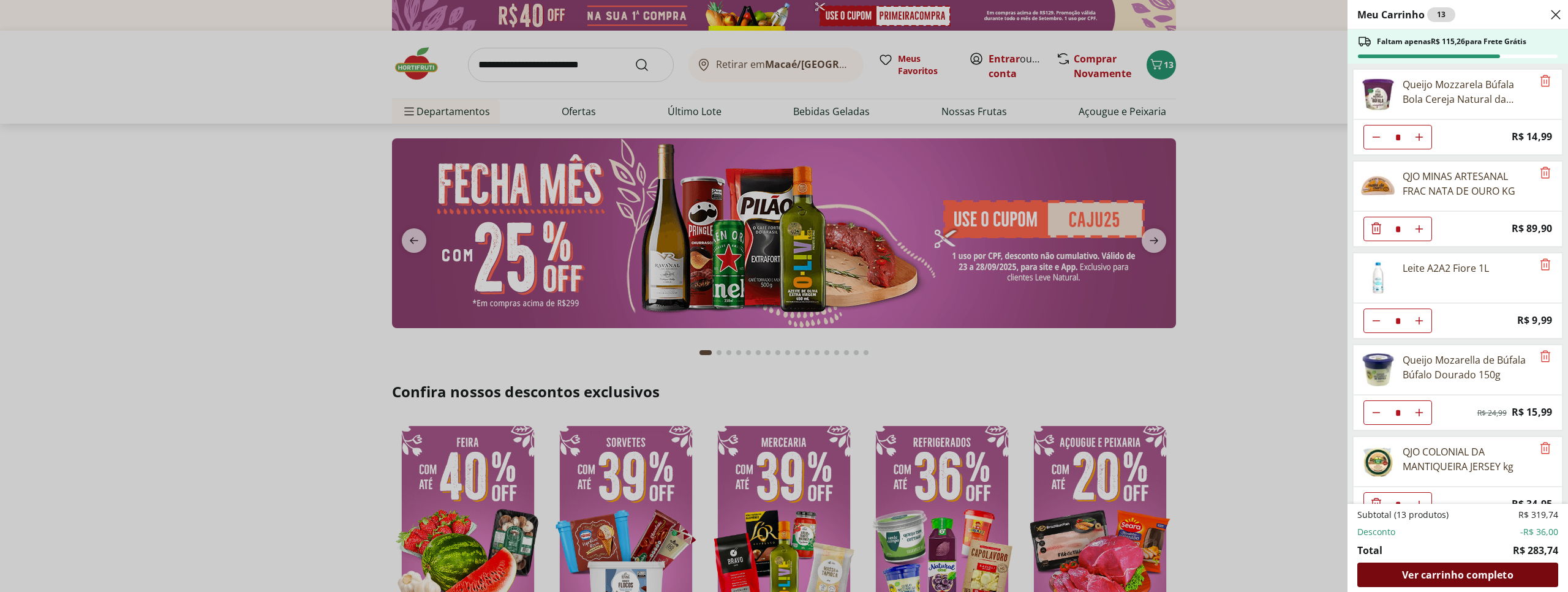
click at [1432, 576] on span "Ver carrinho completo" at bounding box center [1457, 575] width 111 height 10
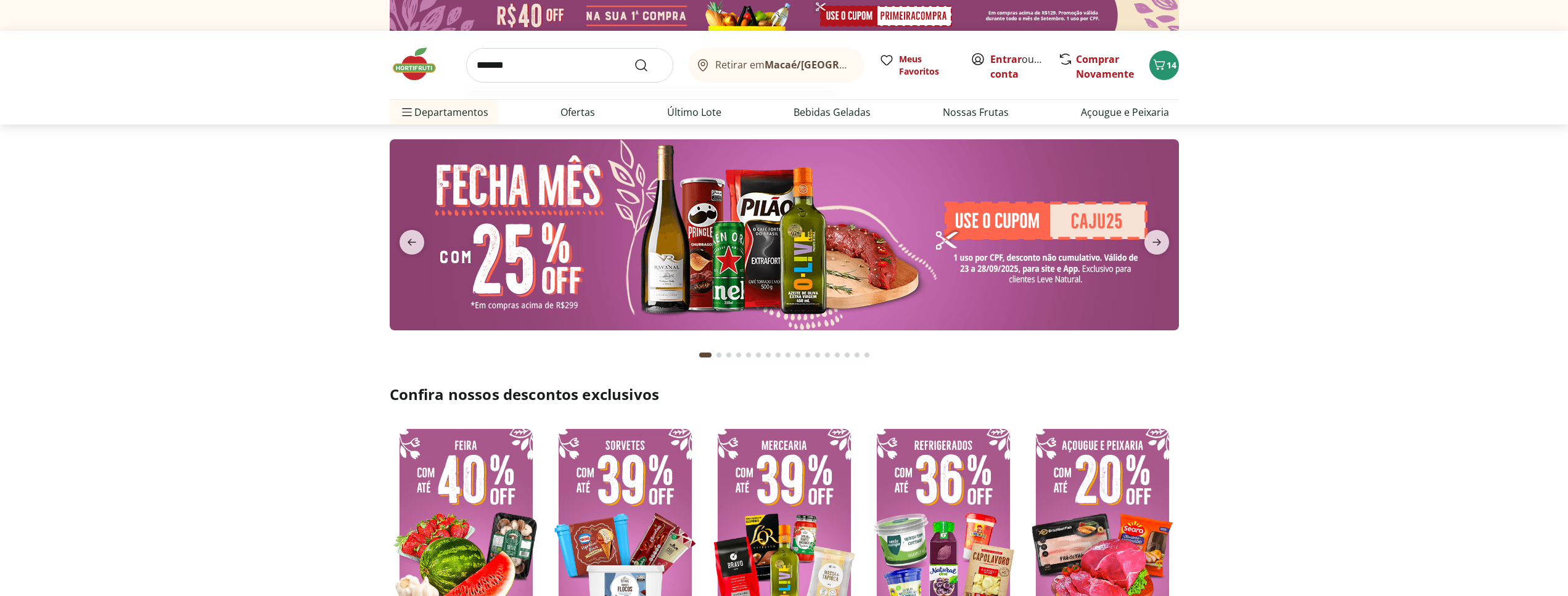
type input "*******"
click at [634, 58] on button "Submit Search" at bounding box center [648, 66] width 29 height 15
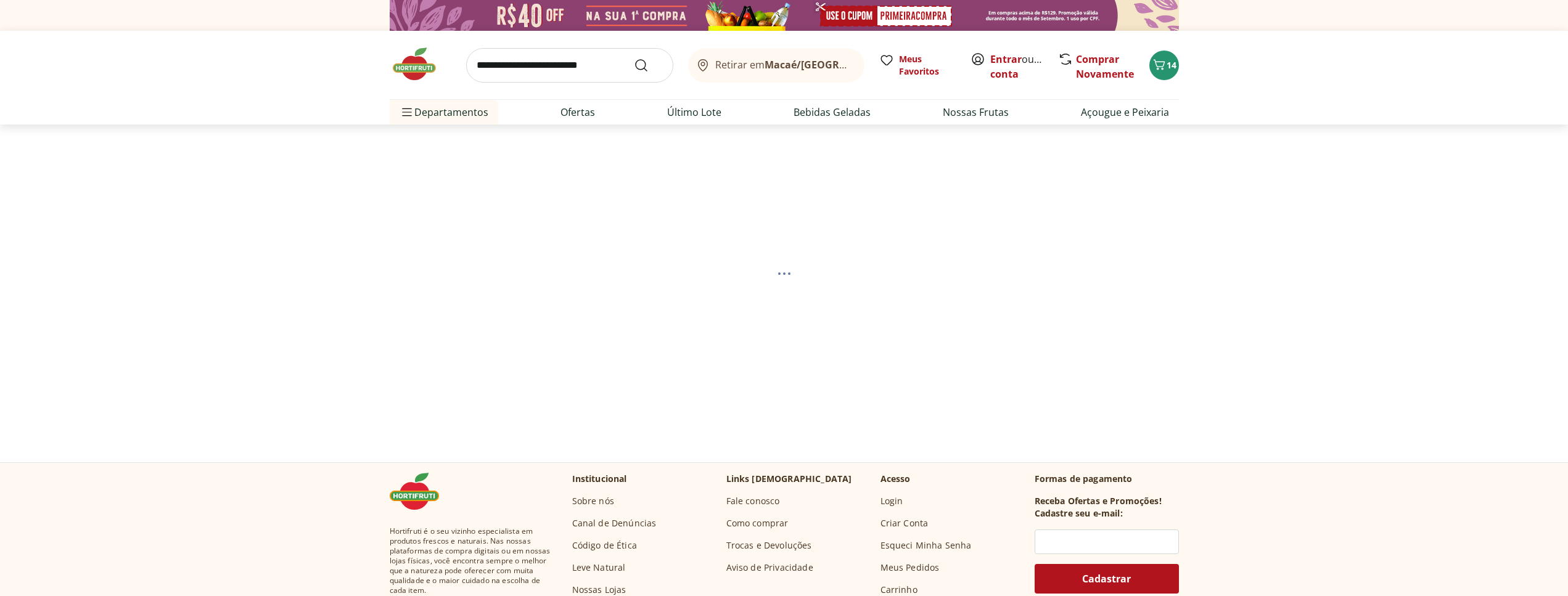
select select "**********"
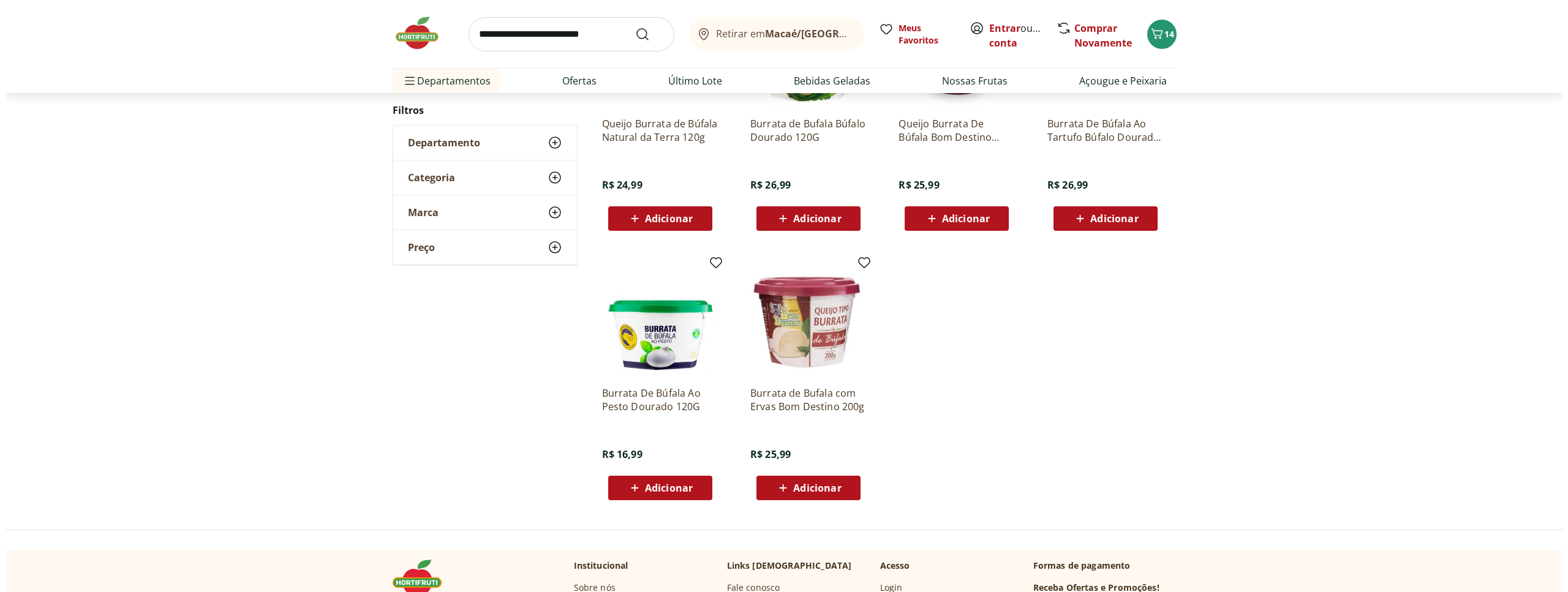
scroll to position [312, 0]
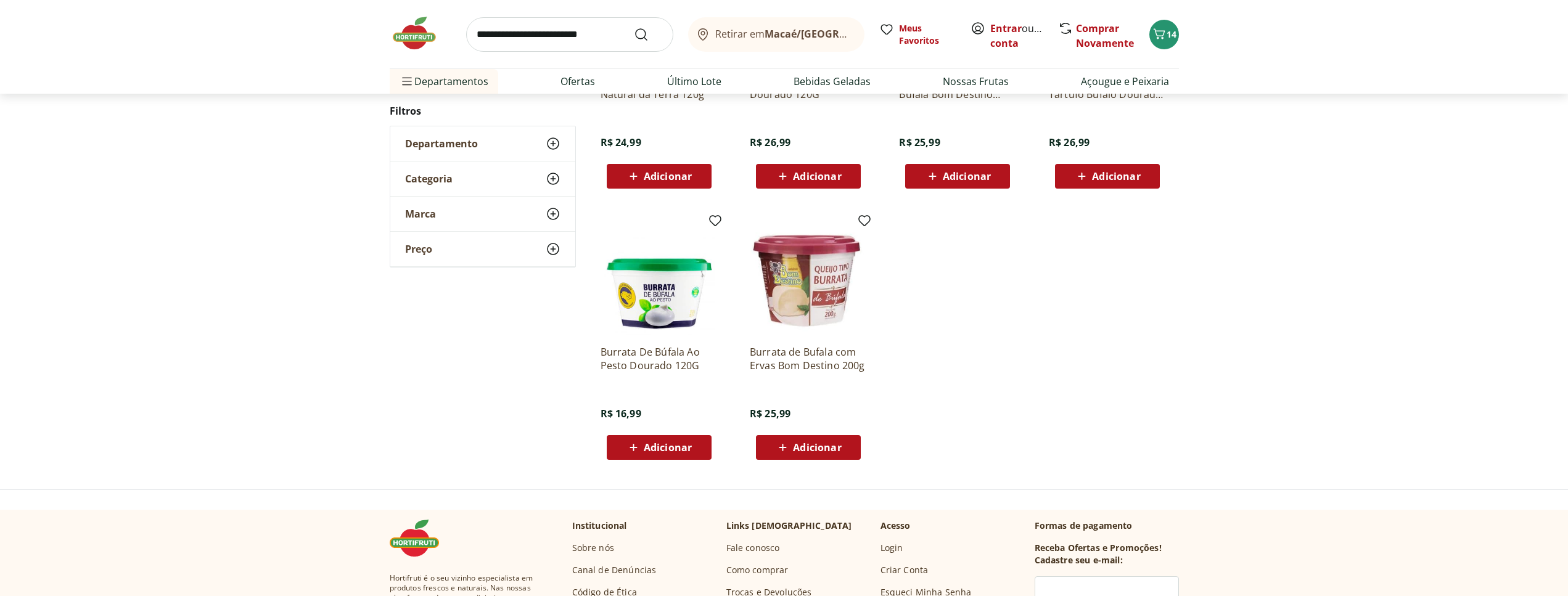
click at [643, 447] on span "Adicionar" at bounding box center [659, 448] width 66 height 15
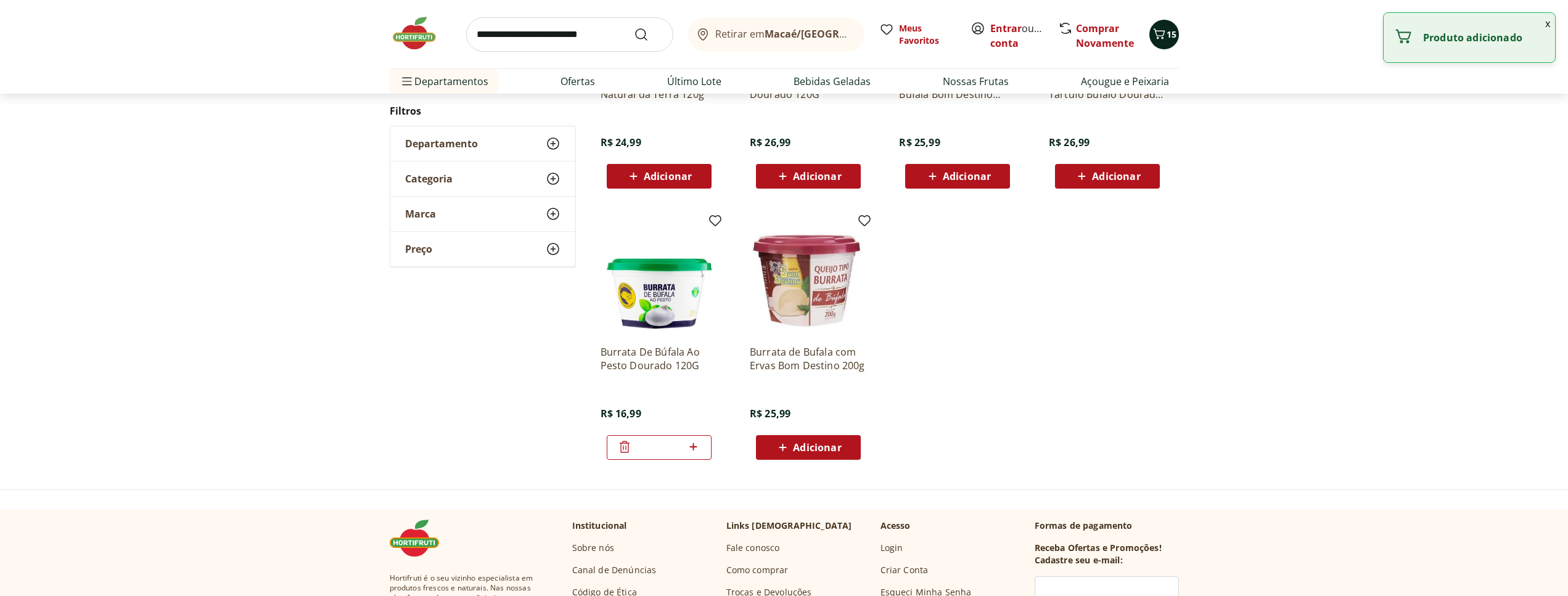
click at [1166, 35] on icon "Carrinho" at bounding box center [1160, 34] width 15 height 15
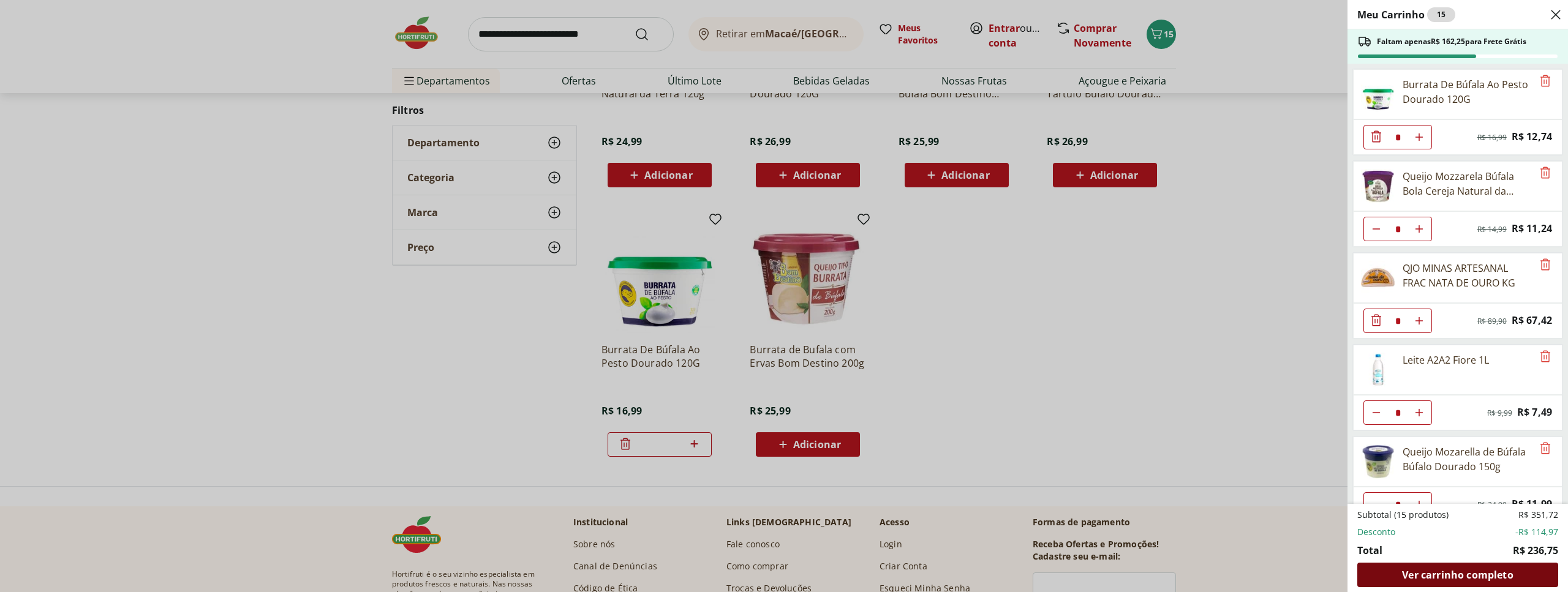
click at [1491, 582] on div "Ver carrinho completo" at bounding box center [1458, 575] width 201 height 25
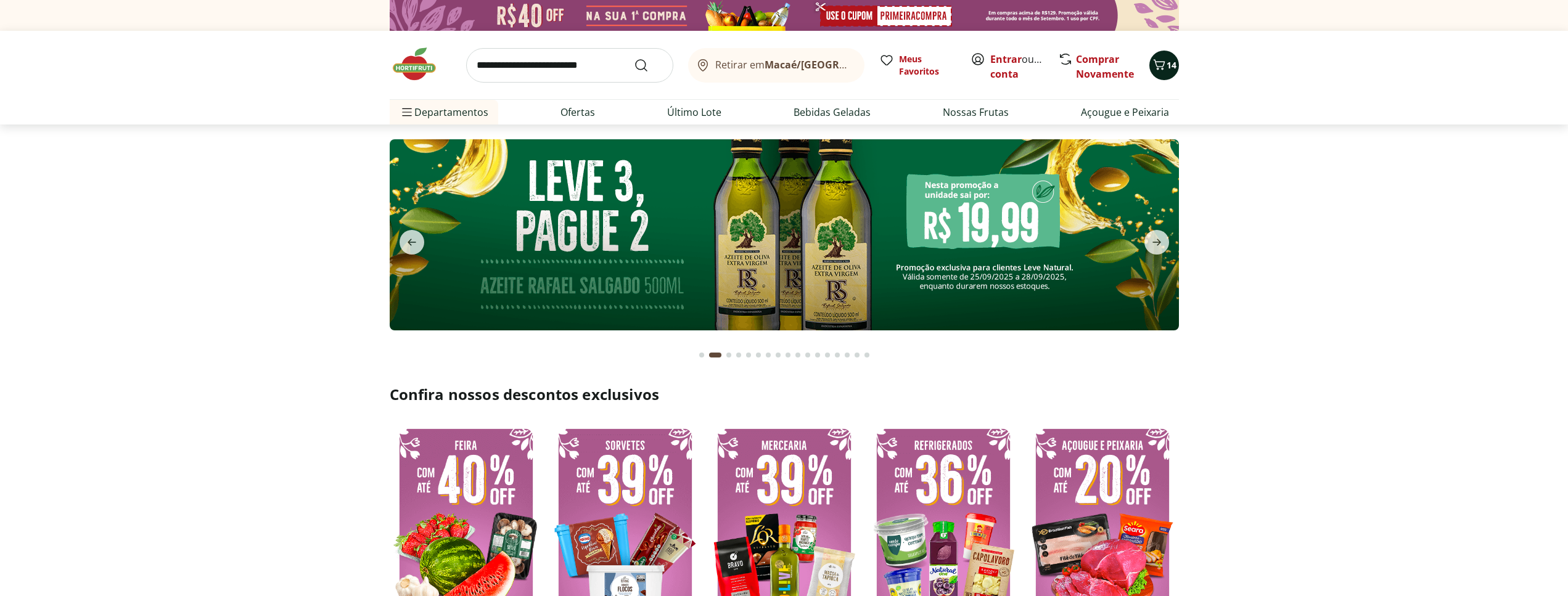
click at [1172, 63] on span "14" at bounding box center [1171, 66] width 10 height 12
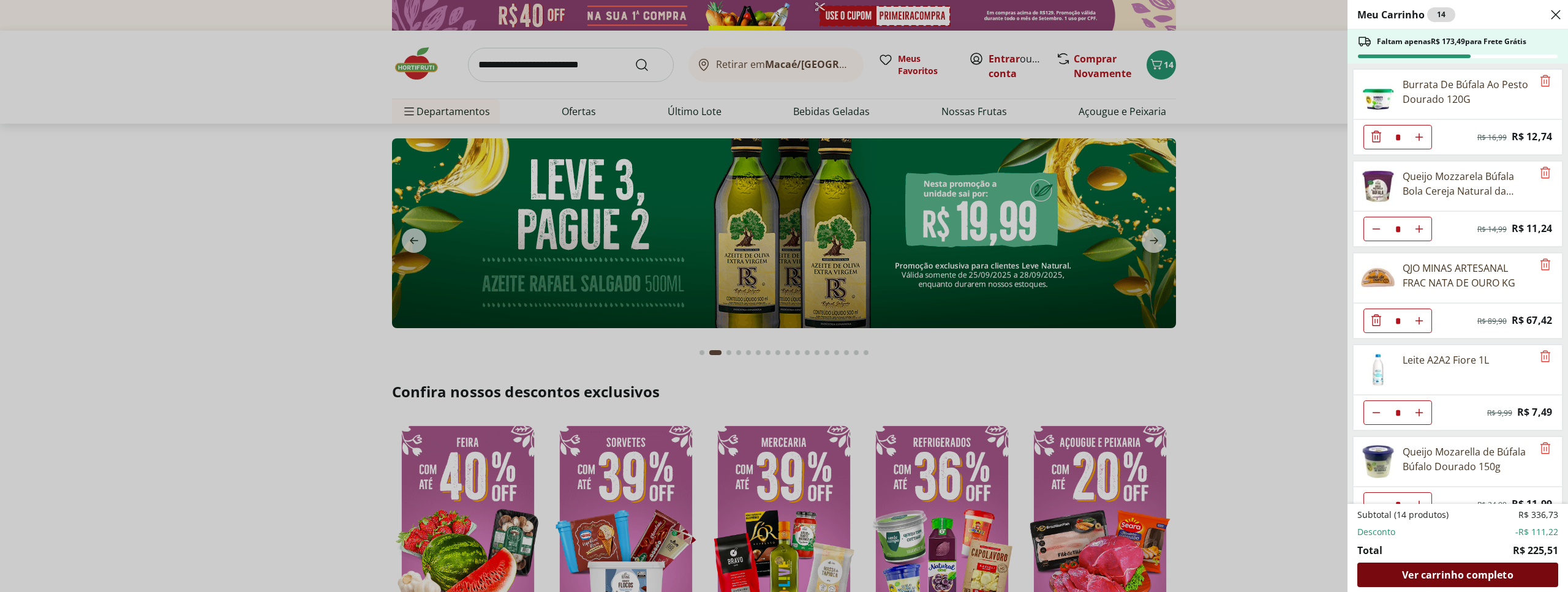
click at [1449, 579] on span "Ver carrinho completo" at bounding box center [1457, 575] width 111 height 10
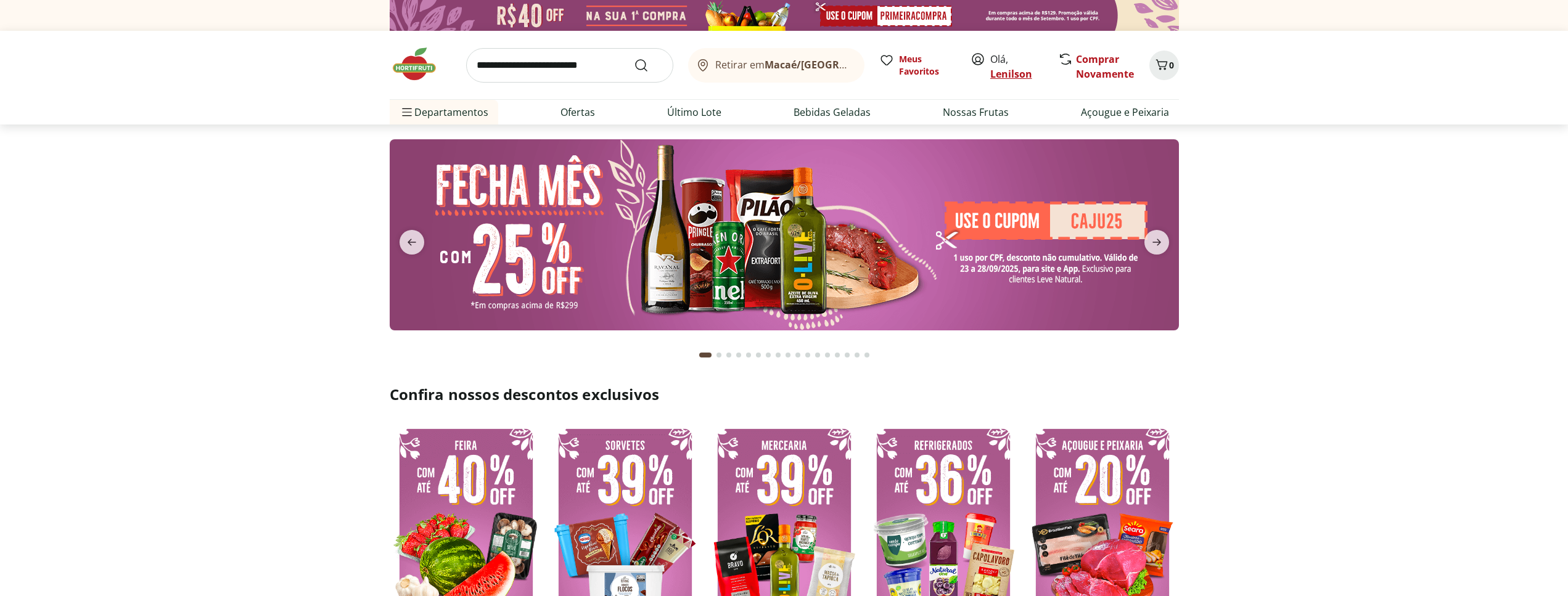
click at [1014, 70] on link "Lenilson" at bounding box center [1011, 74] width 42 height 14
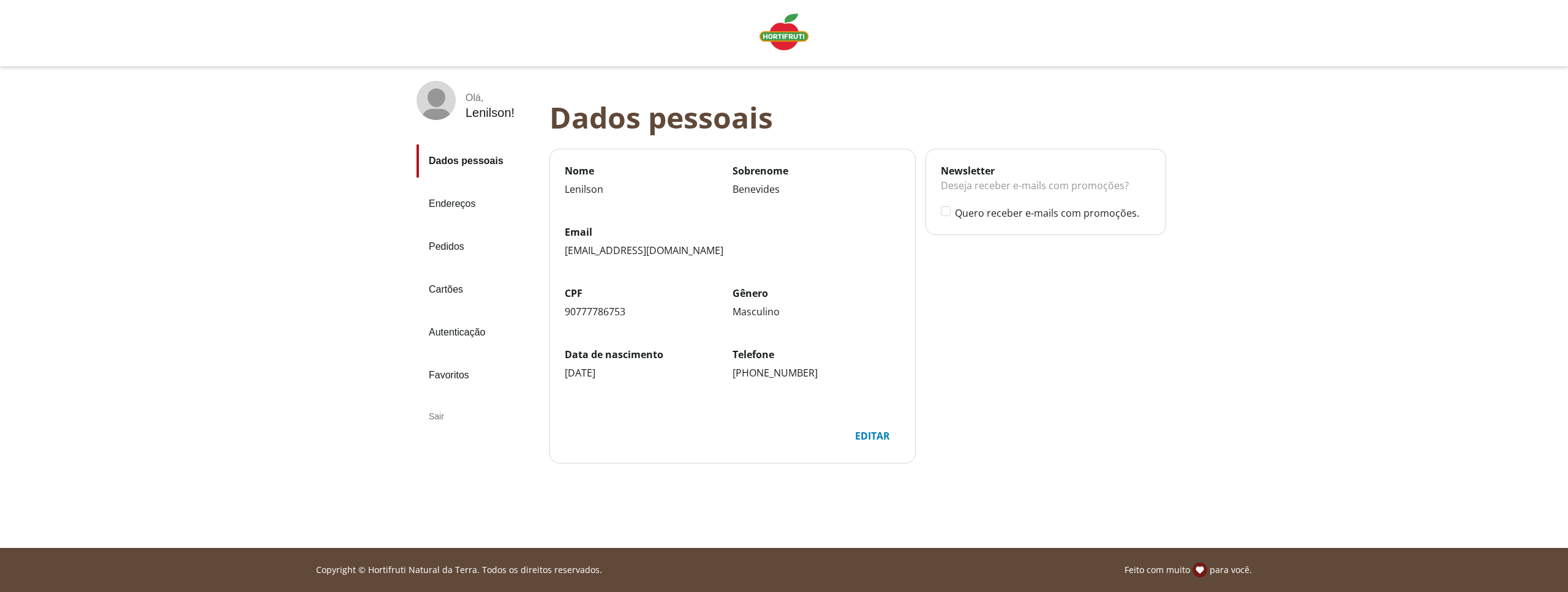
click at [448, 250] on link "Pedidos" at bounding box center [478, 247] width 123 height 33
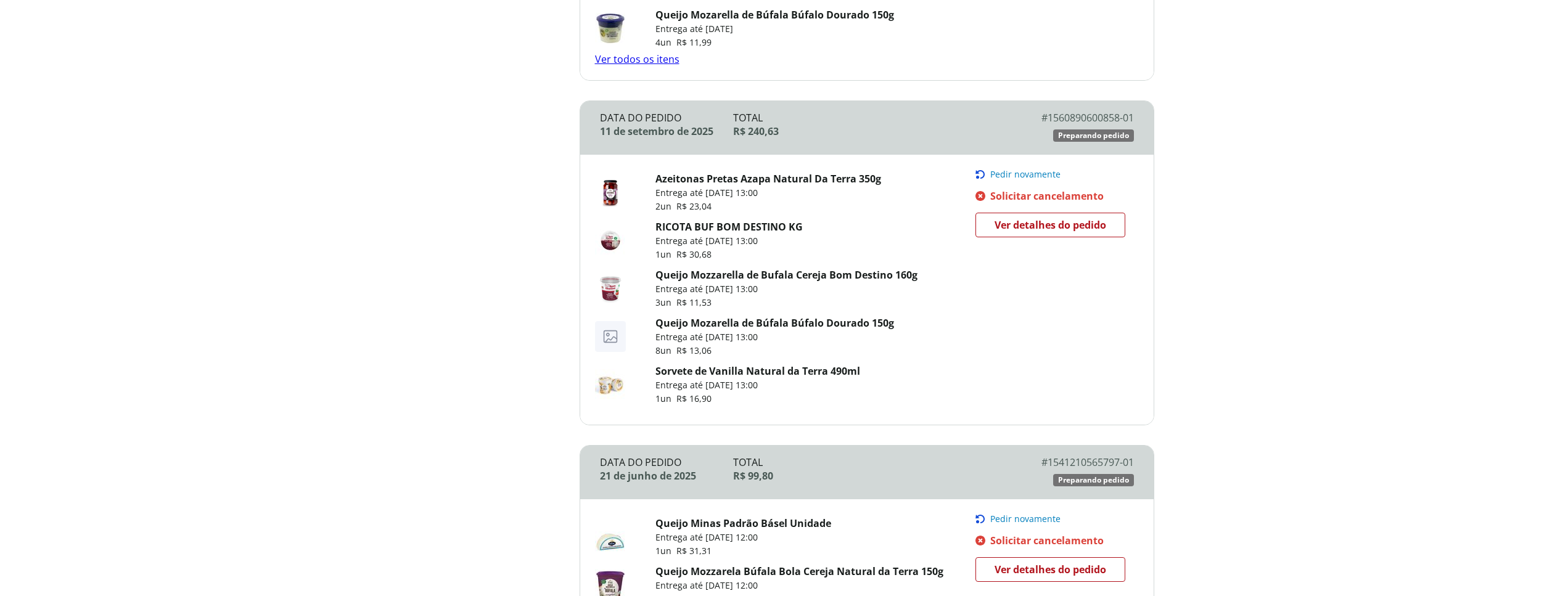
scroll to position [684, 0]
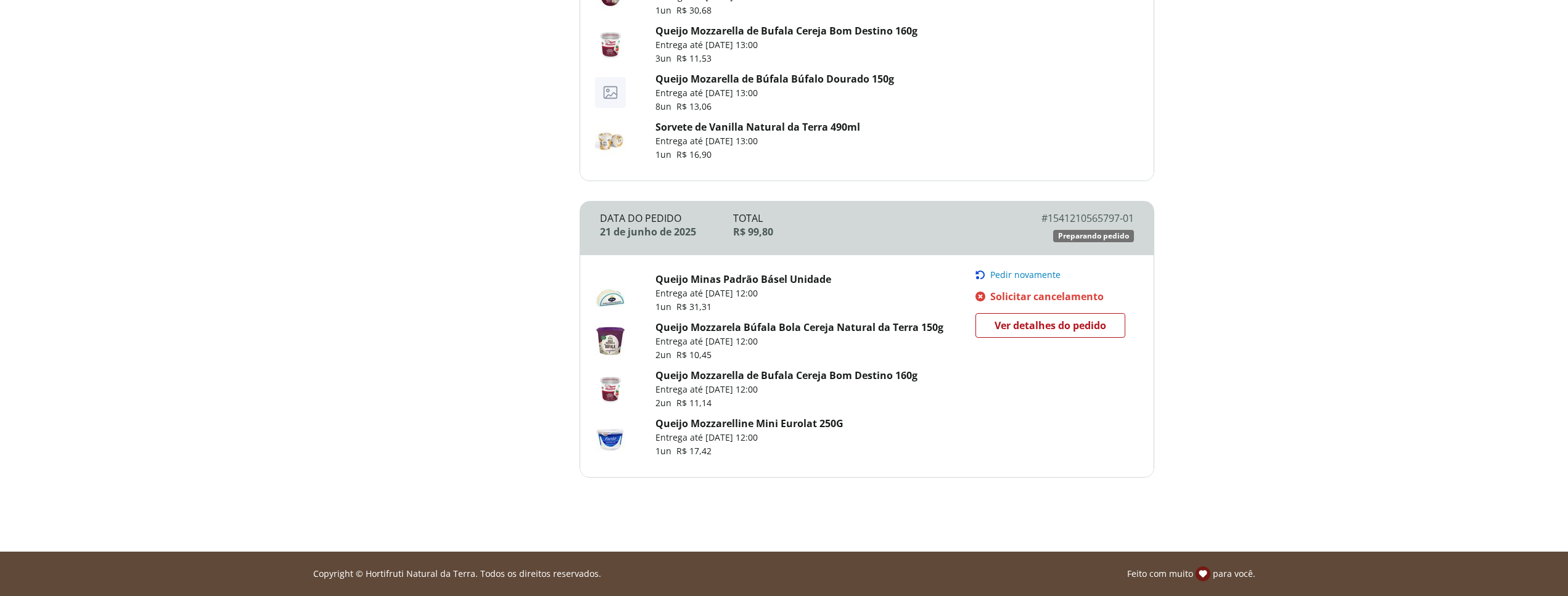
click at [708, 427] on link "Queijo Mozzarelline Mini Eurolat 250G" at bounding box center [750, 423] width 188 height 14
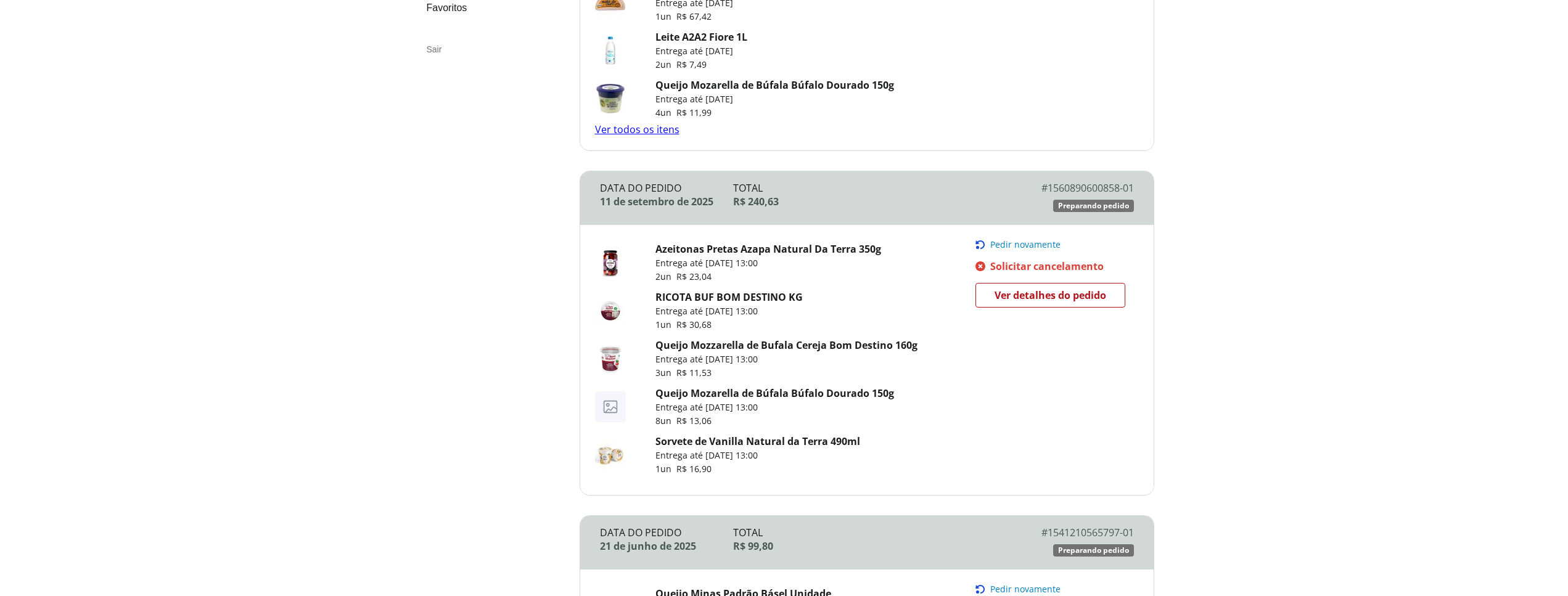
scroll to position [0, 0]
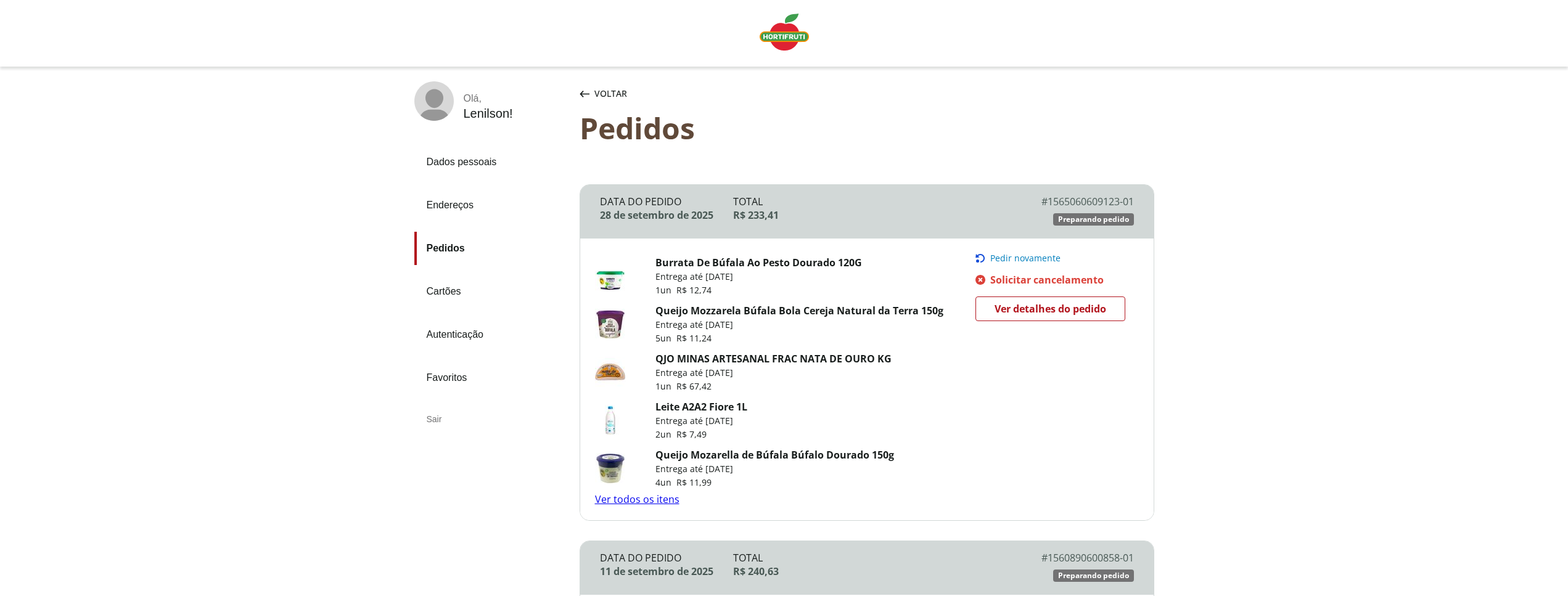
click at [1087, 307] on span "Ver detalhes do pedido" at bounding box center [1050, 309] width 112 height 19
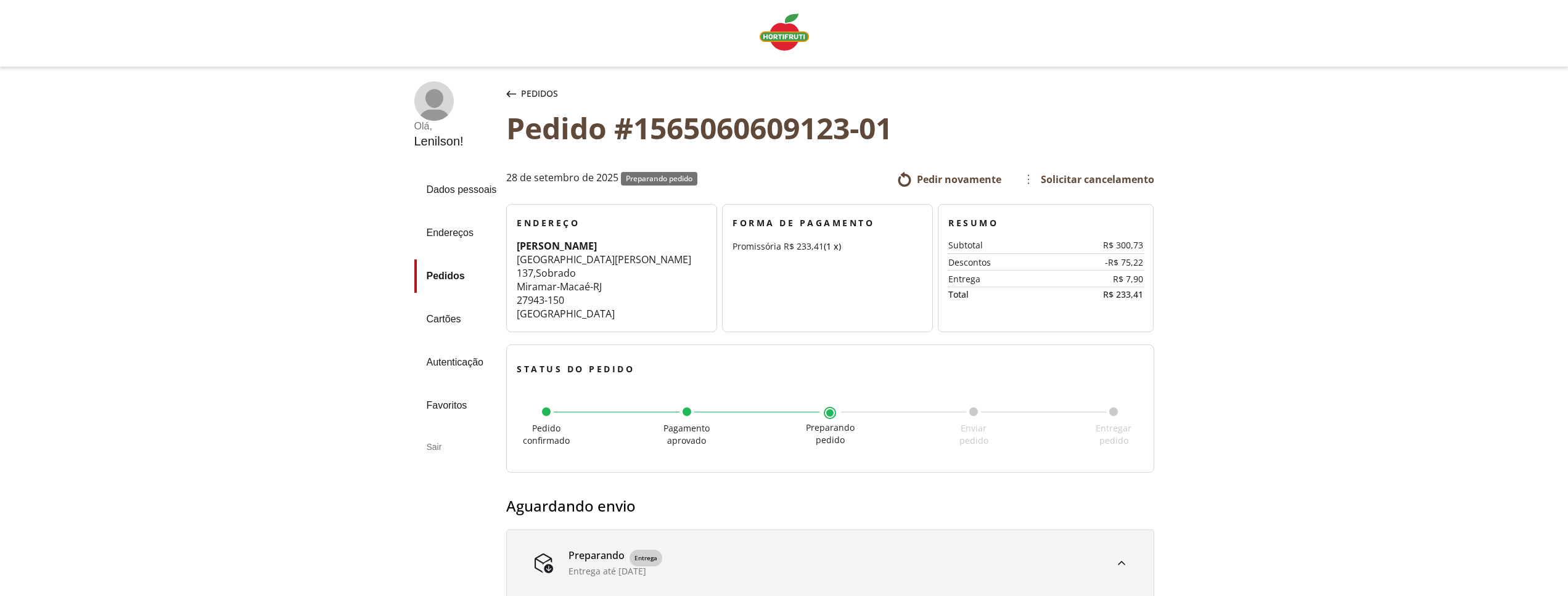
click at [505, 92] on div "Pedidos" at bounding box center [532, 93] width 57 height 25
